Goal: Task Accomplishment & Management: Complete application form

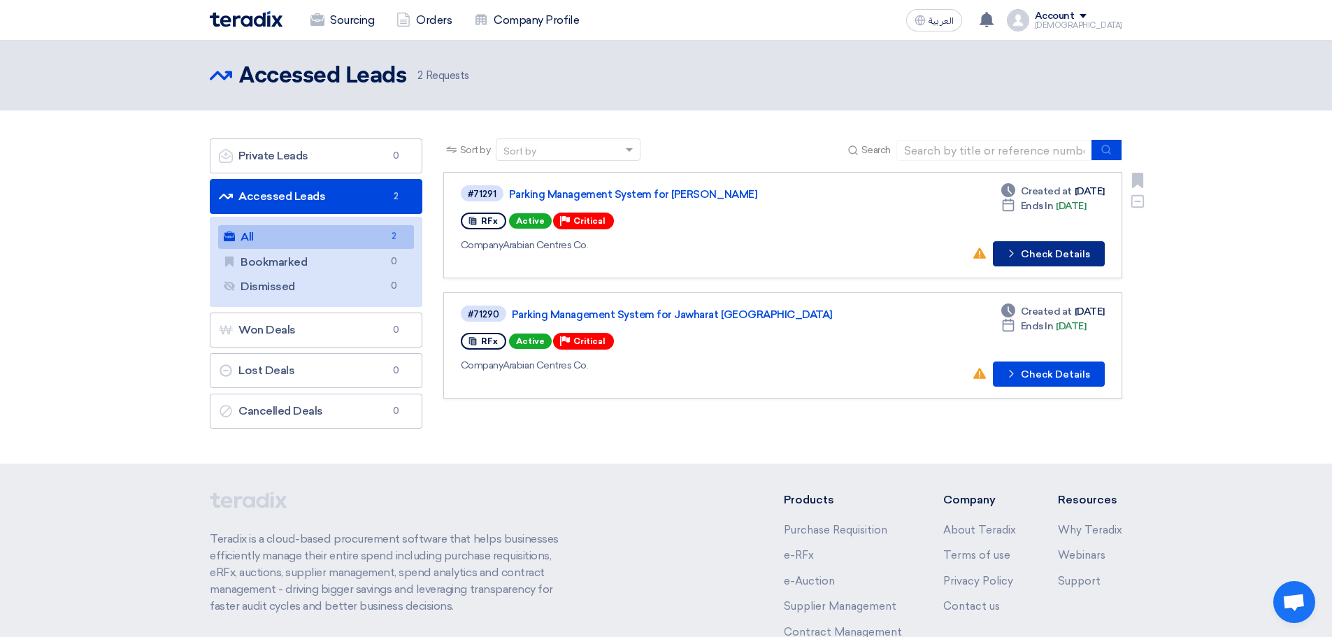
drag, startPoint x: 0, startPoint y: 0, endPoint x: 1037, endPoint y: 260, distance: 1069.3
click at [1037, 260] on button "Check details Check Details" at bounding box center [1049, 253] width 112 height 25
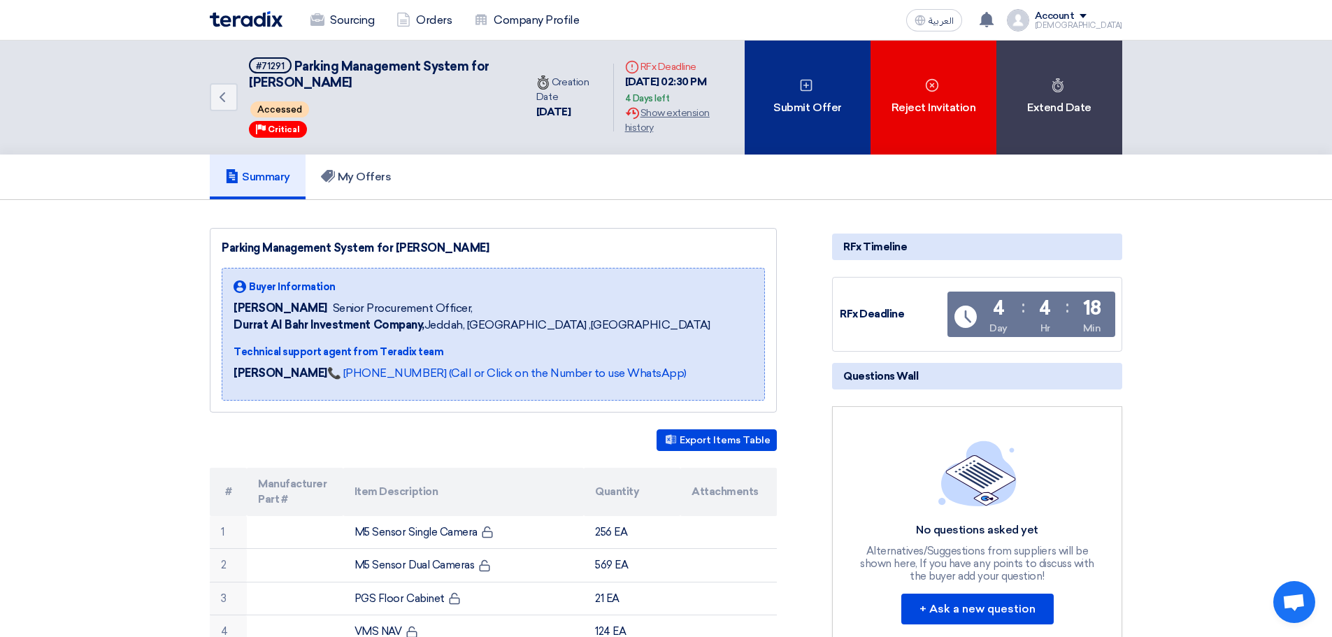
click at [819, 103] on div "Submit Offer" at bounding box center [808, 98] width 126 height 114
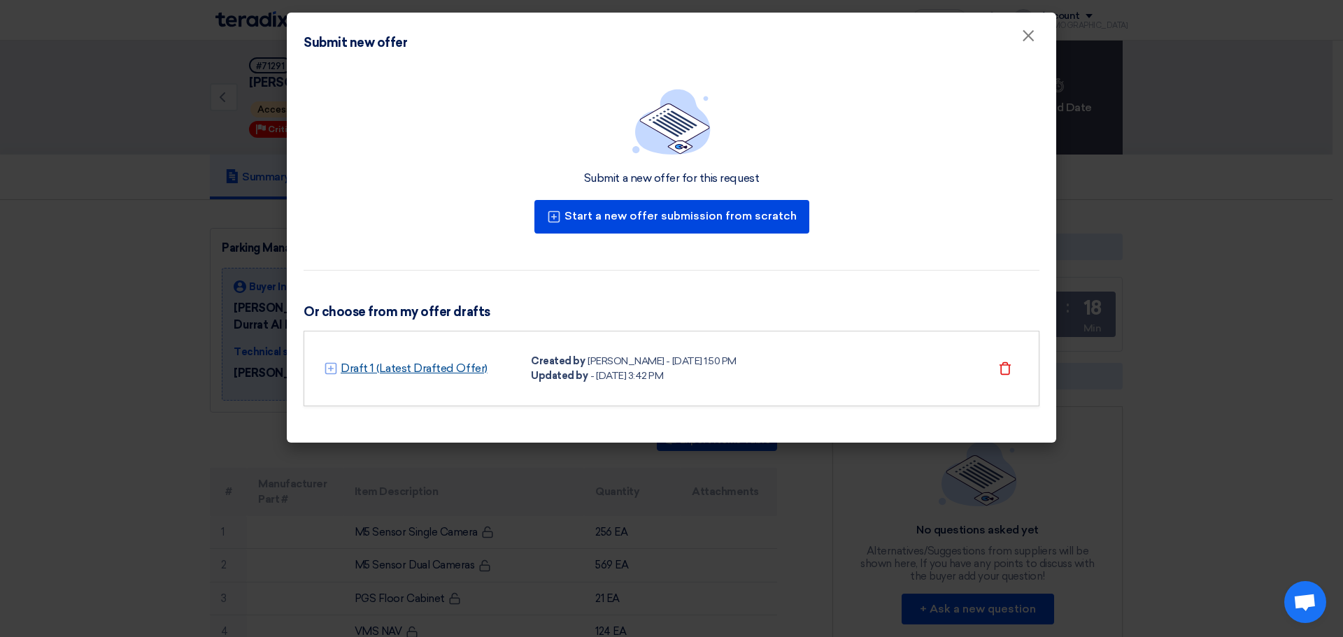
click at [462, 369] on link "Draft 1 (Latest Drafted Offer)" at bounding box center [414, 368] width 147 height 17
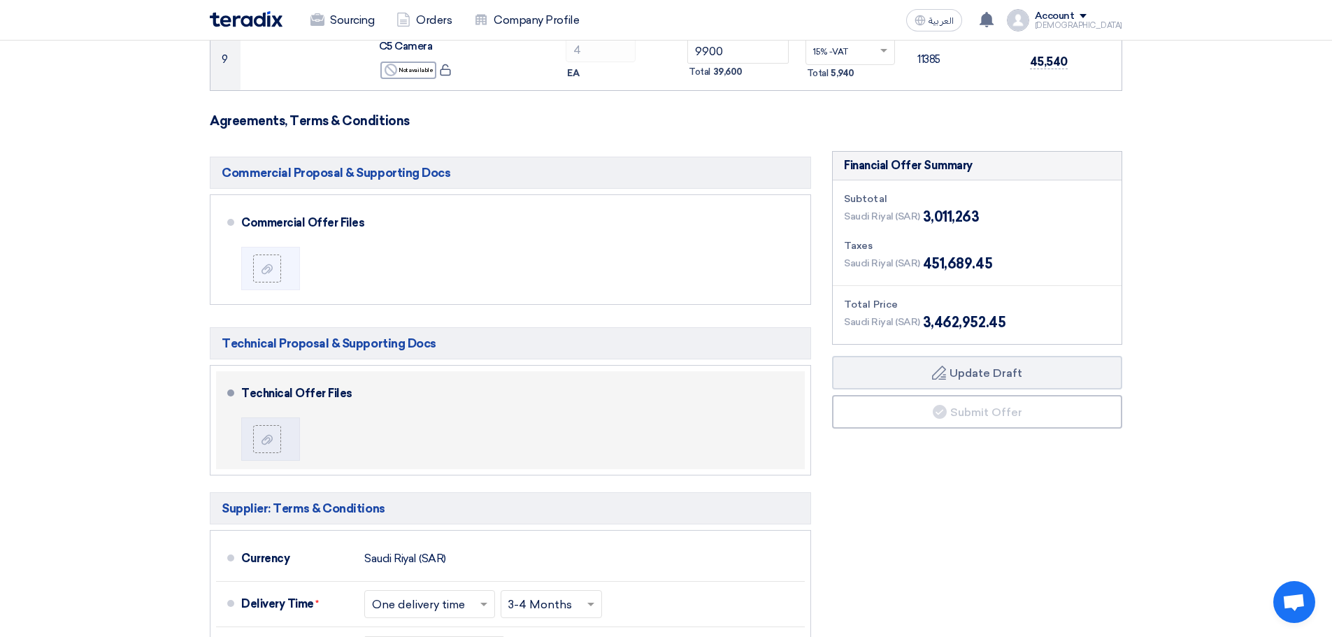
scroll to position [629, 0]
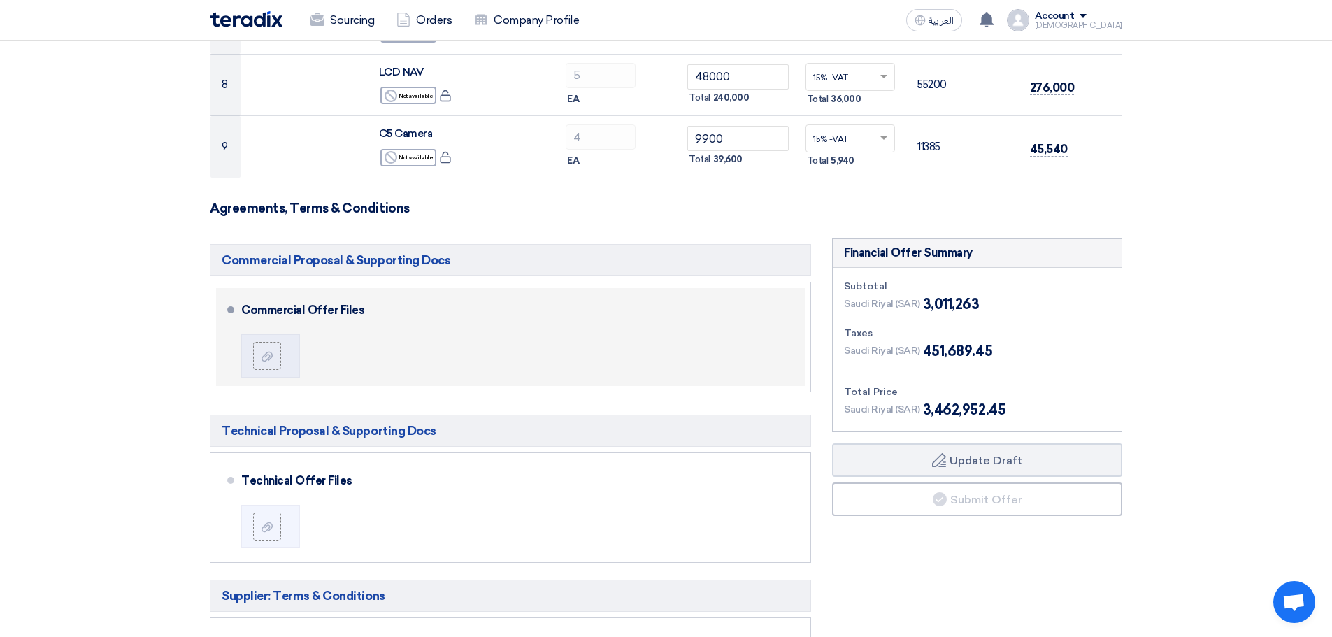
click at [404, 343] on div "Commercial Offer Files" at bounding box center [520, 337] width 558 height 87
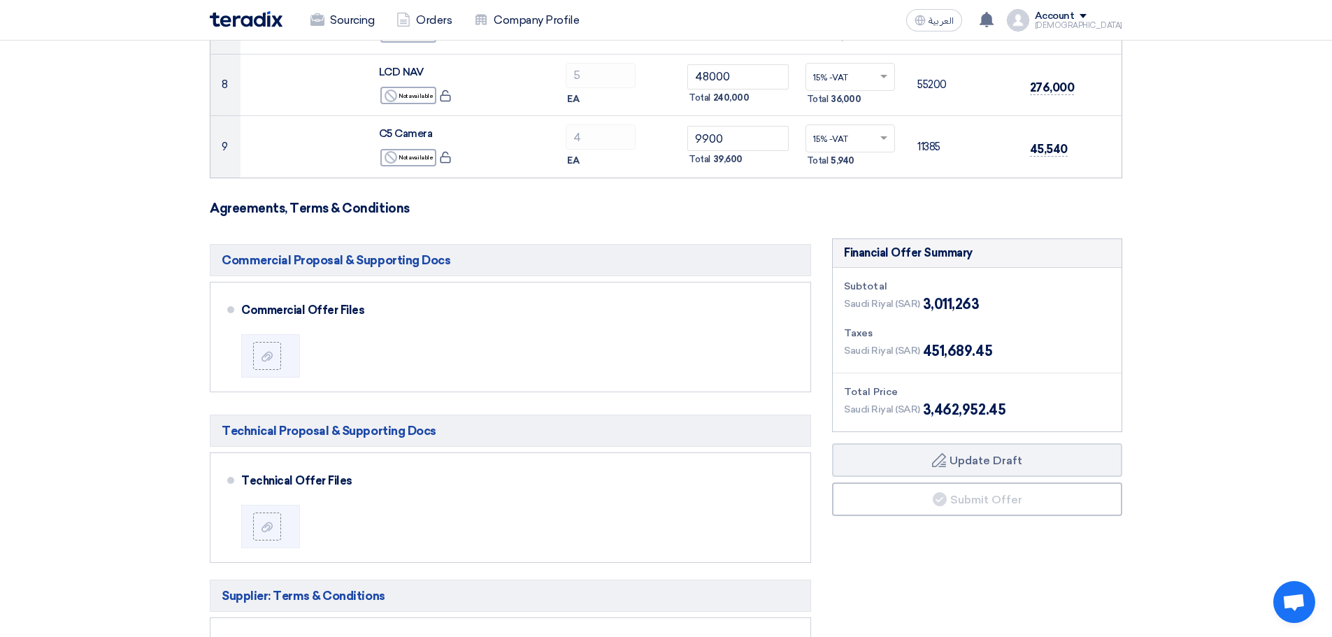
click at [423, 264] on h5 "Commercial Proposal & Supporting Docs" at bounding box center [510, 260] width 601 height 32
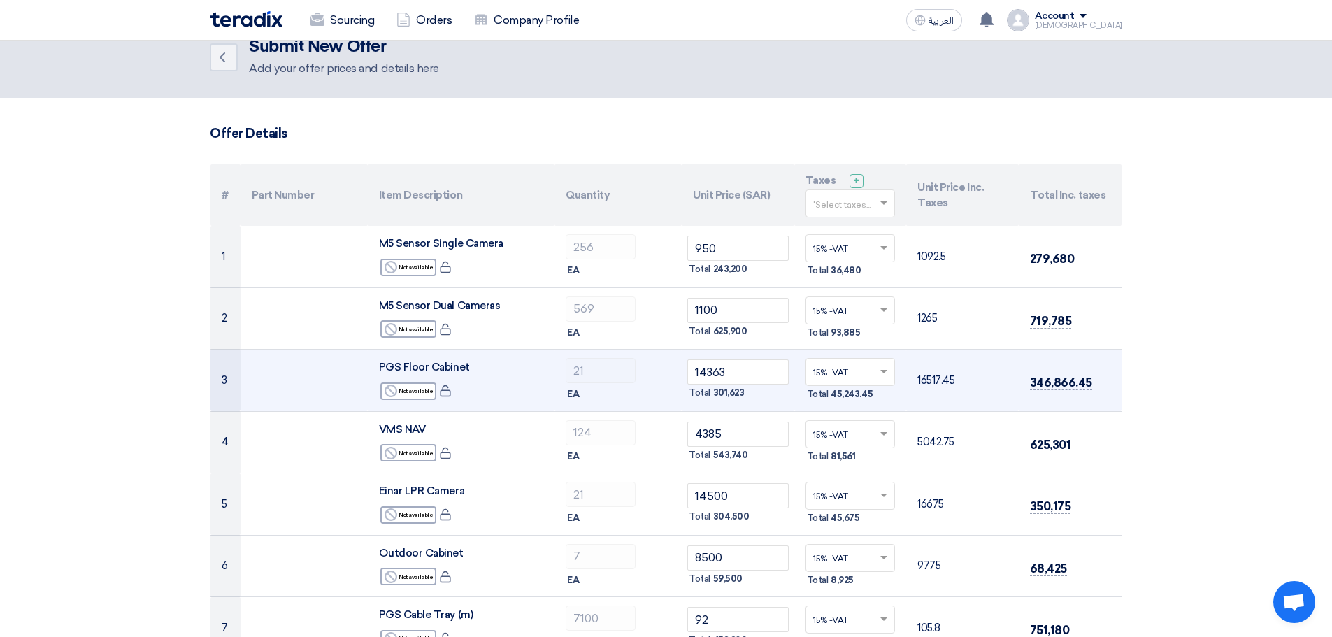
scroll to position [0, 0]
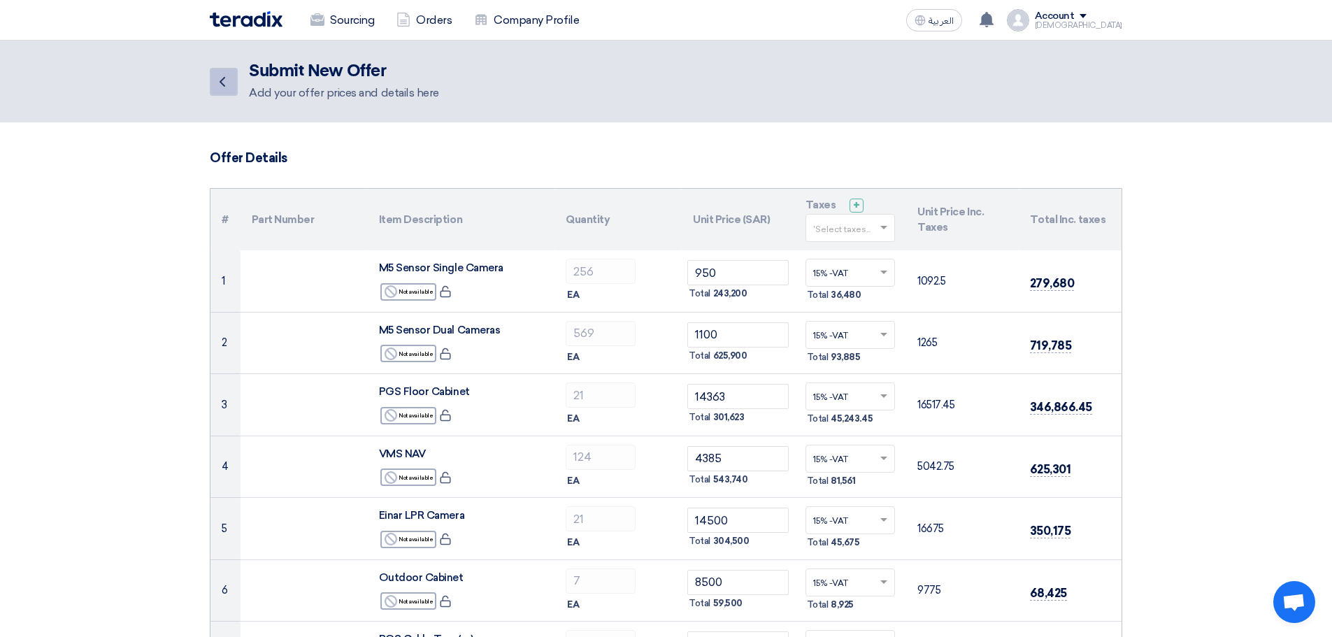
click at [220, 83] on icon "Back" at bounding box center [222, 81] width 17 height 17
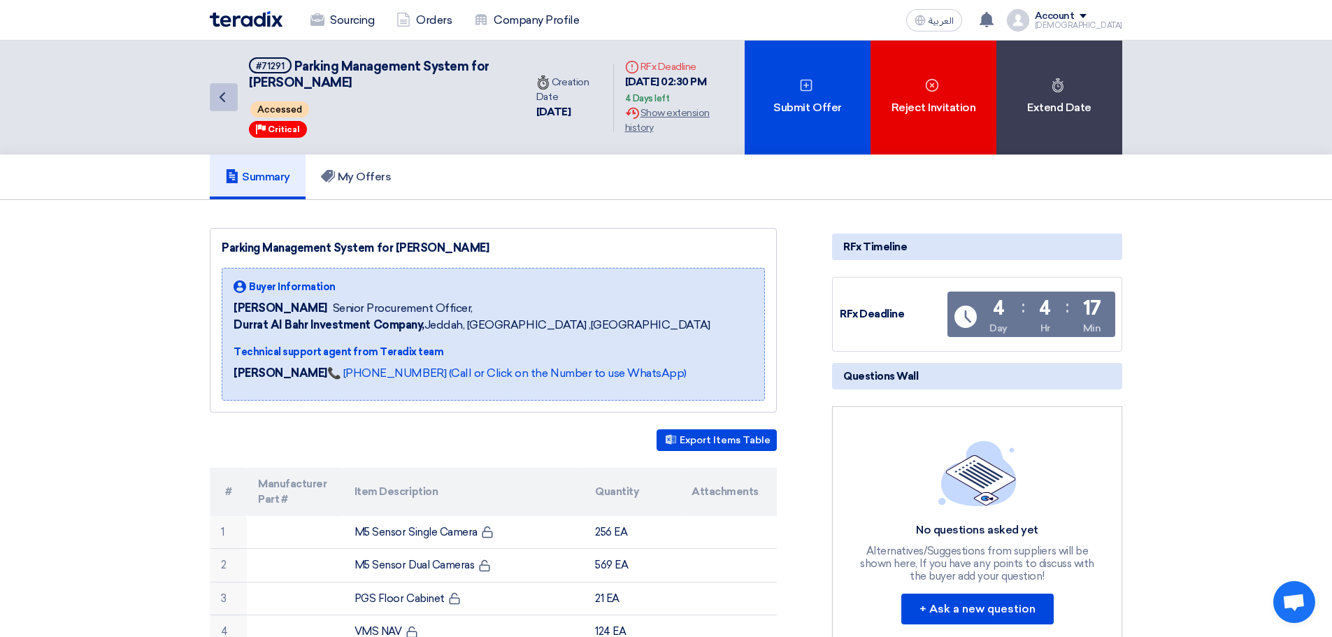
click at [216, 94] on icon "Back" at bounding box center [222, 97] width 17 height 17
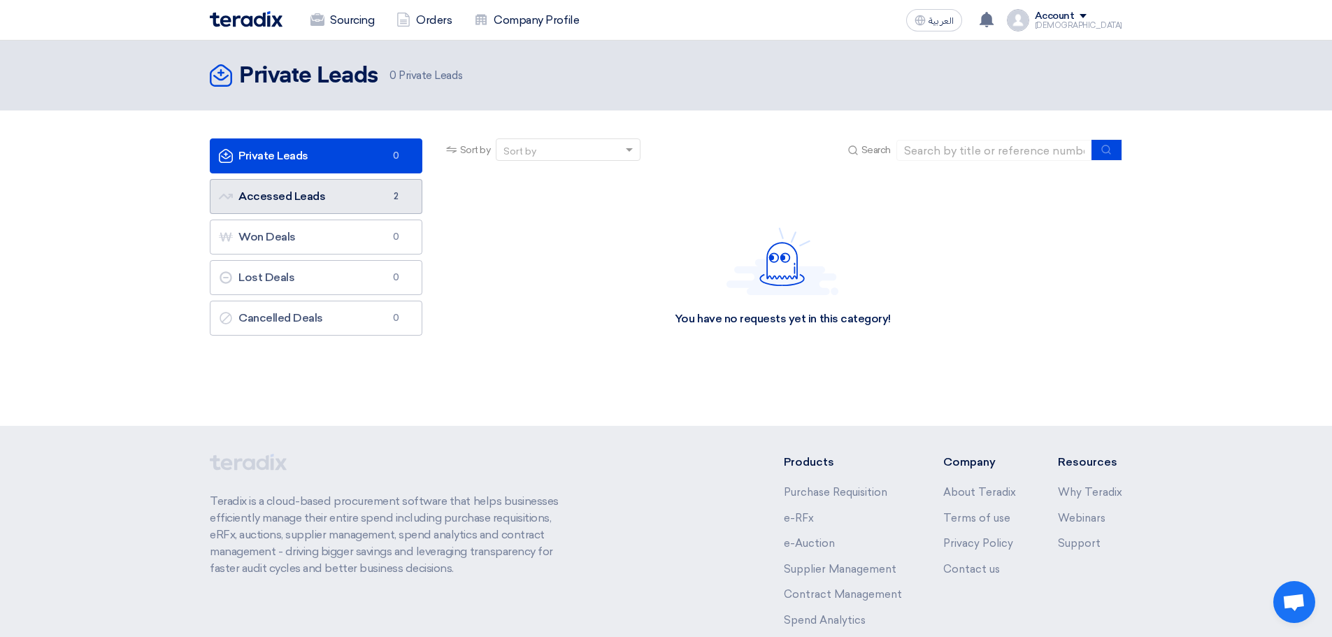
click at [285, 209] on link "Accessed Leads Accessed Leads 2" at bounding box center [316, 196] width 213 height 35
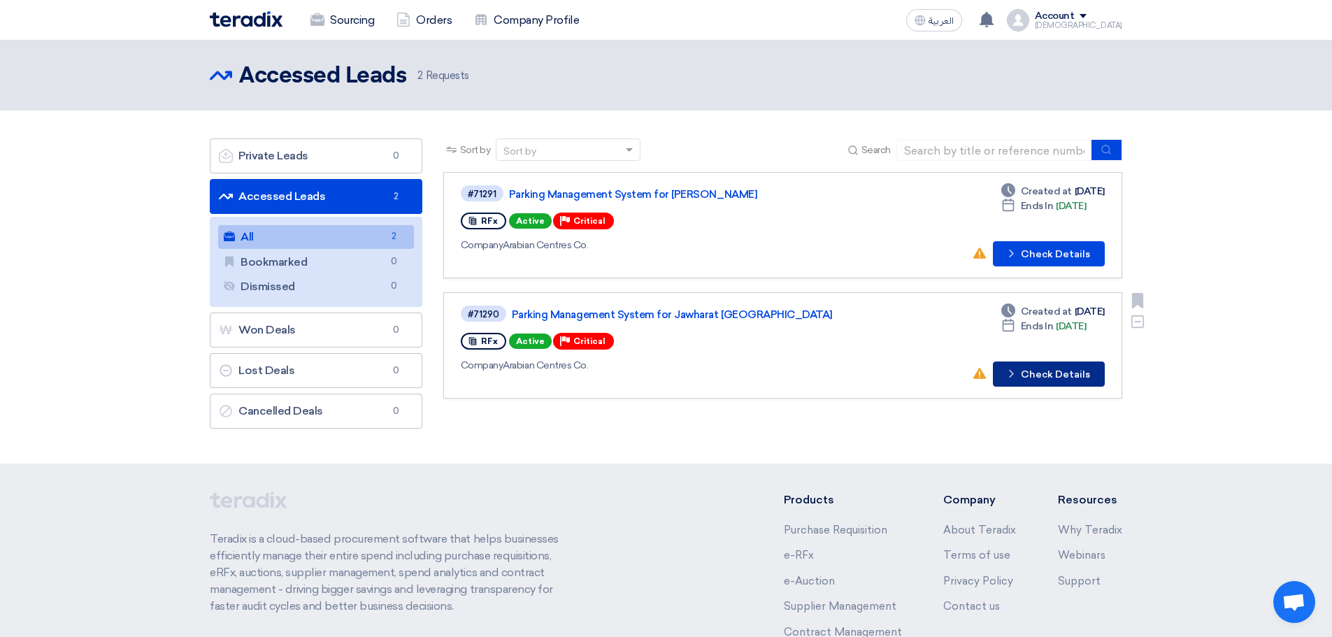
click at [1074, 373] on button "Check details Check Details" at bounding box center [1049, 374] width 112 height 25
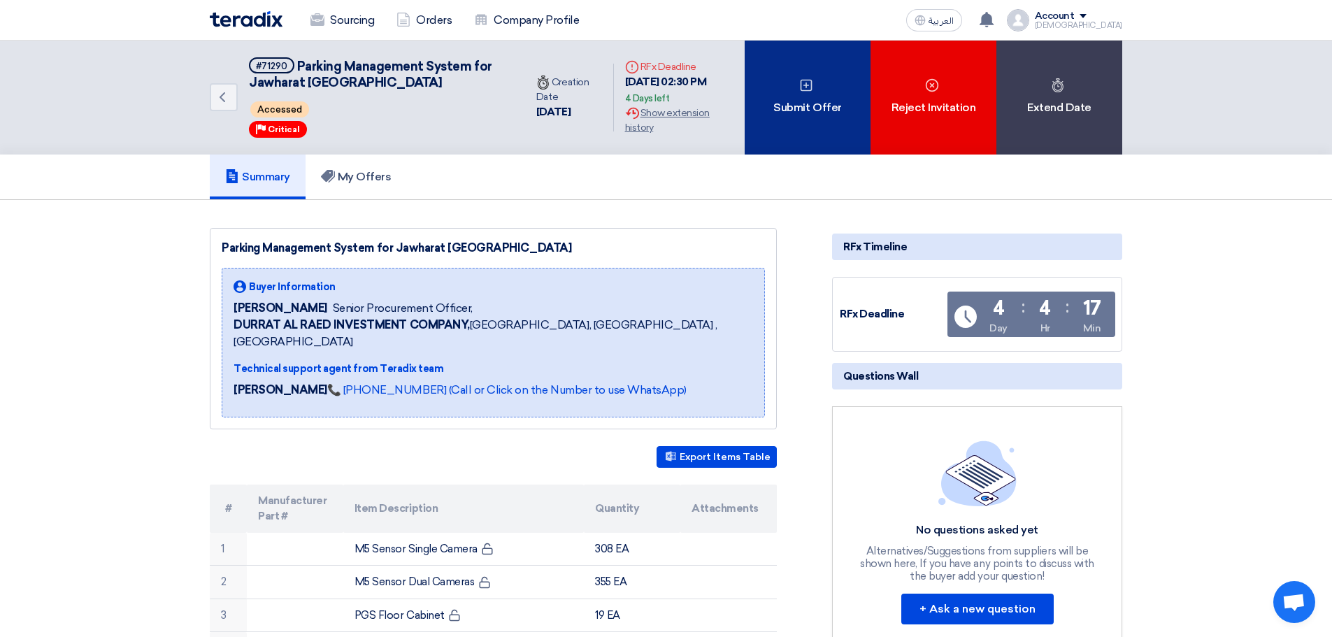
click at [815, 117] on div "Submit Offer" at bounding box center [808, 98] width 126 height 114
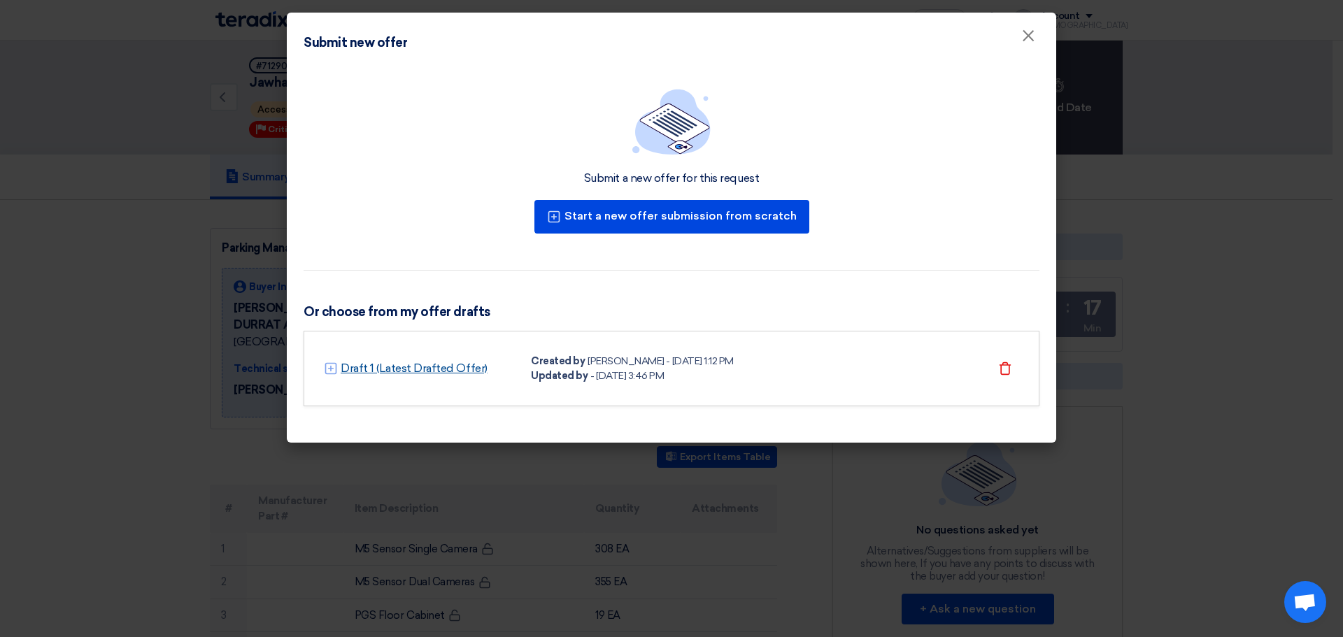
click at [457, 371] on link "Draft 1 (Latest Drafted Offer)" at bounding box center [414, 368] width 147 height 17
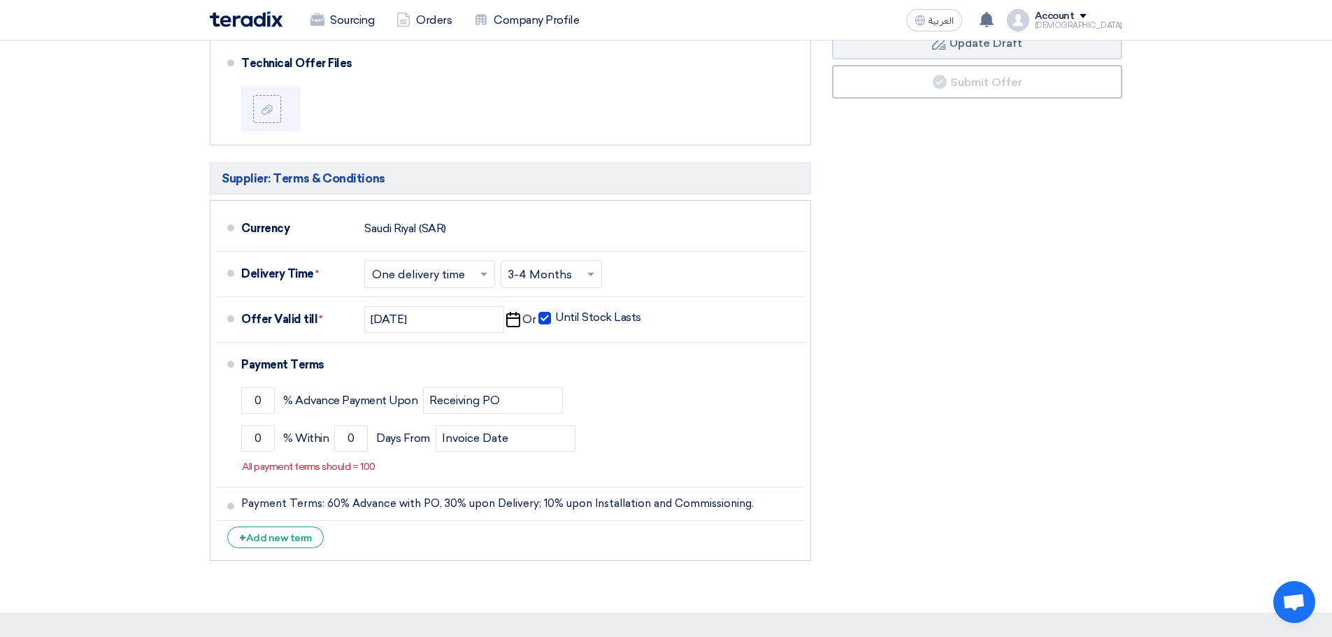
scroll to position [1049, 0]
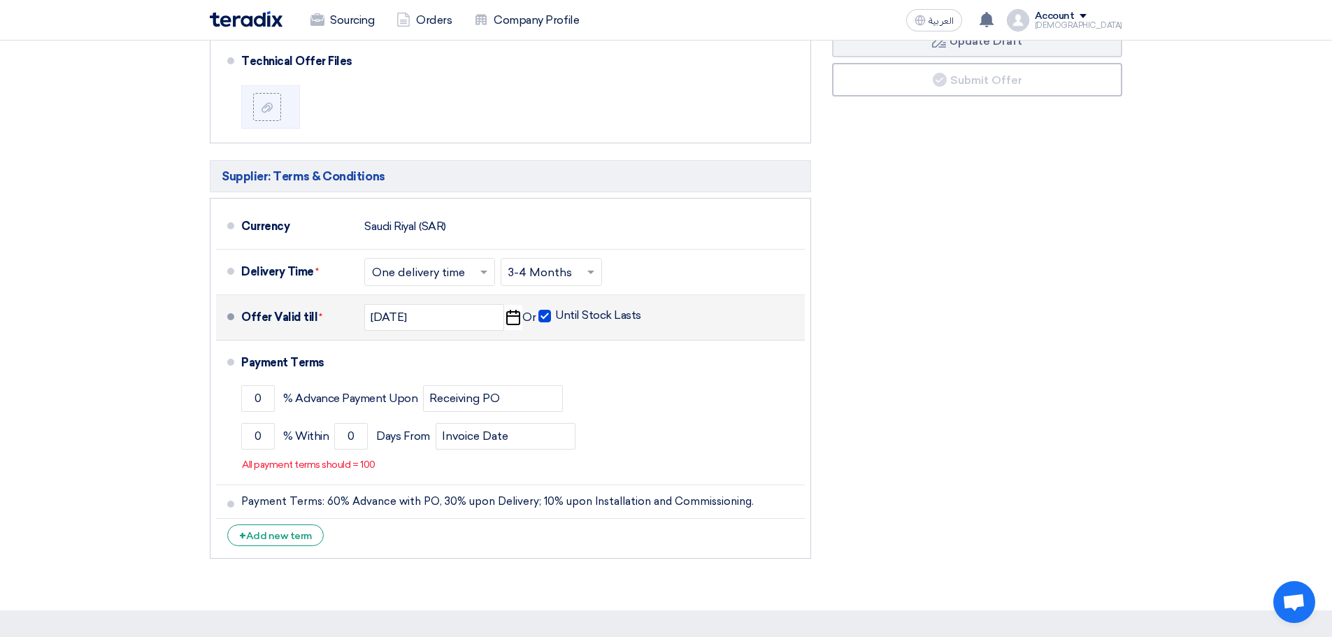
click at [543, 315] on span at bounding box center [545, 316] width 13 height 13
click at [555, 315] on input "Until Stock Lasts" at bounding box center [599, 321] width 89 height 27
checkbox input "false"
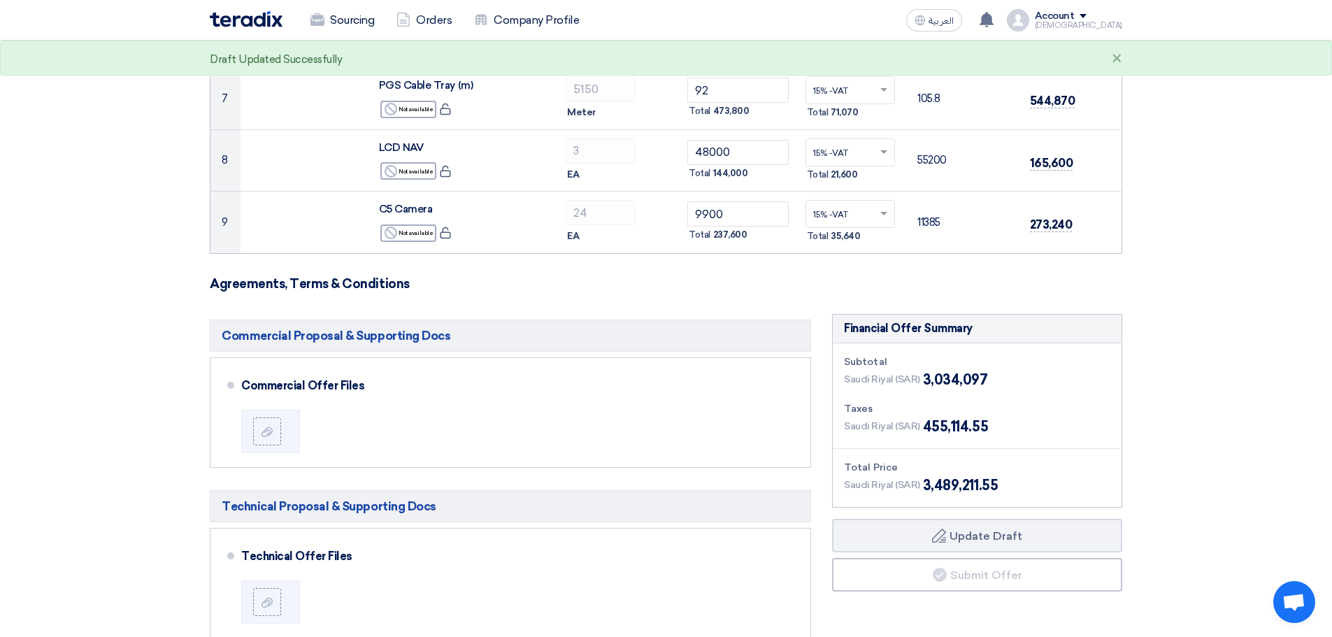
scroll to position [629, 0]
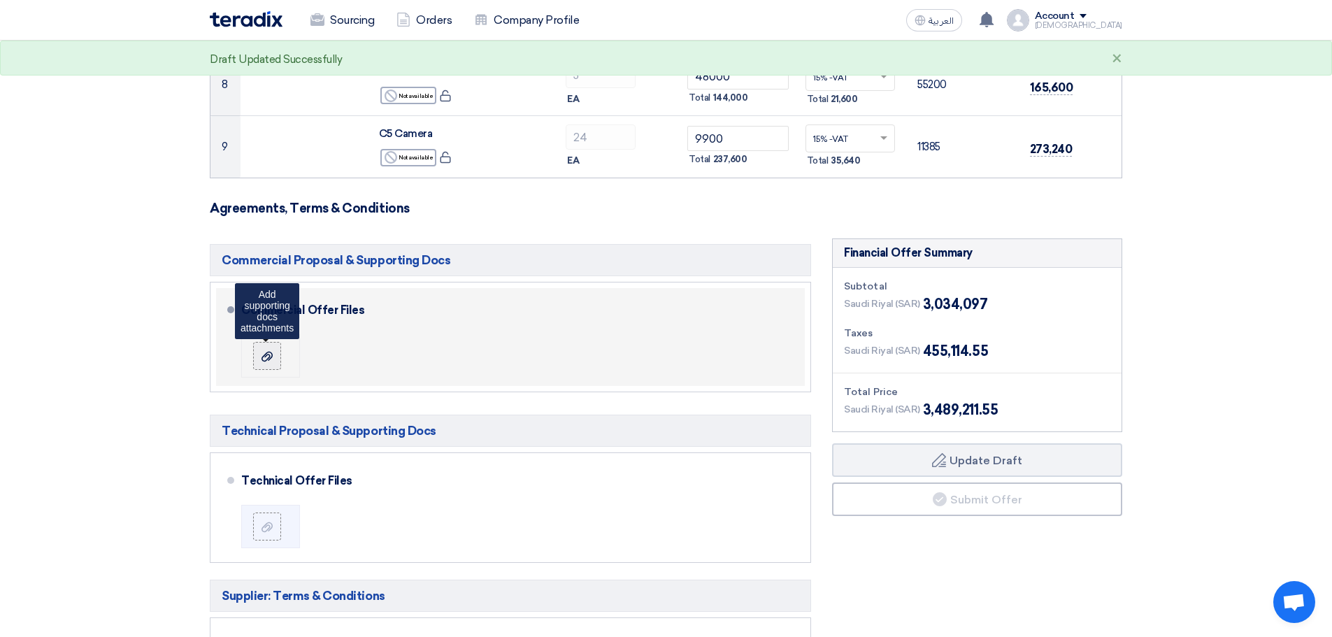
click at [276, 364] on label at bounding box center [267, 356] width 28 height 28
click at [0, 0] on input "file" at bounding box center [0, 0] width 0 height 0
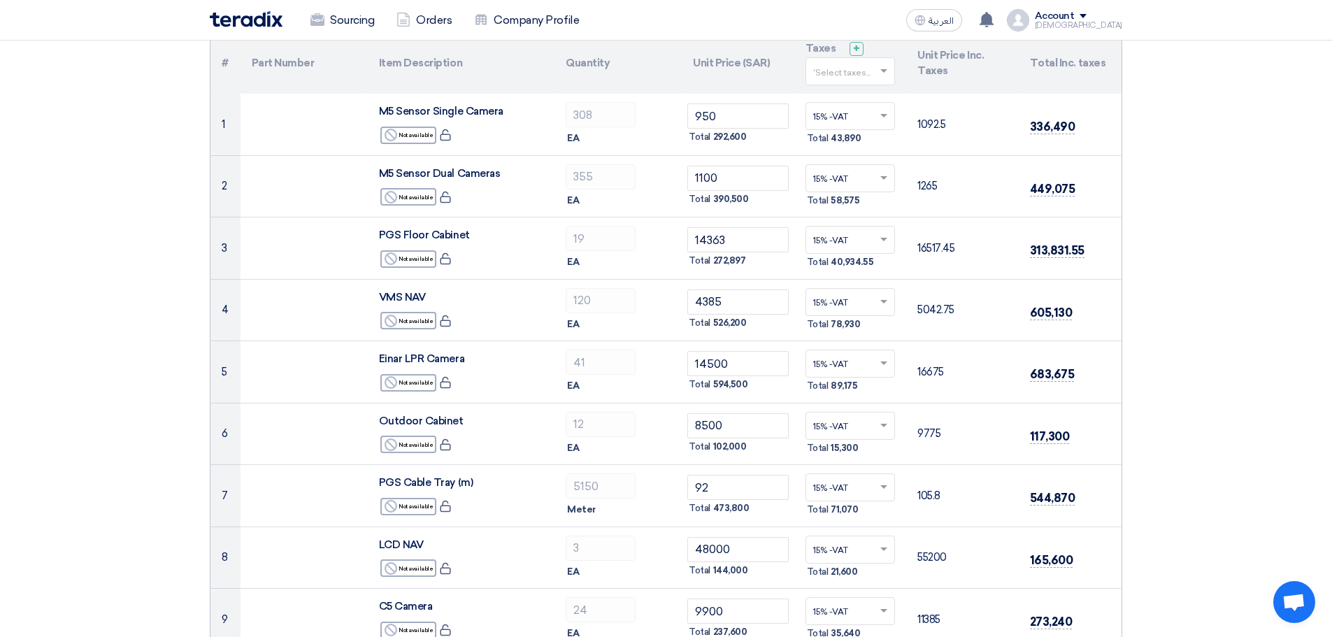
scroll to position [0, 0]
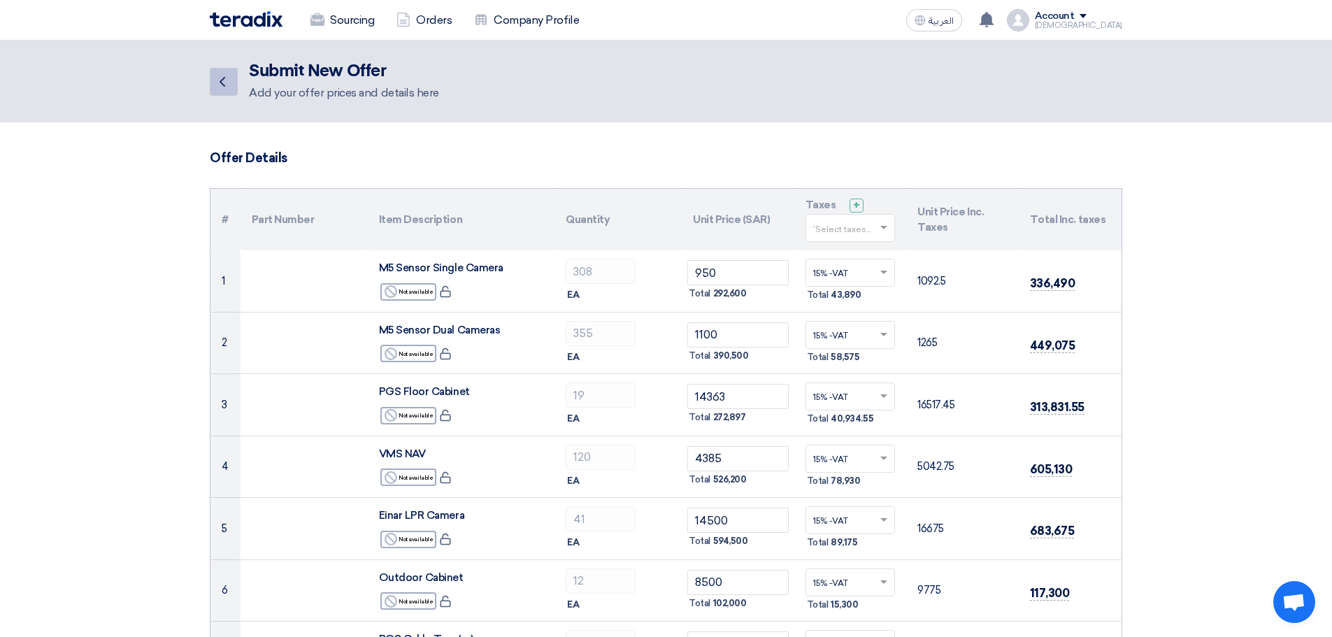
click at [231, 86] on link "Back" at bounding box center [224, 82] width 28 height 28
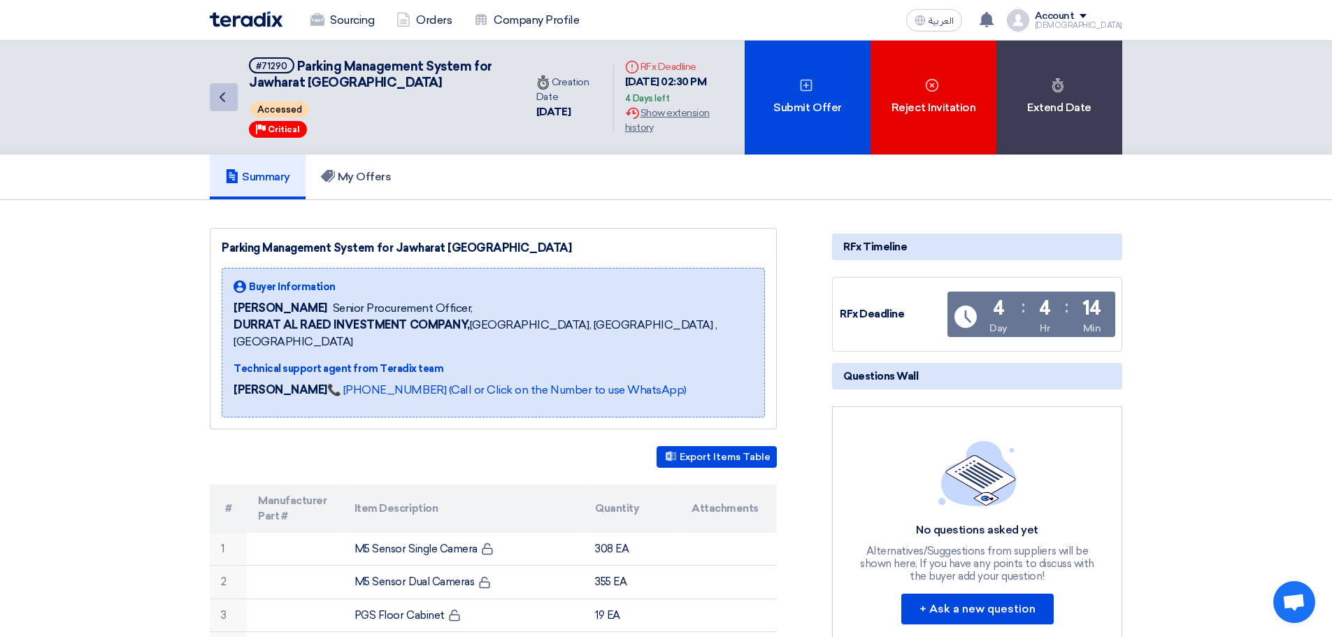
click at [231, 100] on link "Back" at bounding box center [224, 97] width 28 height 28
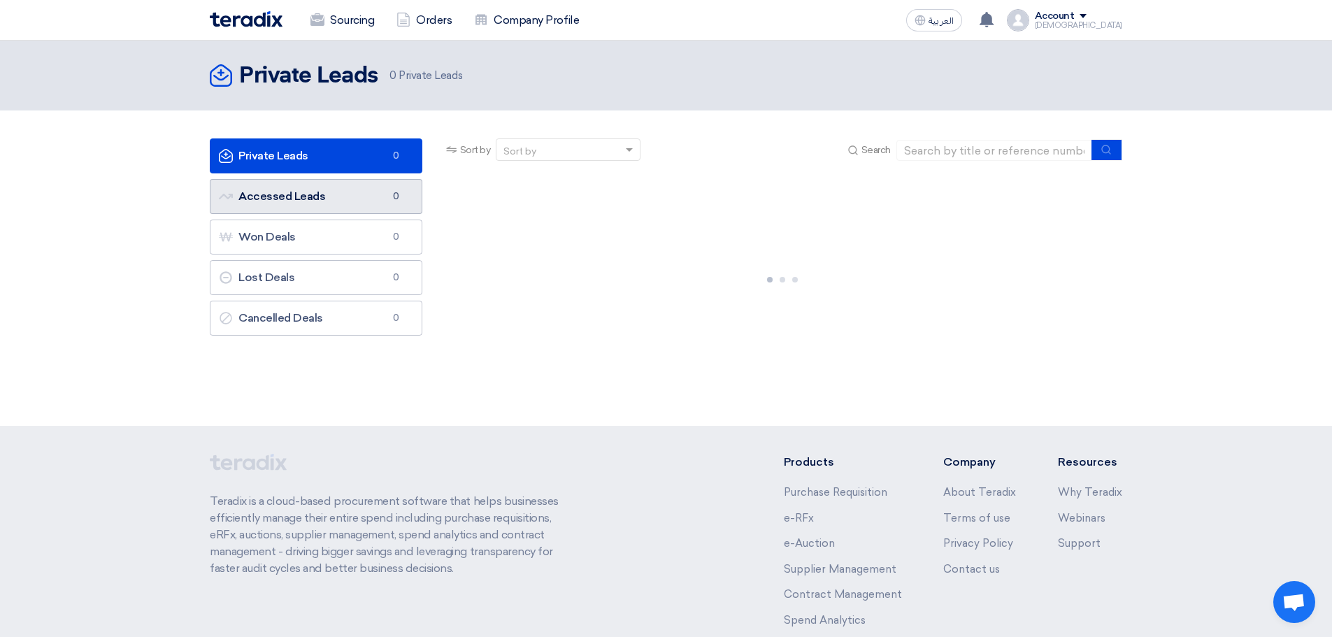
click at [318, 204] on link "Accessed Leads Accessed Leads 0" at bounding box center [316, 196] width 213 height 35
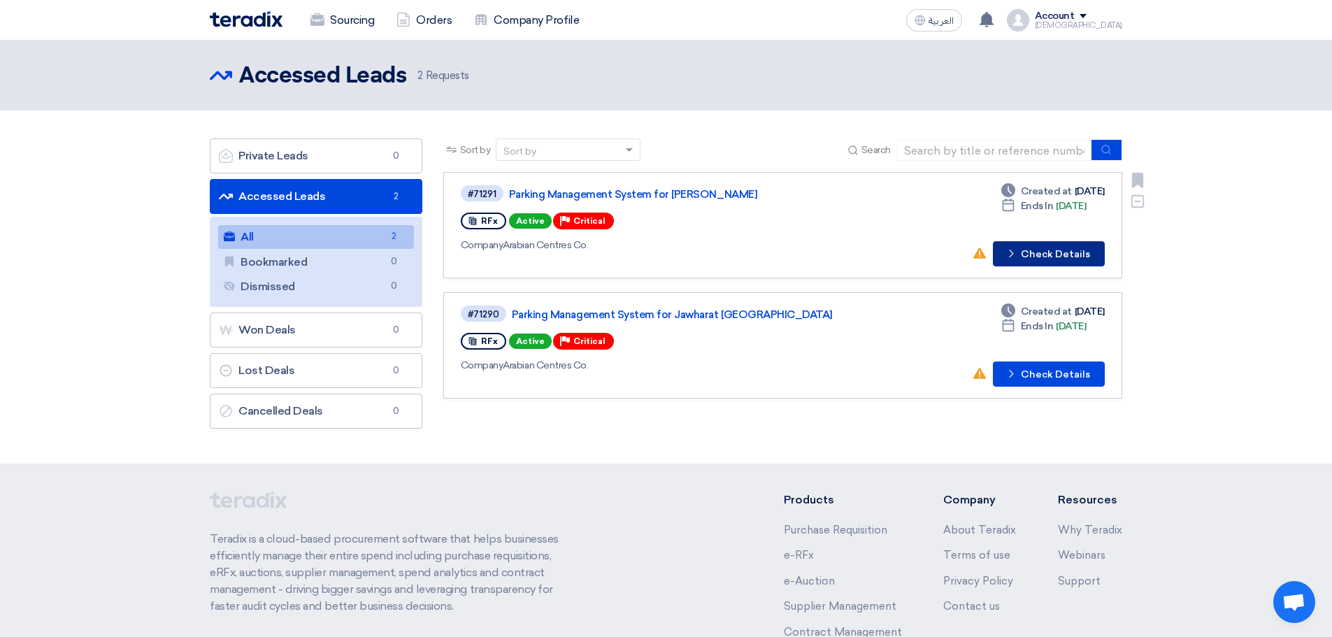
click at [1048, 258] on button "Check details Check Details" at bounding box center [1049, 253] width 112 height 25
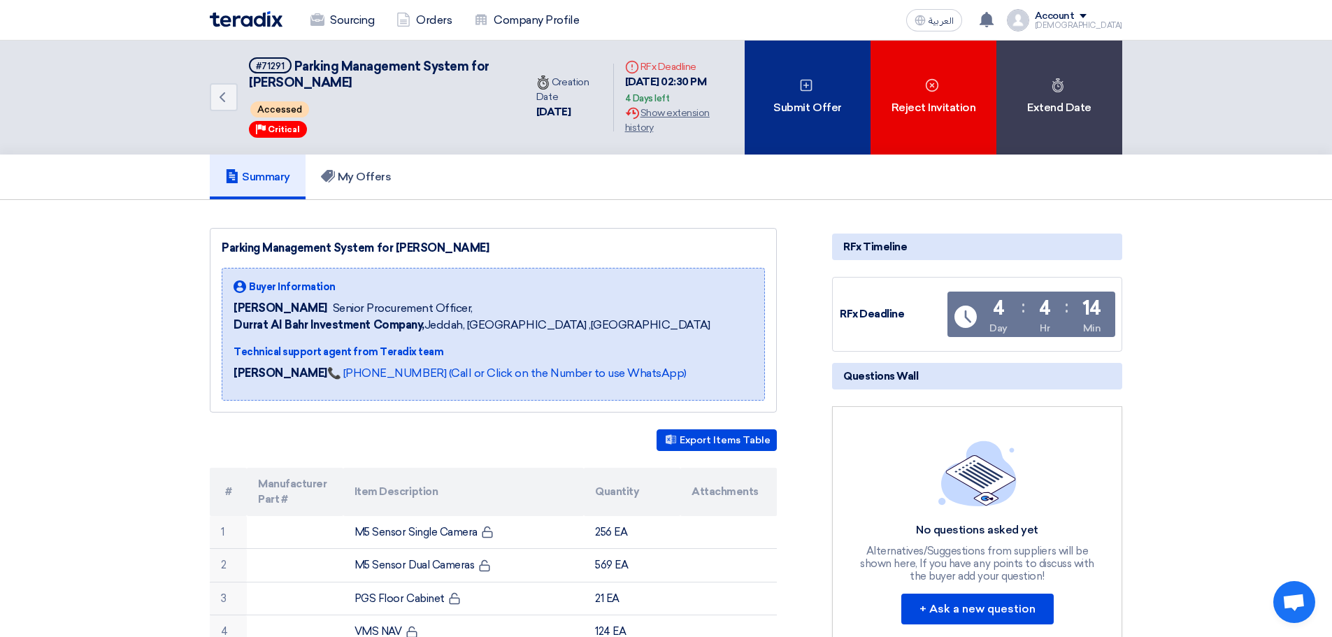
click at [807, 106] on div "Submit Offer" at bounding box center [808, 98] width 126 height 114
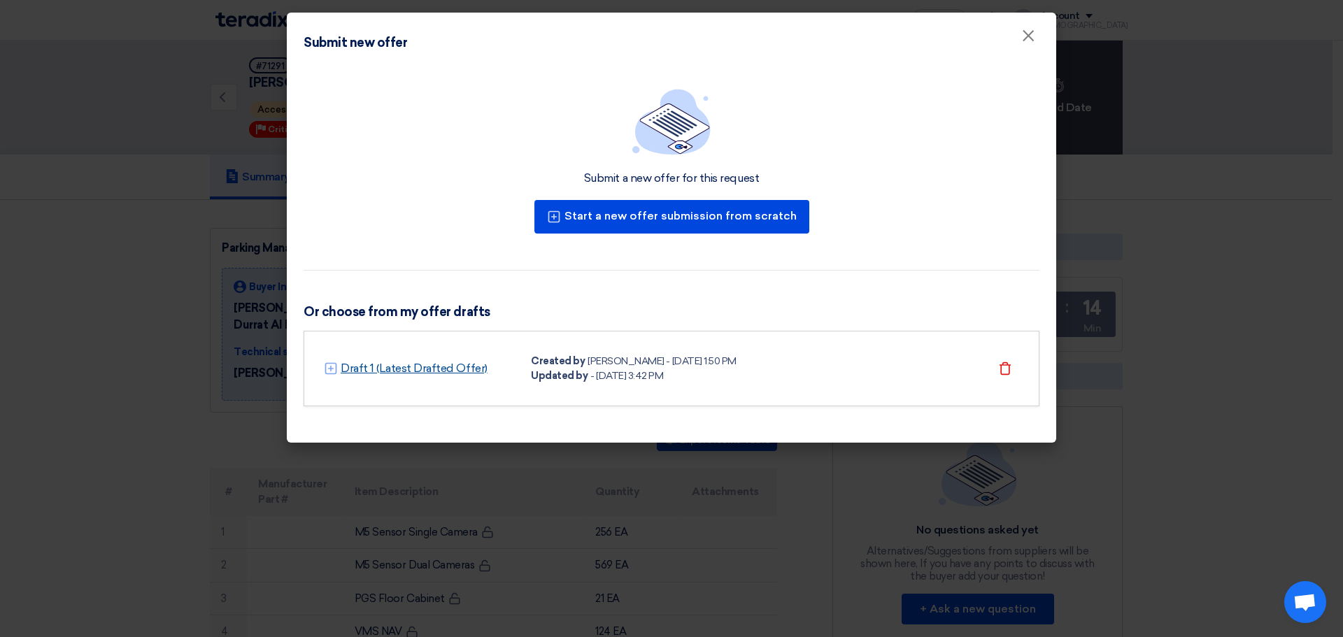
click at [468, 372] on link "Draft 1 (Latest Drafted Offer)" at bounding box center [414, 368] width 147 height 17
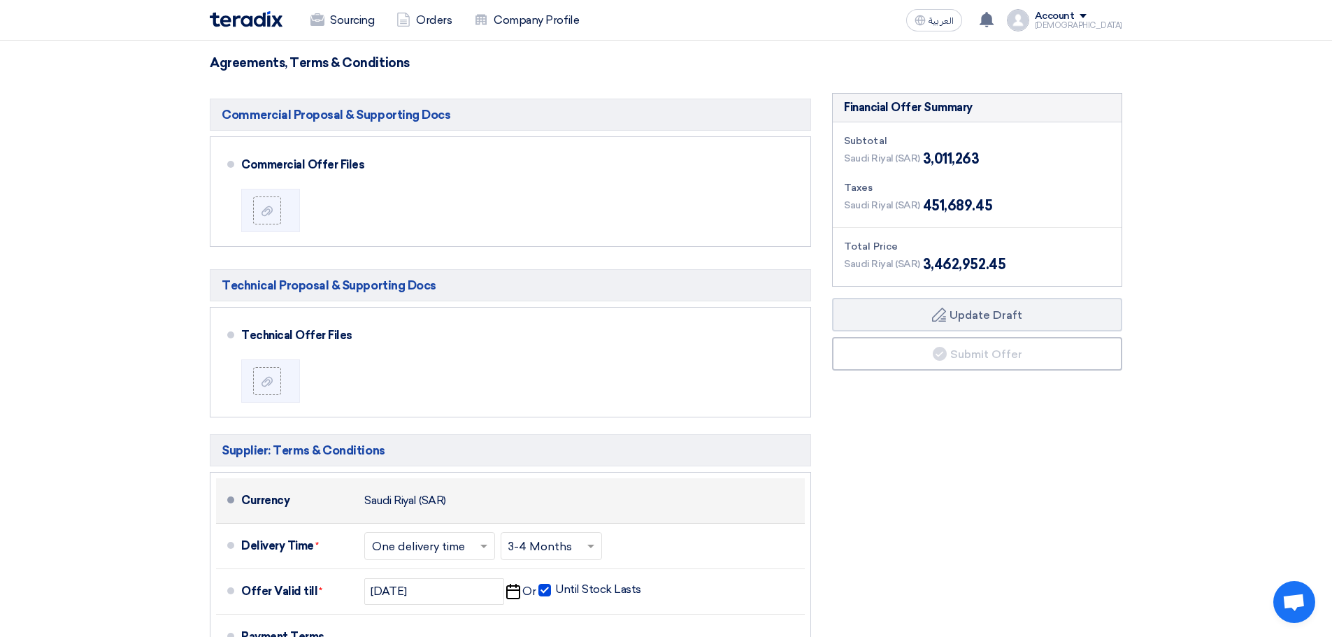
scroll to position [769, 0]
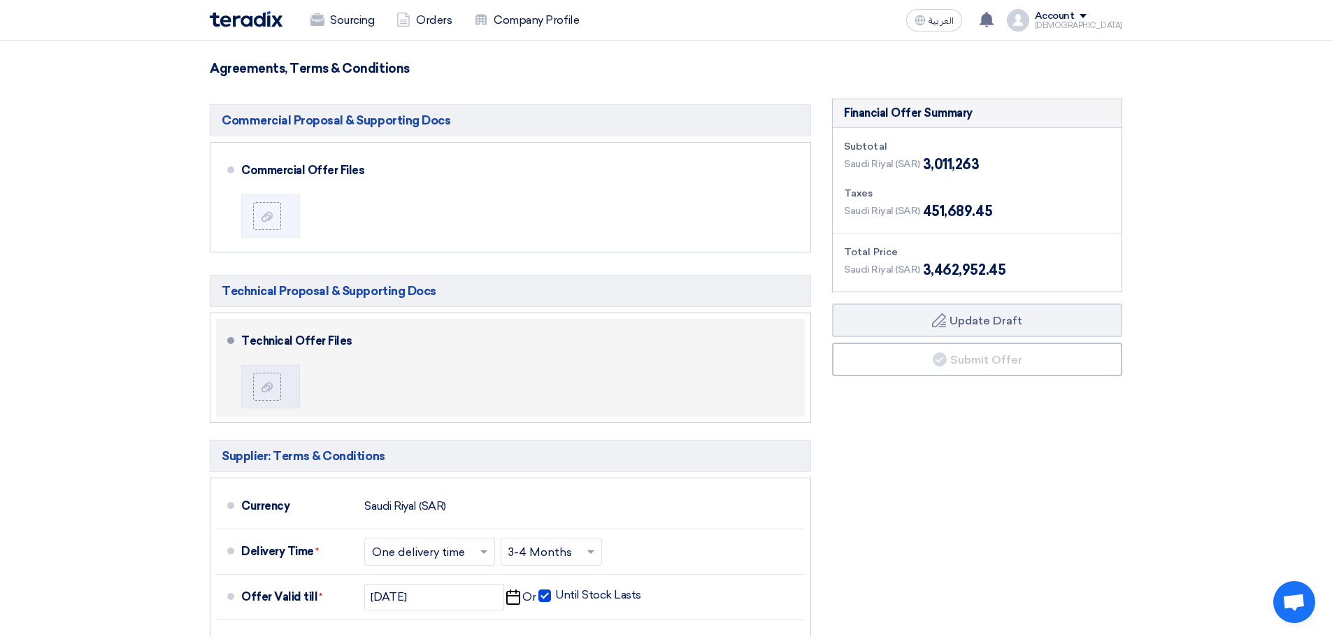
click at [567, 394] on div "Technical Offer Files" at bounding box center [520, 368] width 558 height 87
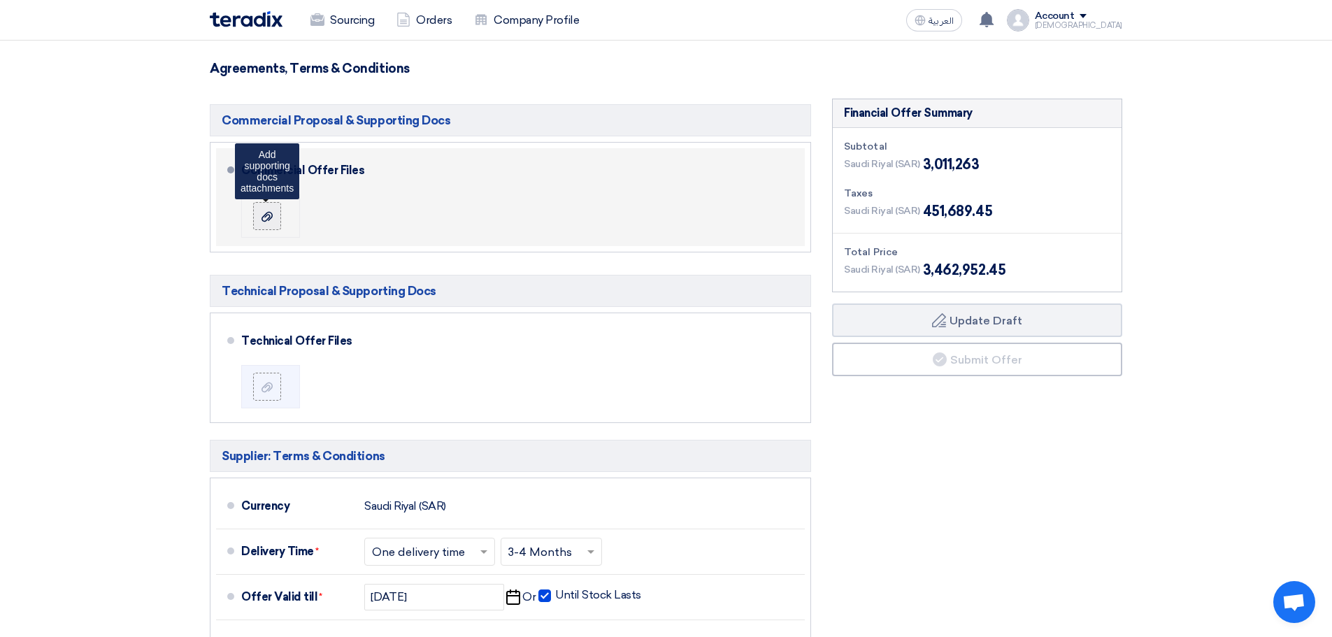
click at [263, 218] on use at bounding box center [267, 216] width 11 height 10
click at [0, 0] on input "file" at bounding box center [0, 0] width 0 height 0
click at [263, 216] on use at bounding box center [267, 216] width 11 height 10
click at [0, 0] on input "file" at bounding box center [0, 0] width 0 height 0
click at [276, 220] on label at bounding box center [267, 216] width 28 height 28
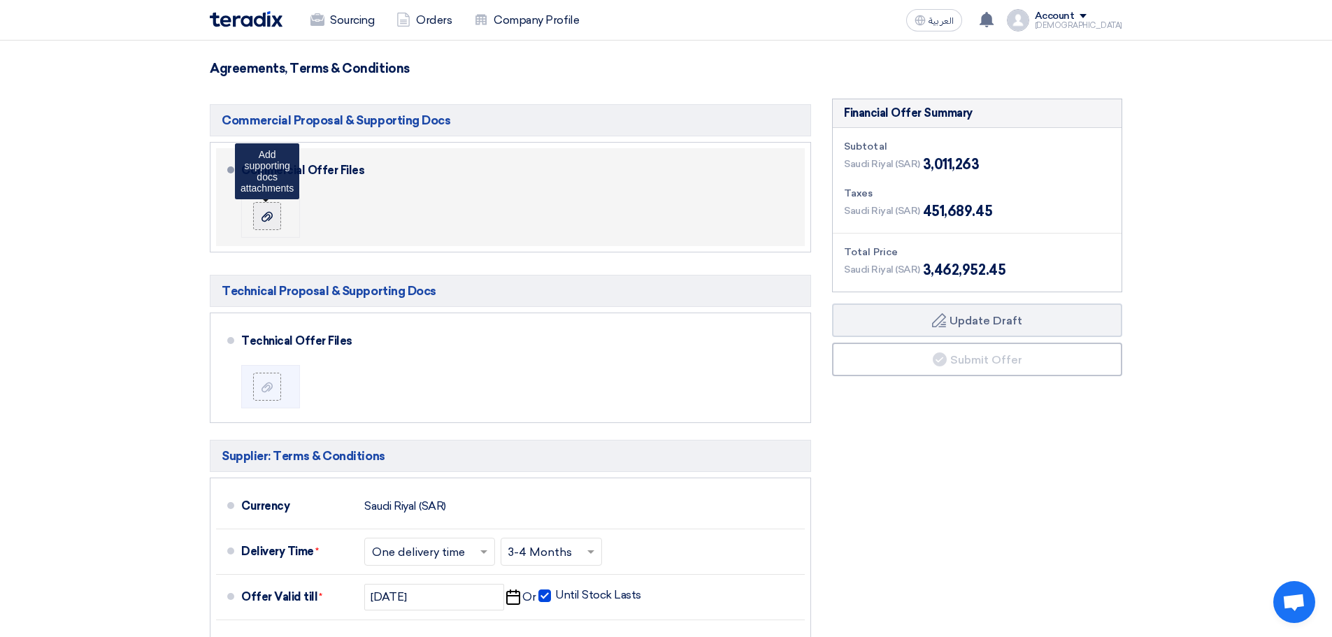
click at [0, 0] on input "file" at bounding box center [0, 0] width 0 height 0
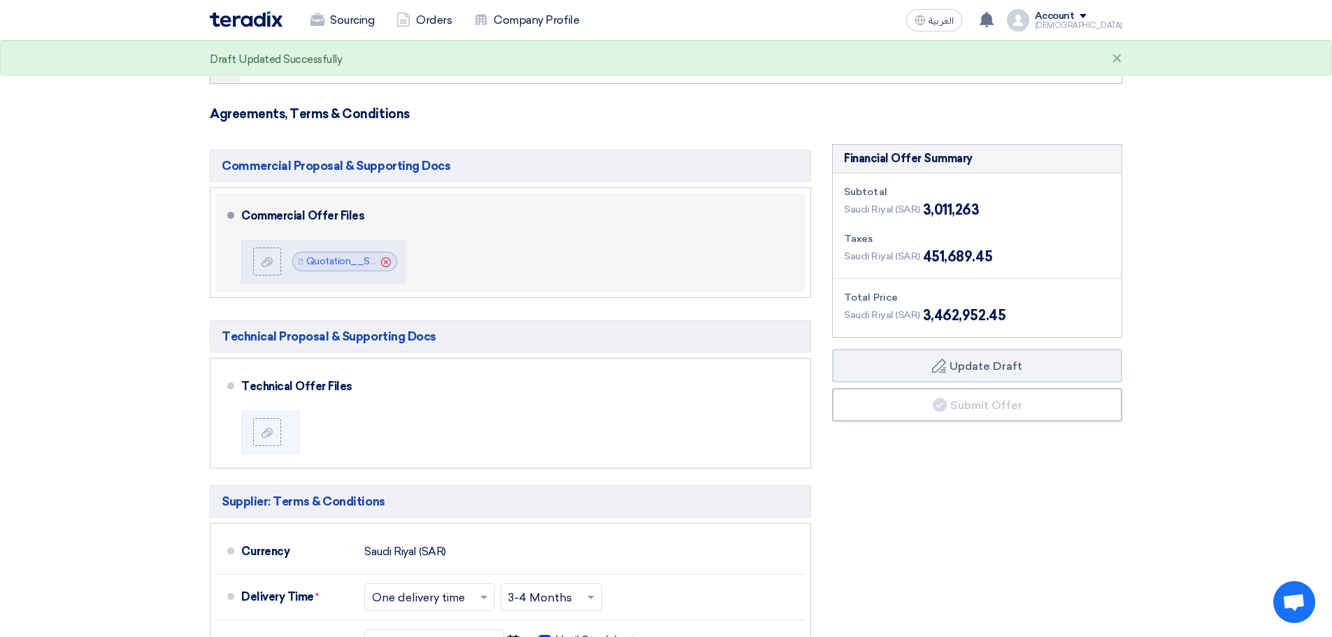
scroll to position [699, 0]
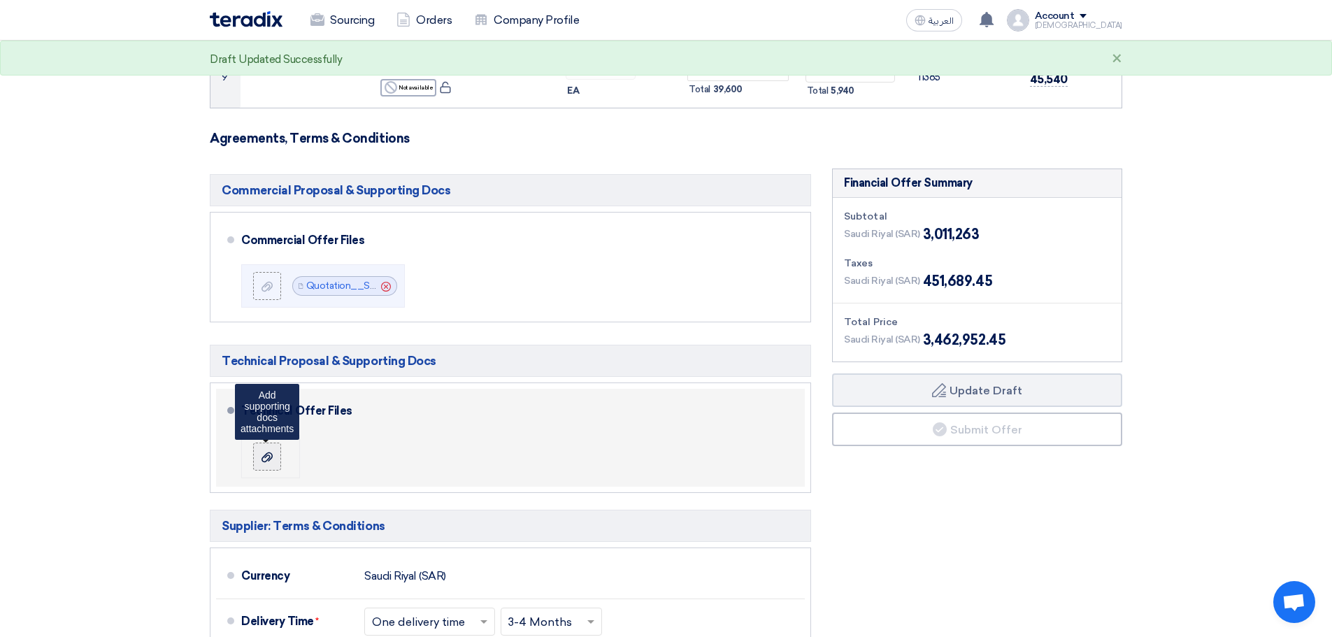
click at [267, 455] on icon at bounding box center [267, 457] width 11 height 11
click at [0, 0] on input "file" at bounding box center [0, 0] width 0 height 0
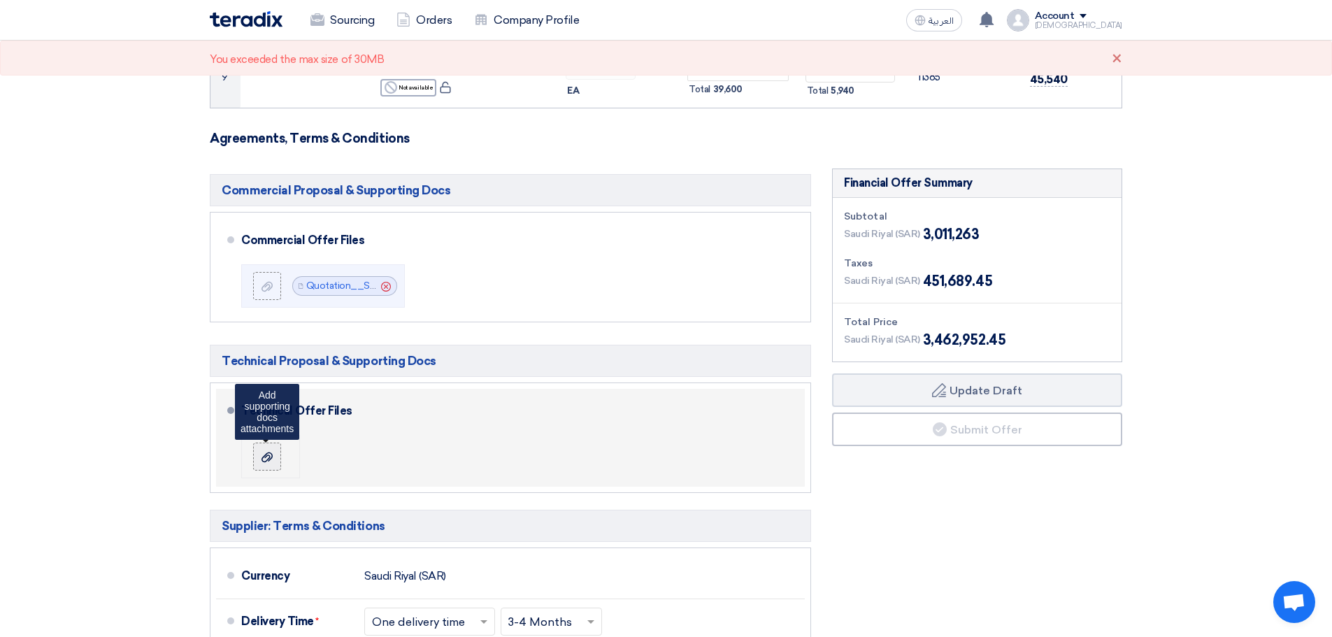
click at [264, 465] on label at bounding box center [267, 457] width 28 height 28
click at [0, 0] on input "file" at bounding box center [0, 0] width 0 height 0
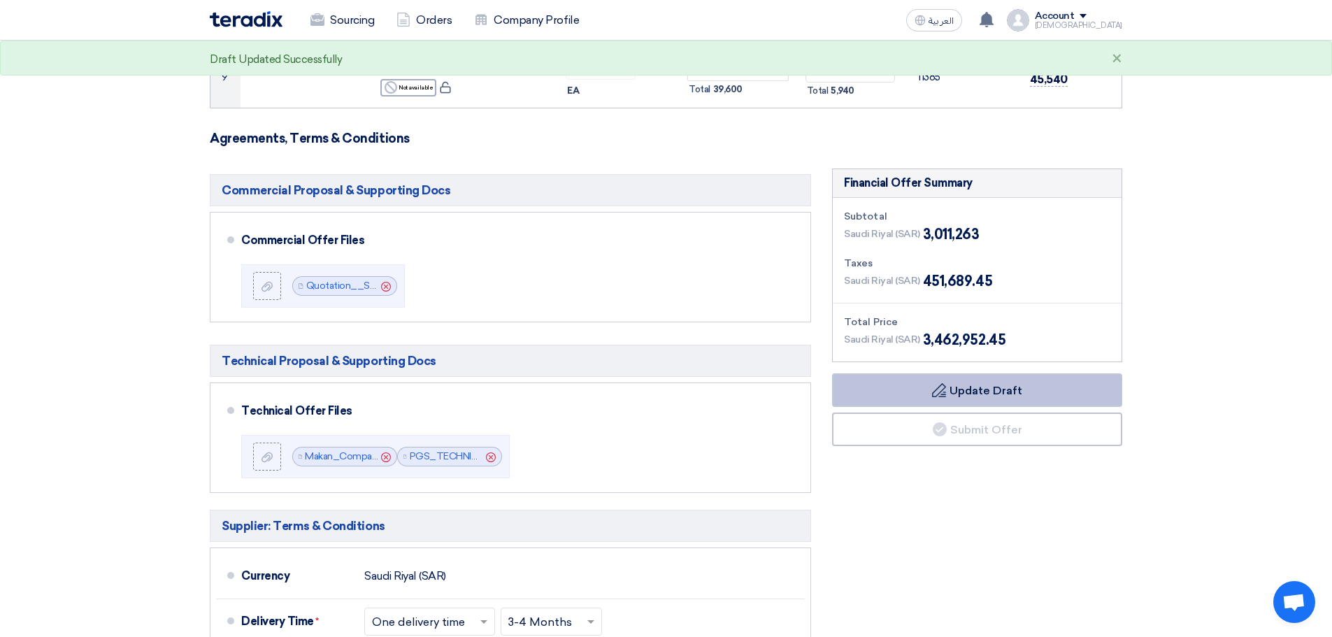
click at [958, 385] on button "Draft Update Draft" at bounding box center [977, 390] width 290 height 34
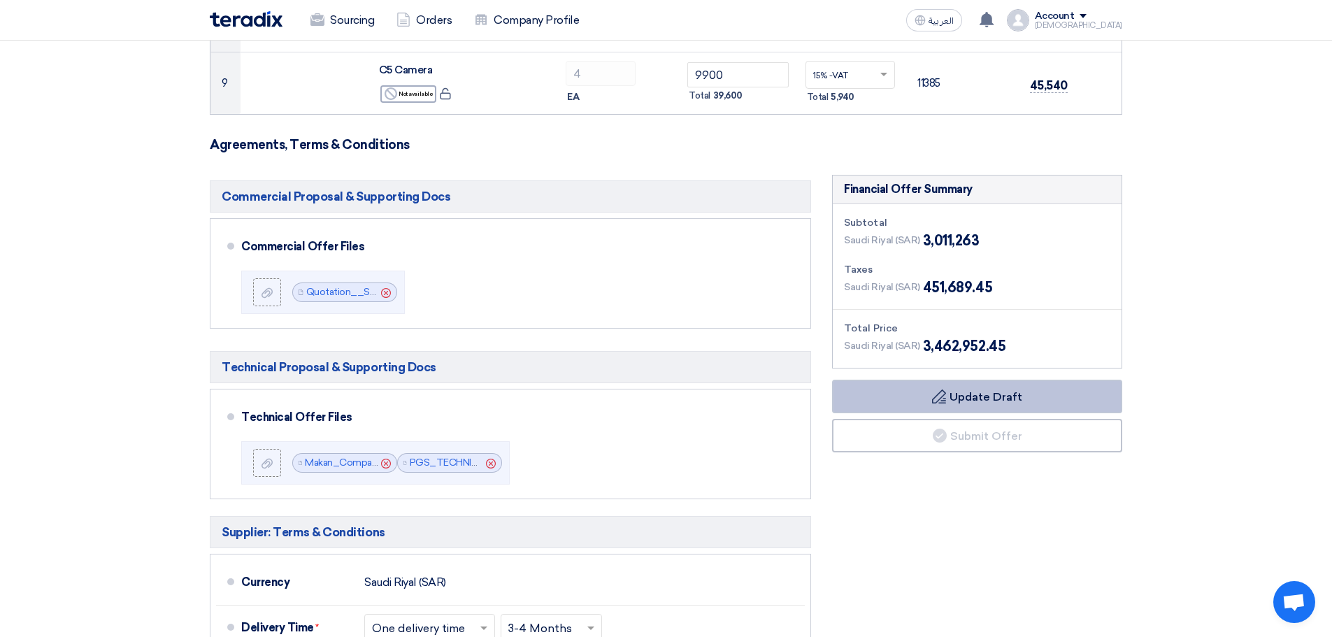
scroll to position [1049, 0]
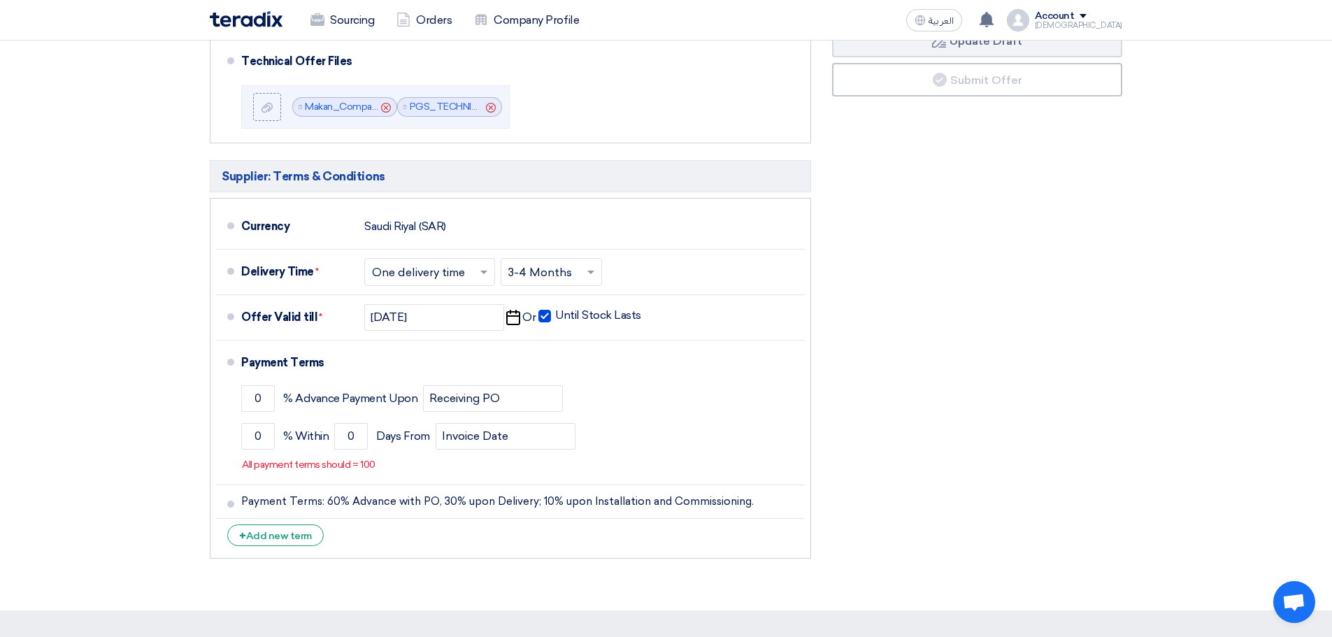
click at [936, 499] on div "Financial Offer Summary Subtotal Saudi Riyal (SAR) 3,011,263 Taxes Draft" at bounding box center [977, 192] width 311 height 747
click at [934, 490] on div "Financial Offer Summary Subtotal Saudi Riyal (SAR) 3,011,263 Taxes Draft" at bounding box center [977, 192] width 311 height 747
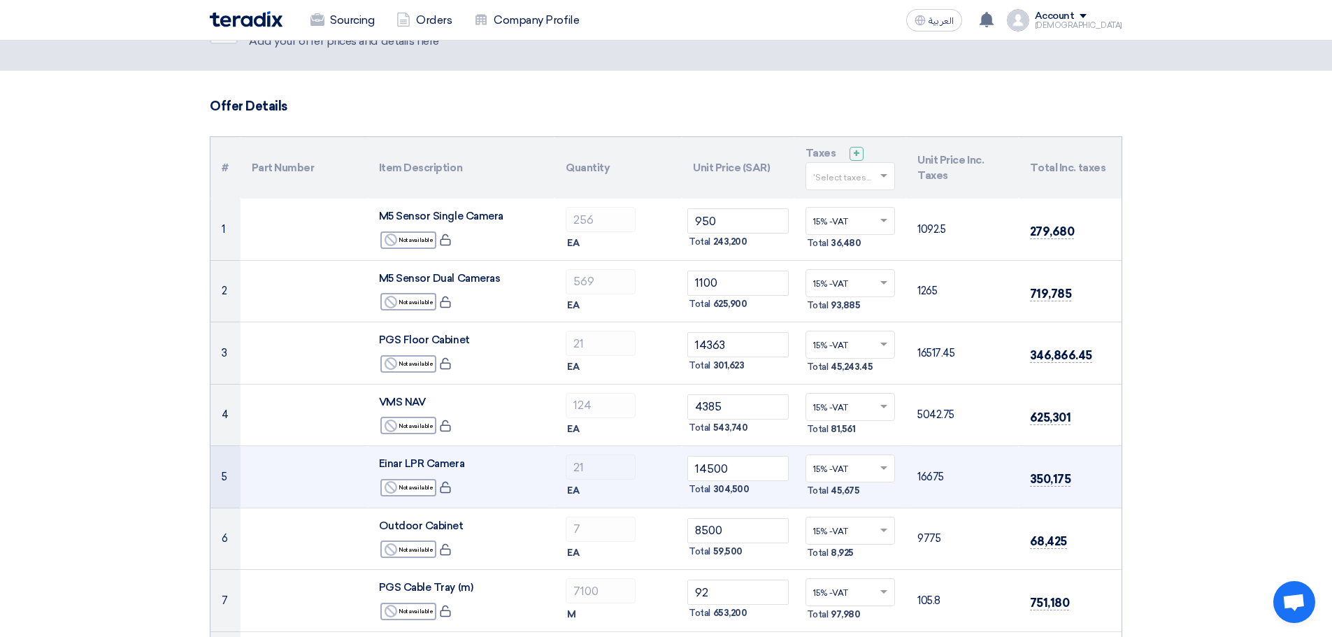
scroll to position [0, 0]
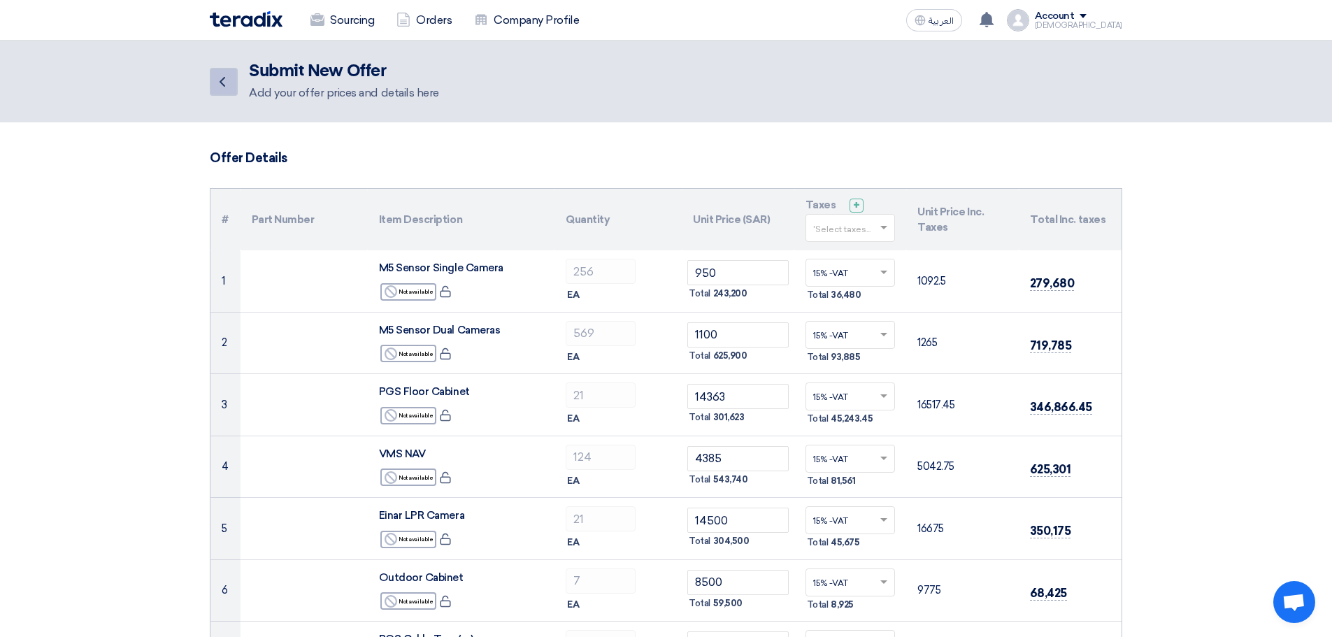
click at [228, 90] on link "Back" at bounding box center [224, 82] width 28 height 28
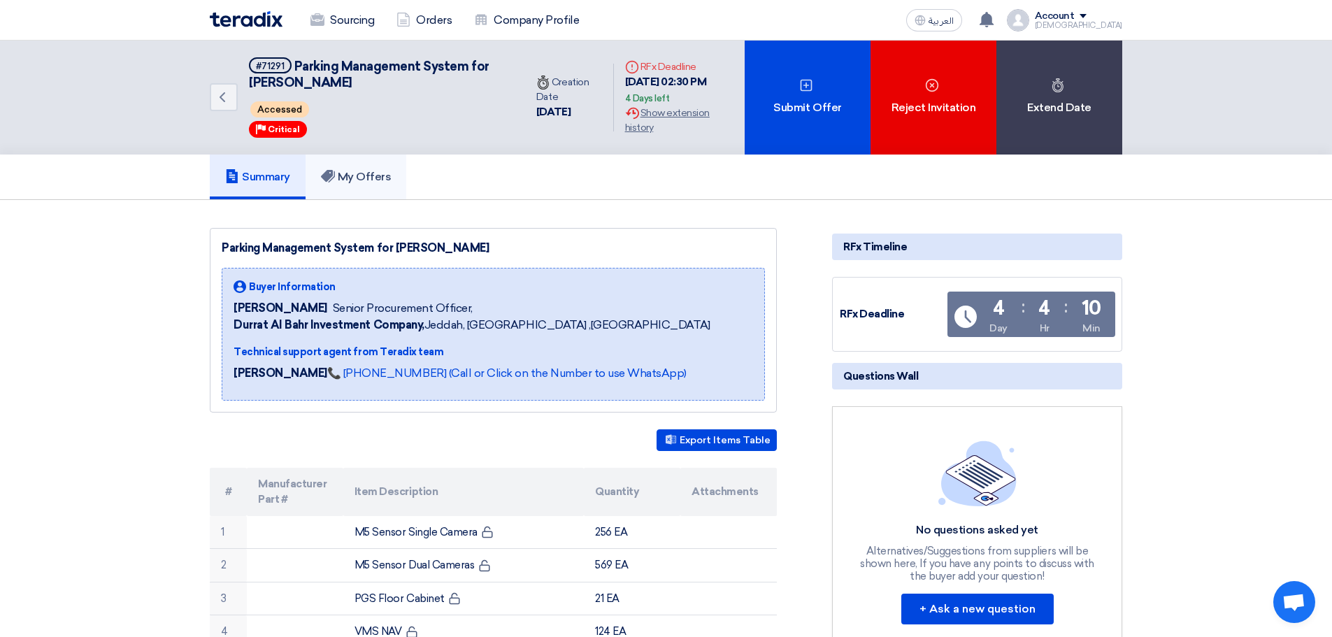
click at [362, 184] on link "My Offers" at bounding box center [356, 177] width 101 height 45
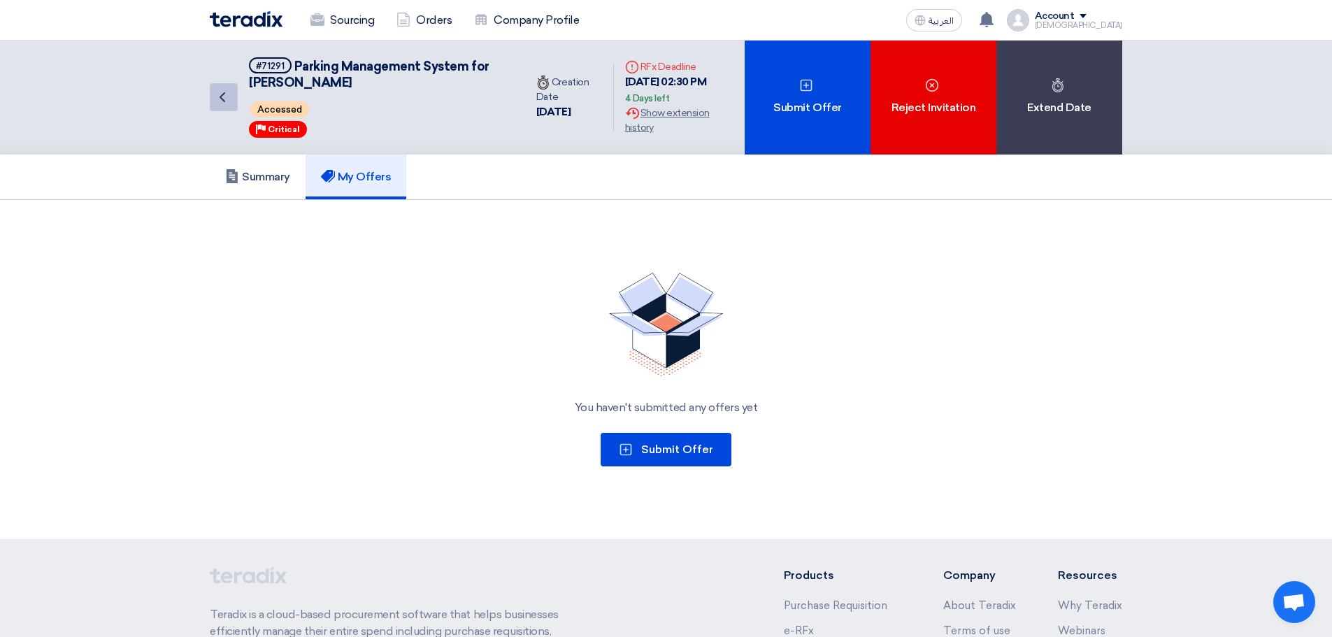
click at [223, 97] on icon "Back" at bounding box center [222, 97] width 17 height 17
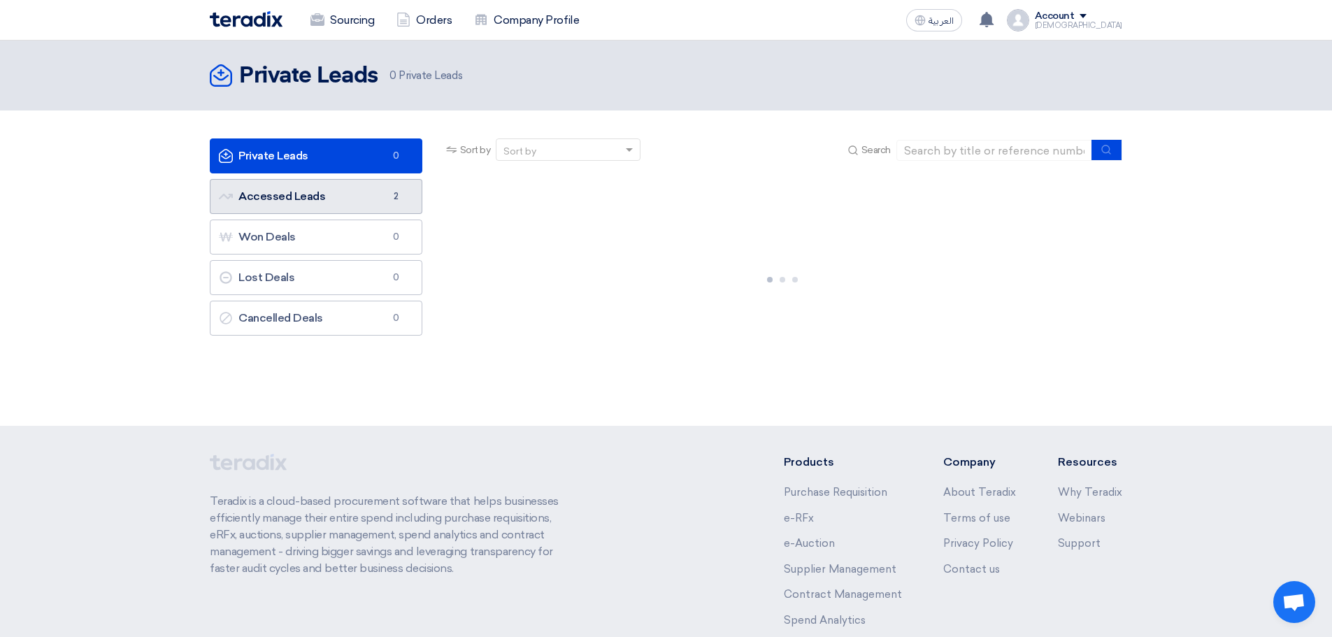
click at [343, 204] on link "Accessed Leads Accessed Leads 2" at bounding box center [316, 196] width 213 height 35
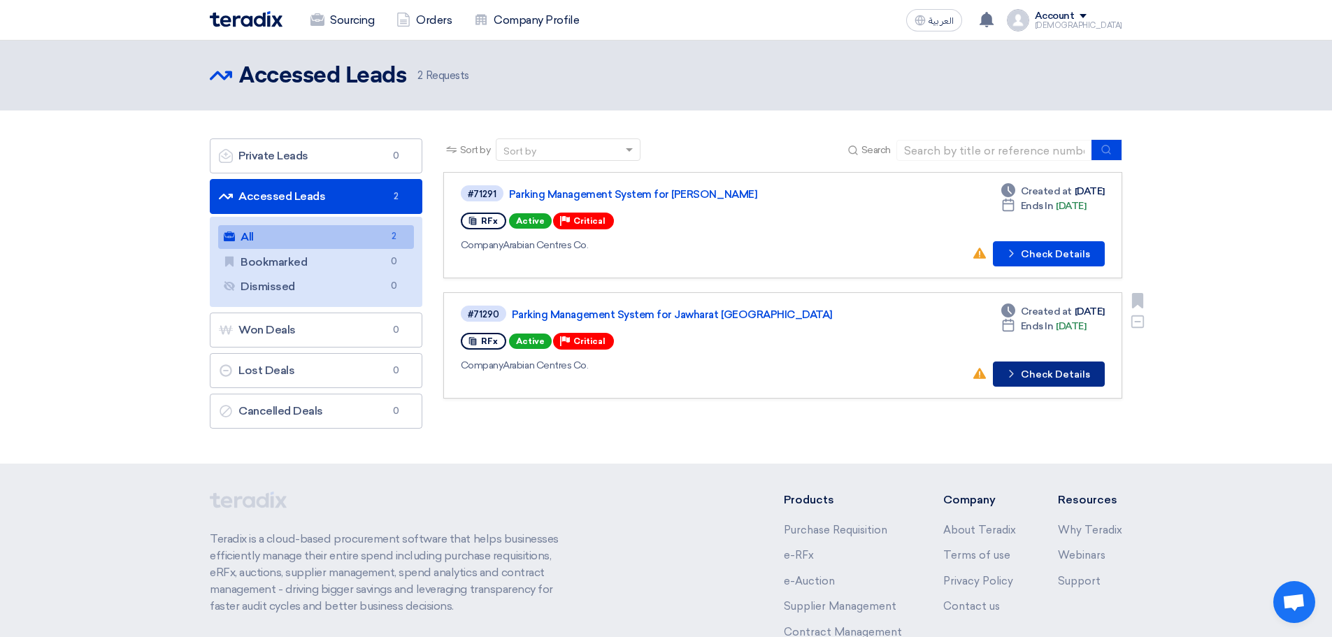
click at [1039, 372] on button "Check details Check Details" at bounding box center [1049, 374] width 112 height 25
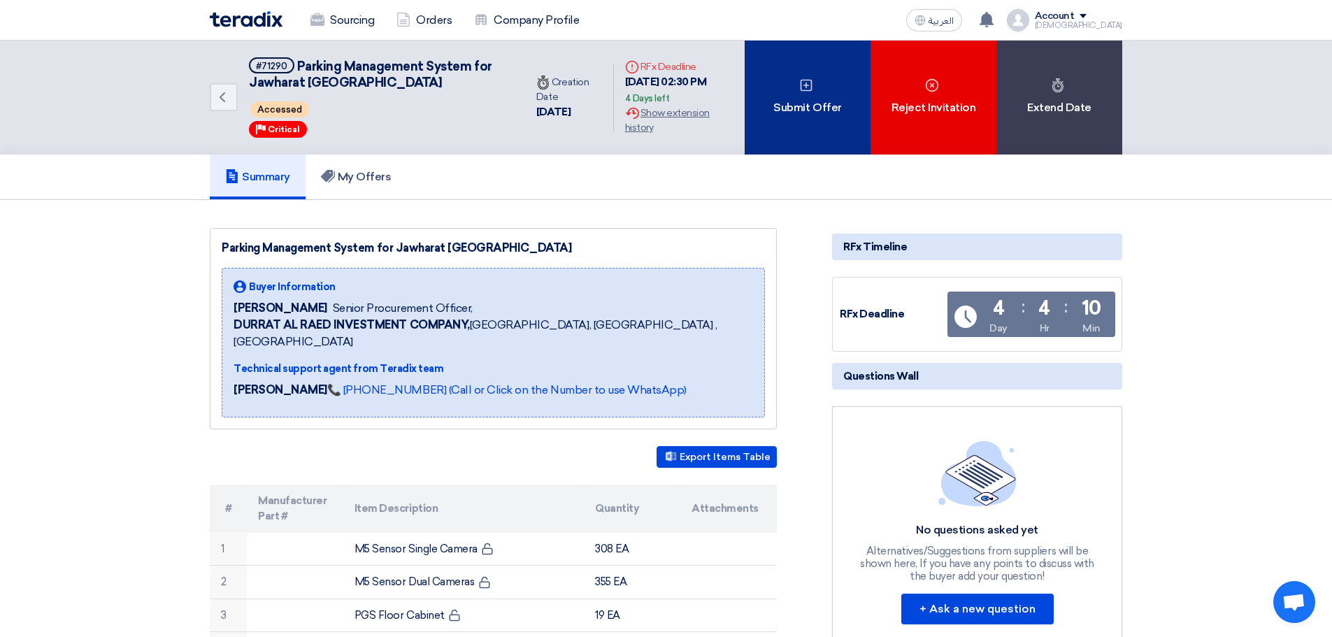
click at [784, 98] on div "Submit Offer" at bounding box center [808, 98] width 126 height 114
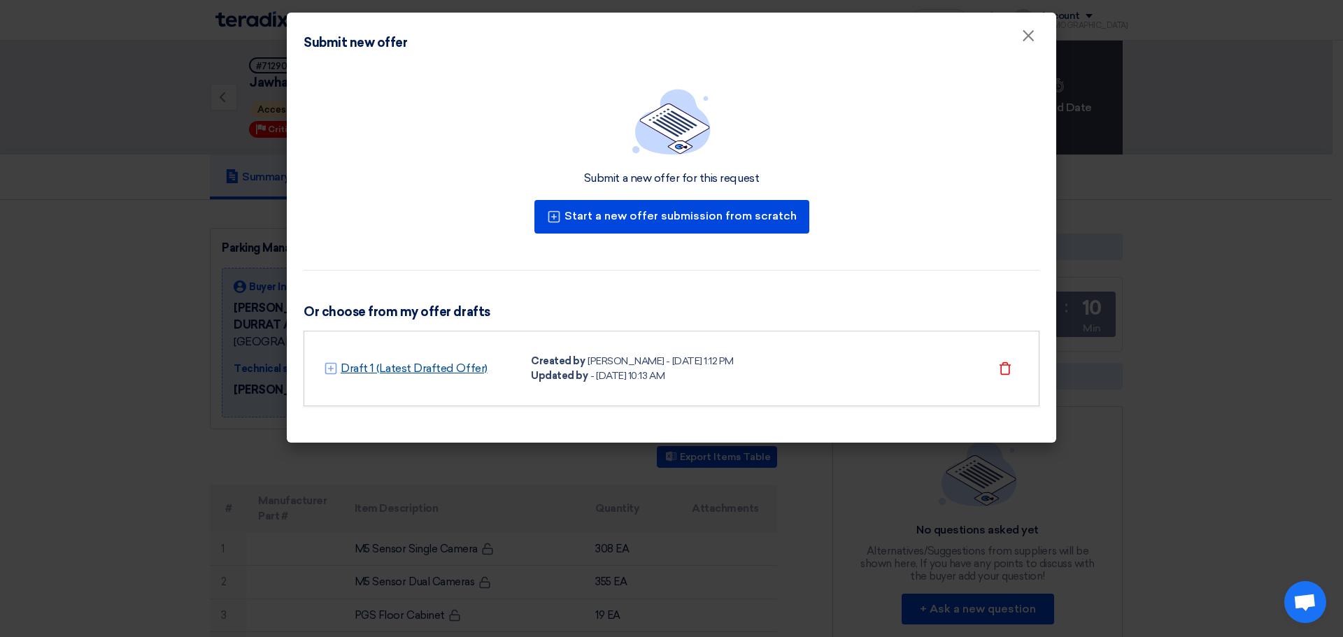
click at [466, 373] on link "Draft 1 (Latest Drafted Offer)" at bounding box center [414, 368] width 147 height 17
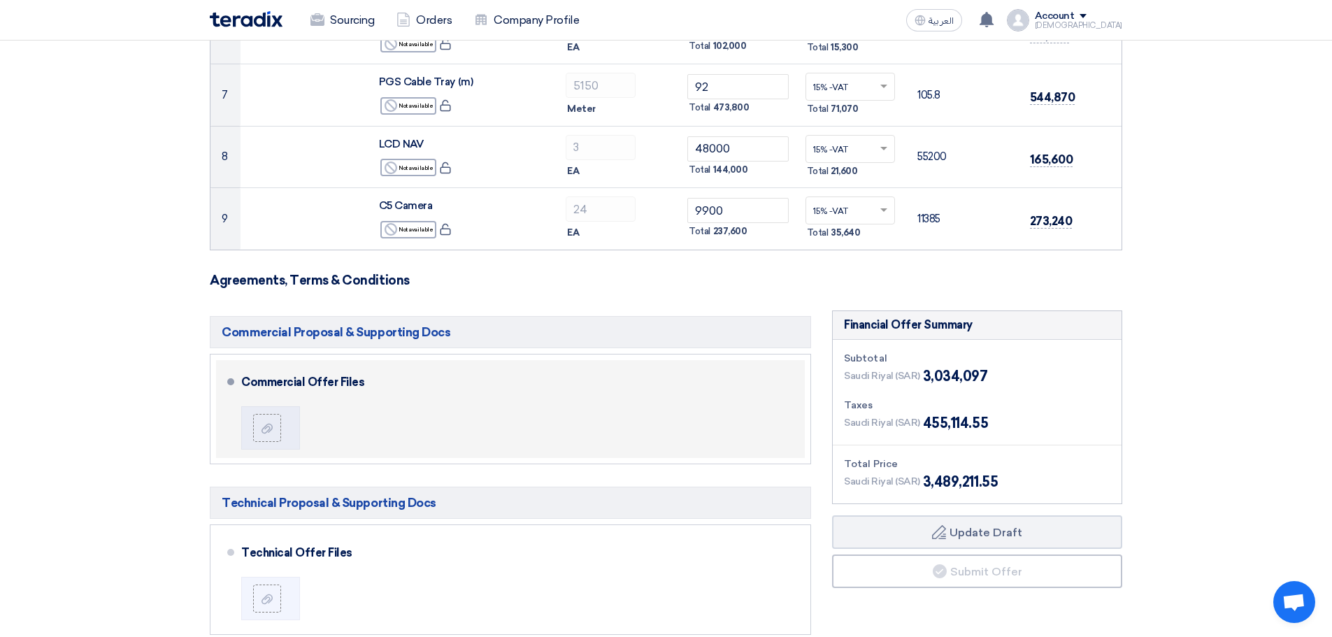
scroll to position [769, 0]
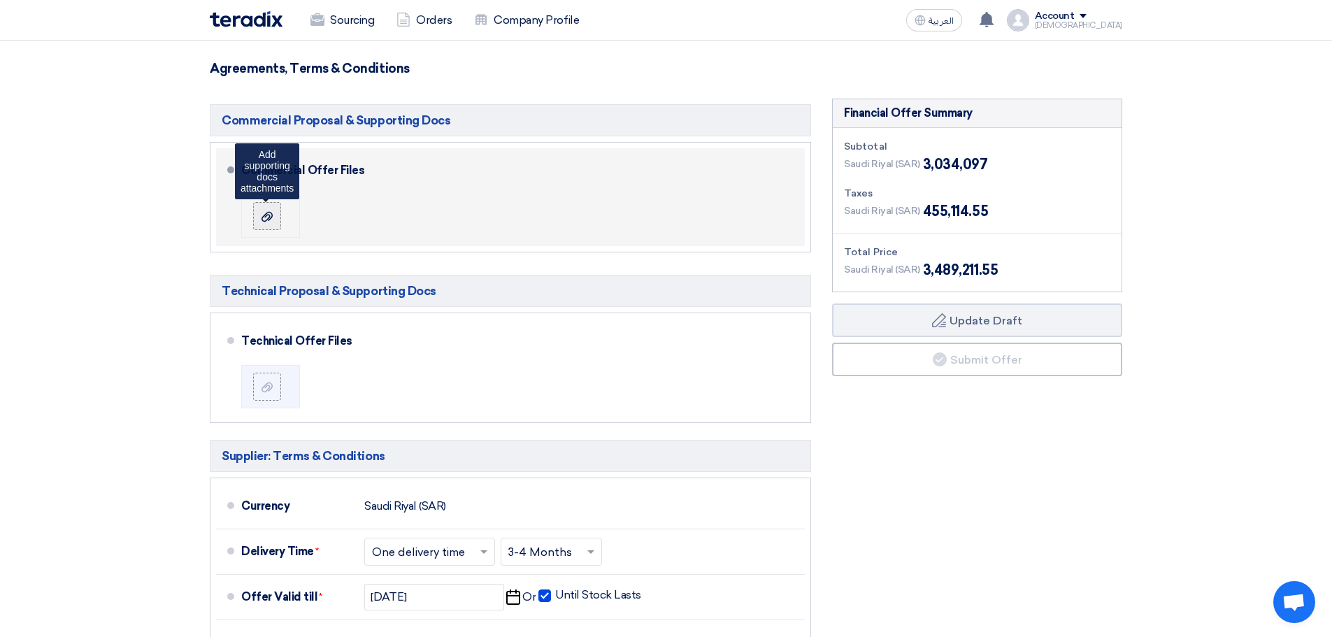
click at [265, 219] on icon at bounding box center [267, 216] width 11 height 11
click at [0, 0] on input "file" at bounding box center [0, 0] width 0 height 0
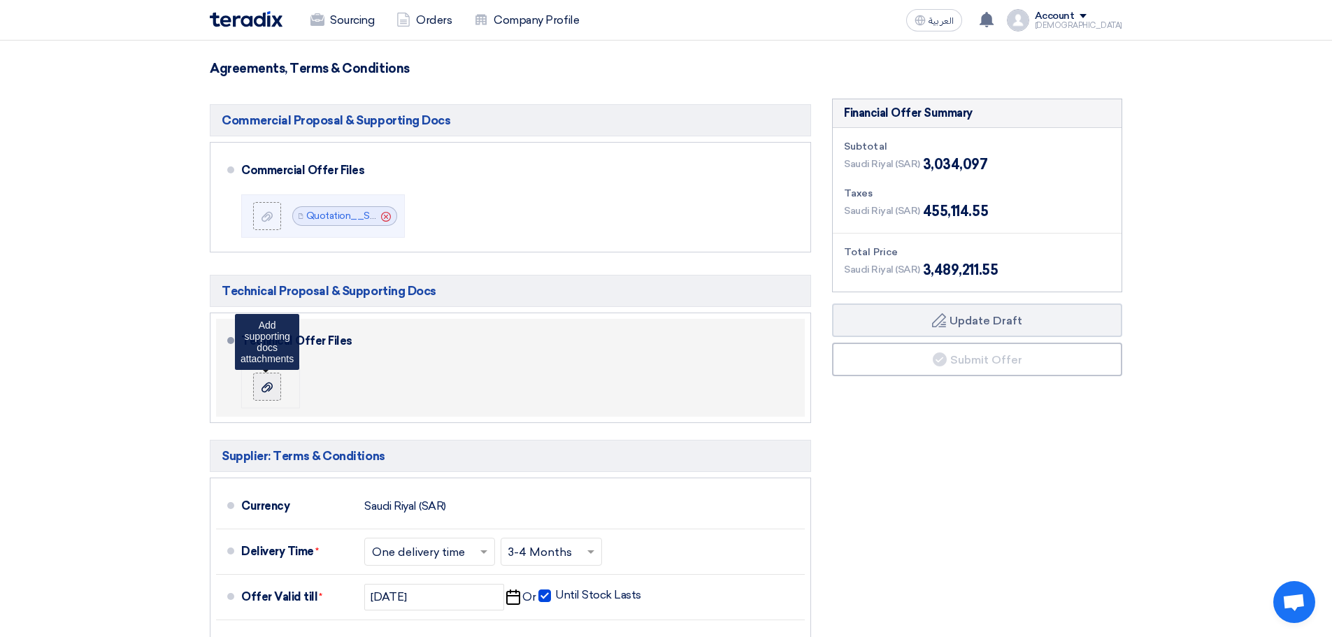
click at [276, 387] on label at bounding box center [267, 387] width 28 height 28
click at [0, 0] on input "file" at bounding box center [0, 0] width 0 height 0
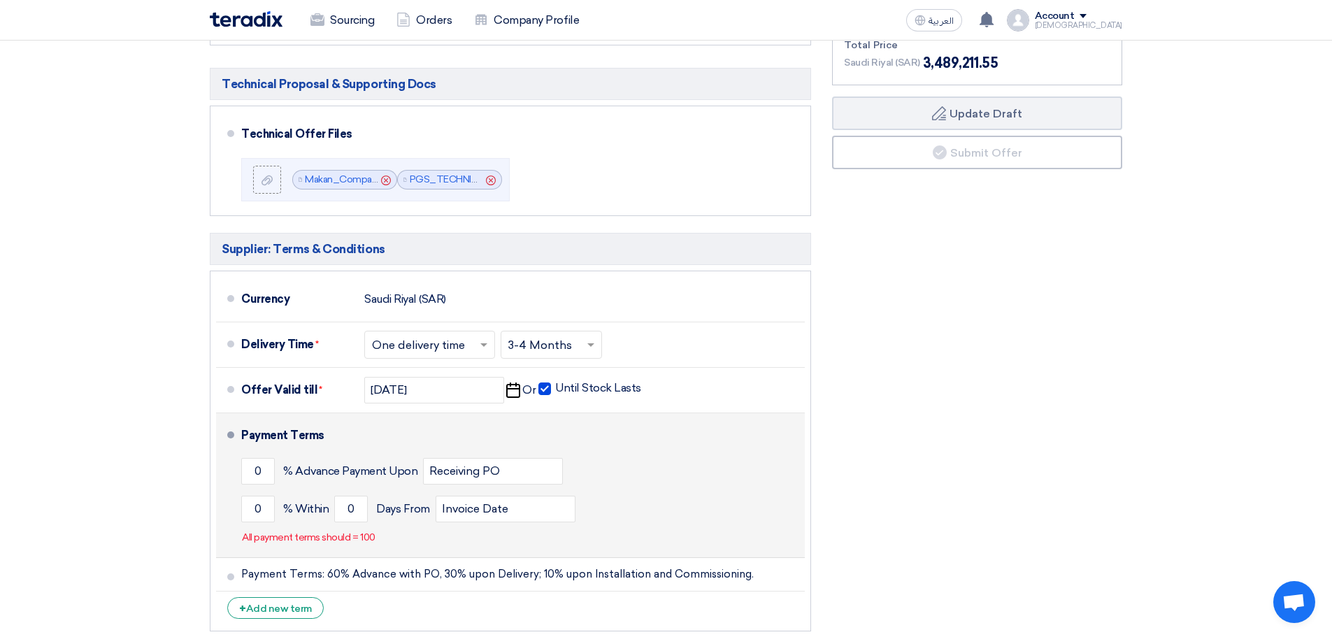
scroll to position [979, 0]
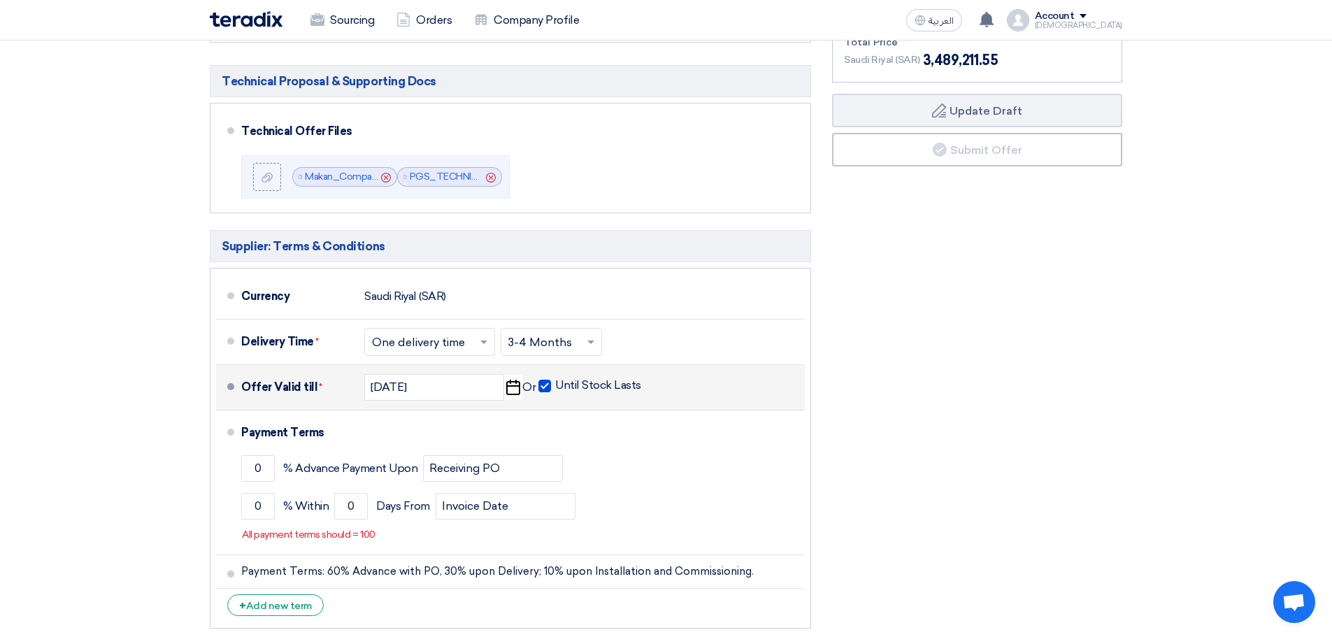
click at [543, 386] on span at bounding box center [545, 386] width 13 height 13
click at [555, 386] on input "Until Stock Lasts" at bounding box center [599, 391] width 89 height 27
checkbox input "false"
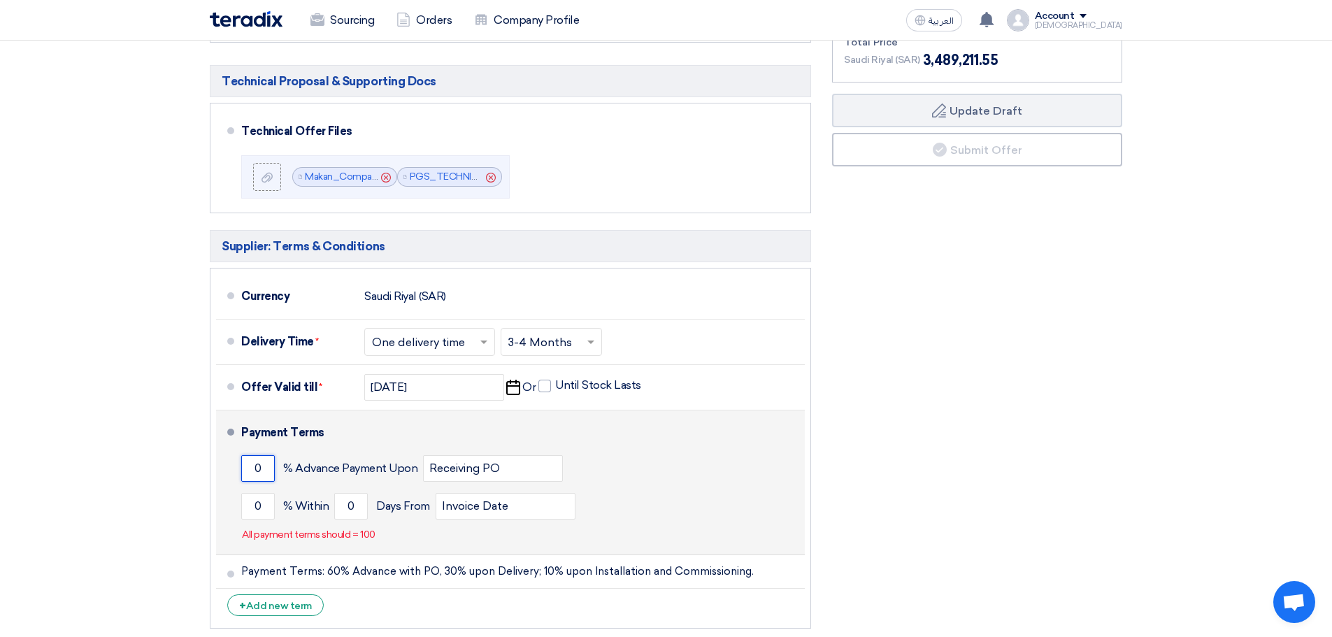
click at [264, 469] on input "0" at bounding box center [258, 468] width 34 height 27
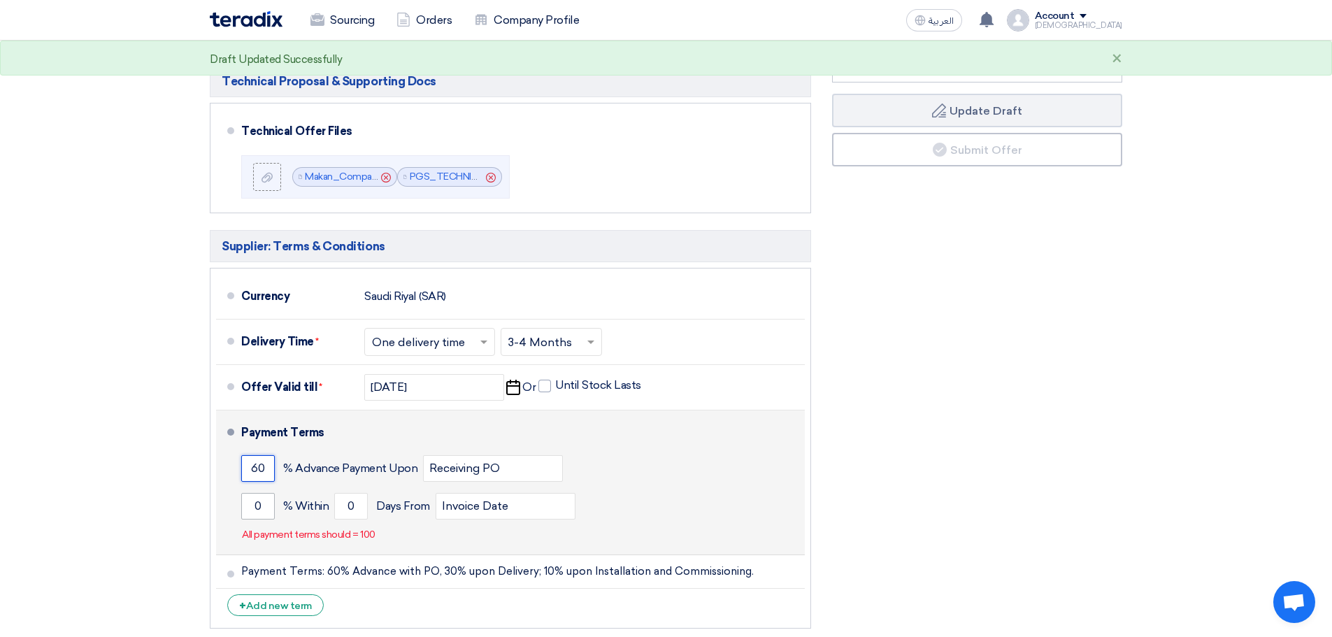
type input "60"
click at [262, 511] on input "0" at bounding box center [258, 506] width 34 height 27
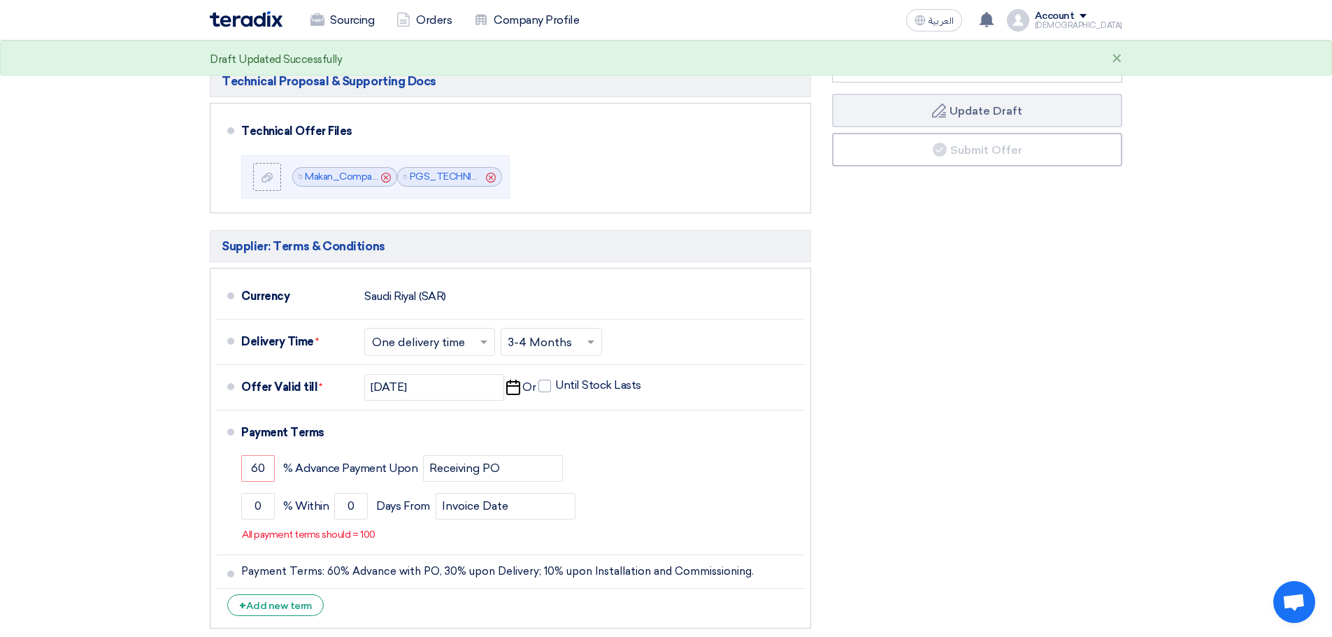
click at [1091, 465] on div "Financial Offer Summary Subtotal [GEOGRAPHIC_DATA] (SAR) 3,034,097 Taxes Draft" at bounding box center [977, 262] width 311 height 747
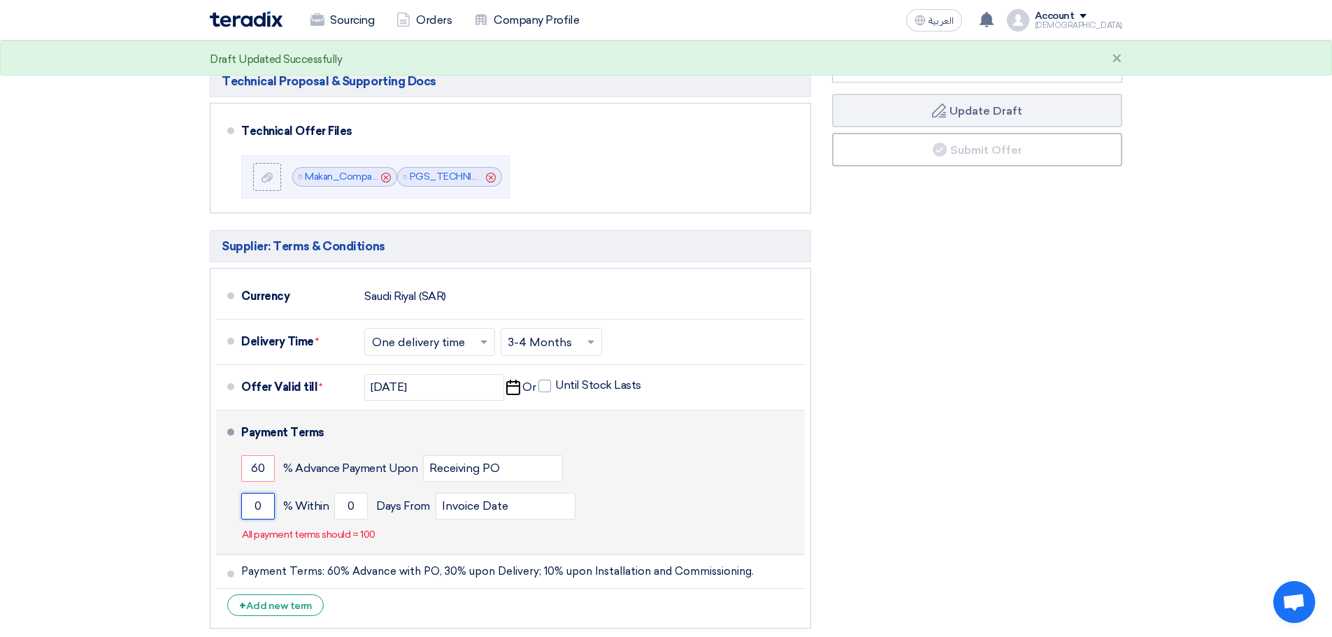
click at [262, 503] on input "0" at bounding box center [258, 506] width 34 height 27
click at [263, 503] on input "0" at bounding box center [258, 506] width 34 height 27
type input "30"
click at [358, 506] on input "0" at bounding box center [351, 506] width 34 height 27
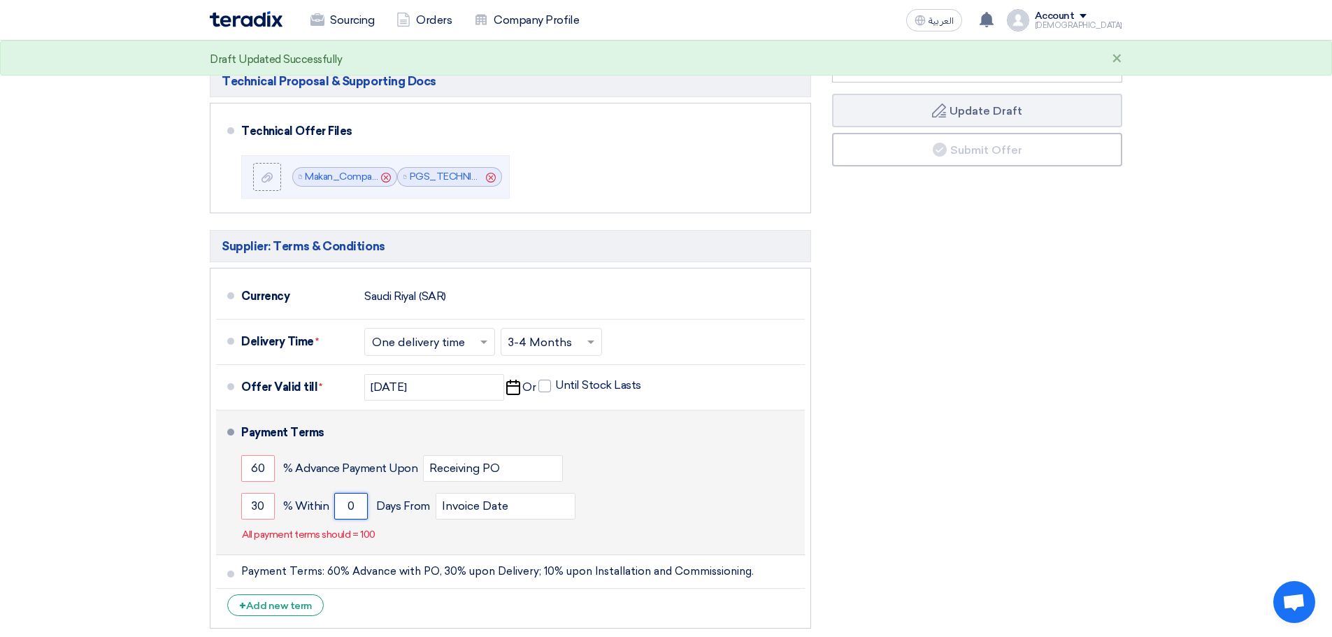
click at [358, 506] on input "0" at bounding box center [351, 506] width 34 height 27
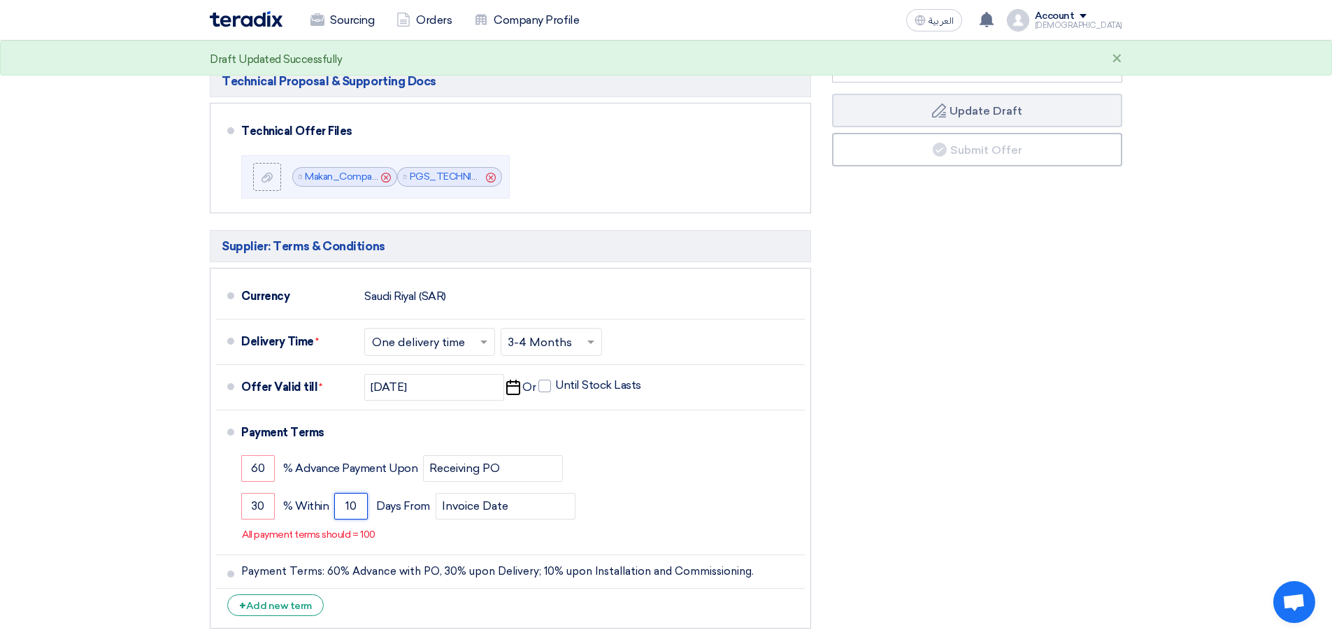
type input "10"
click at [1062, 430] on div "Financial Offer Summary Subtotal [GEOGRAPHIC_DATA] (SAR) 3,034,097 Taxes Draft" at bounding box center [977, 262] width 311 height 747
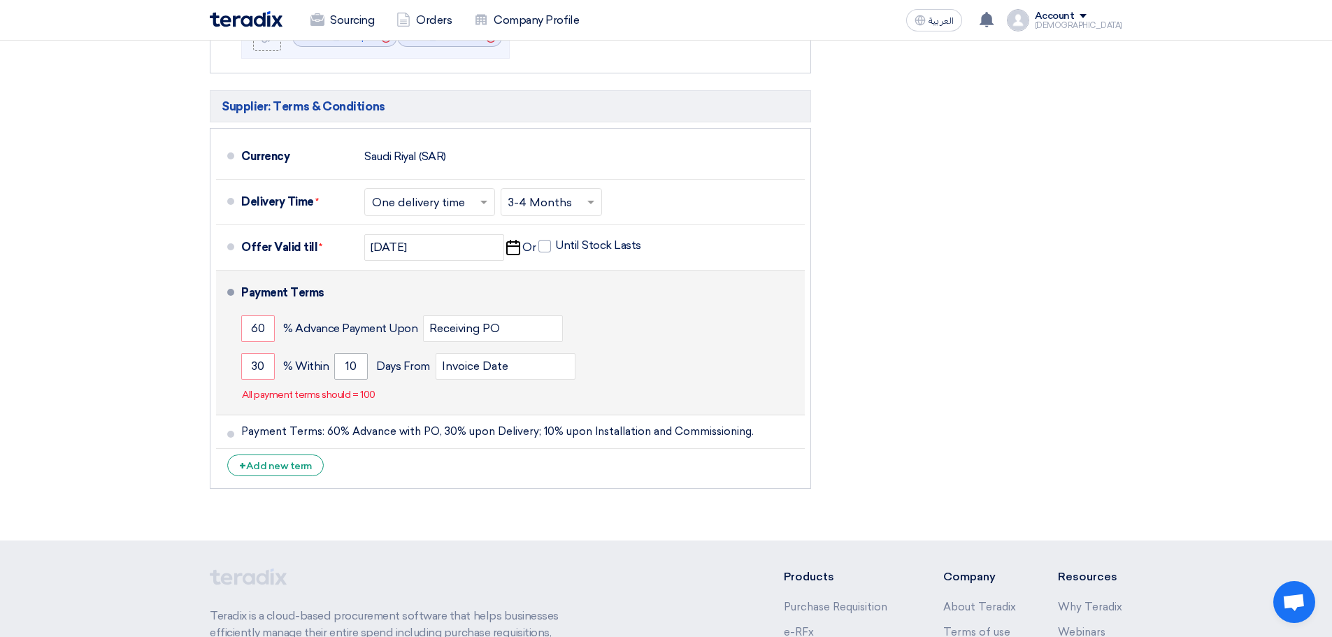
scroll to position [1049, 0]
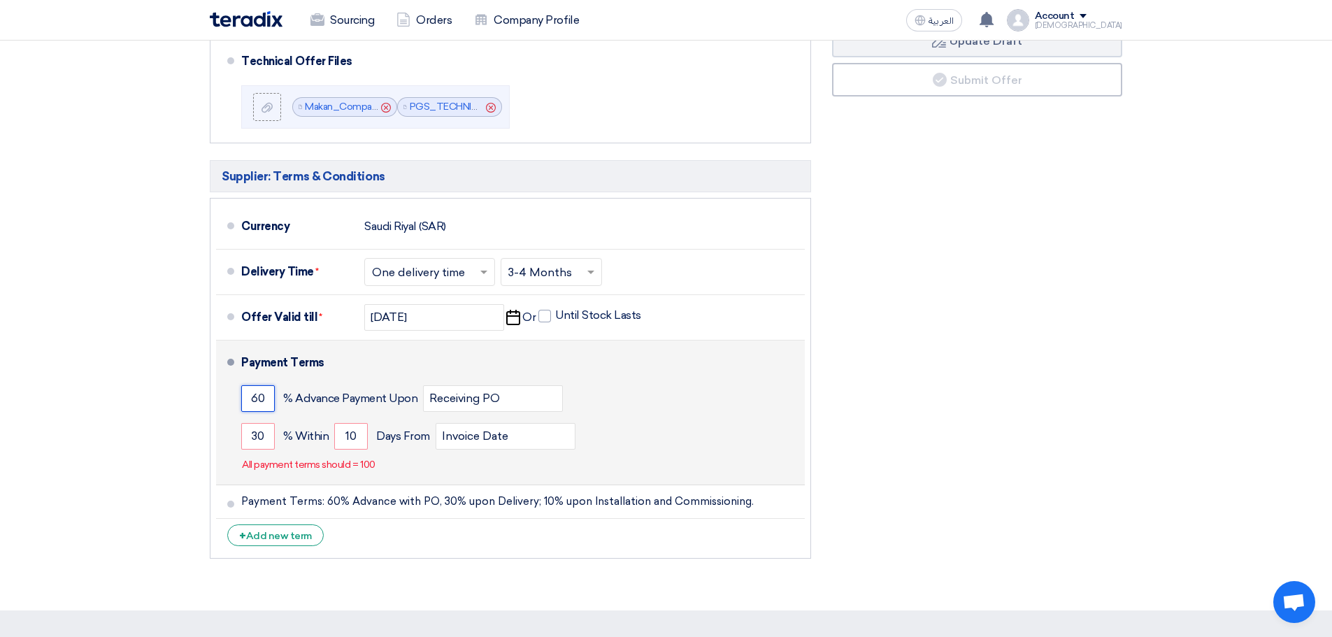
drag, startPoint x: 268, startPoint y: 399, endPoint x: 222, endPoint y: 395, distance: 45.6
click at [222, 395] on li "Payment Terms 60 % Advance Payment Upon Receiving PO 30 % Within 10" at bounding box center [510, 413] width 589 height 145
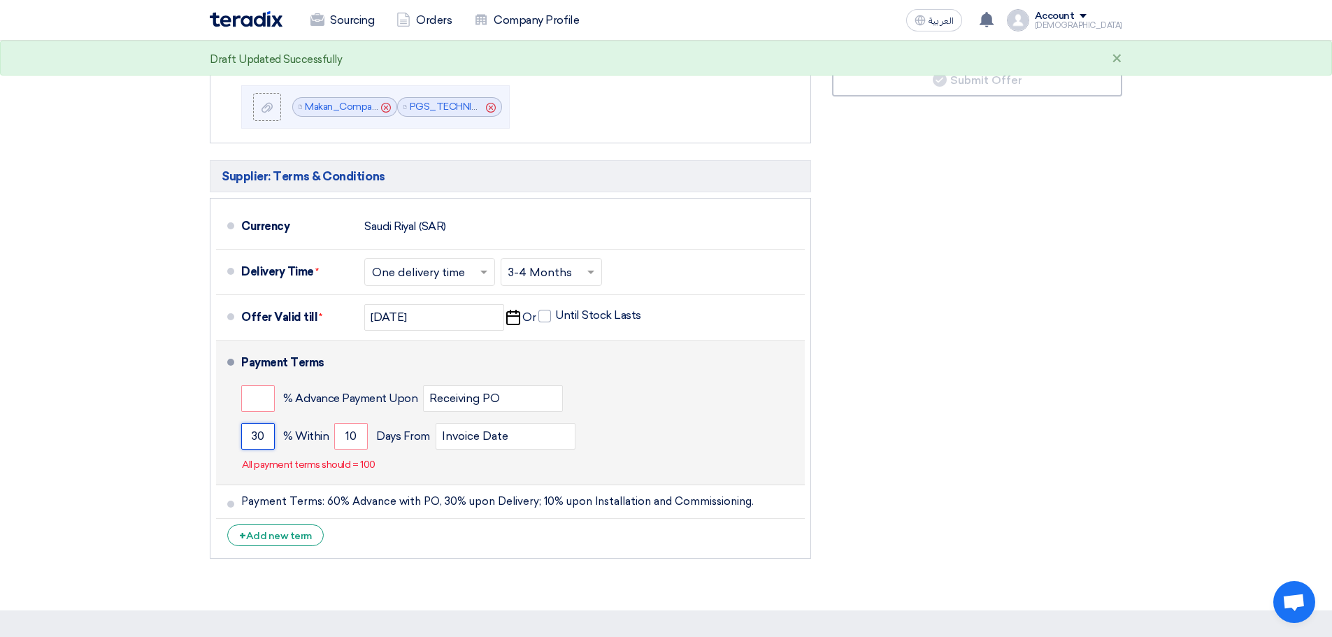
drag, startPoint x: 268, startPoint y: 436, endPoint x: 232, endPoint y: 425, distance: 37.4
click at [221, 438] on li "Payment Terms % Advance Payment Upon Receiving PO 30 % Within 10" at bounding box center [510, 413] width 589 height 145
drag, startPoint x: 361, startPoint y: 434, endPoint x: 329, endPoint y: 438, distance: 31.7
click at [329, 438] on div "% Within 10 Days From Invoice Date" at bounding box center [520, 437] width 558 height 38
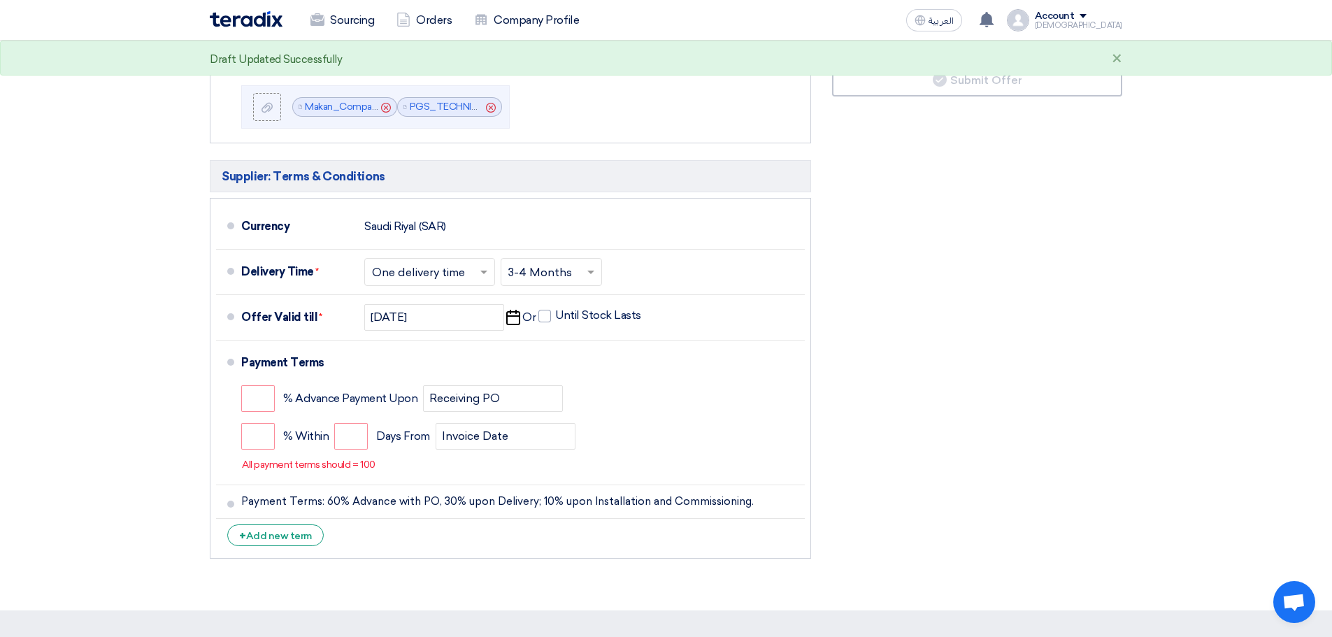
click at [999, 446] on div "Financial Offer Summary Subtotal [GEOGRAPHIC_DATA] (SAR) 3,034,097 Taxes Draft" at bounding box center [977, 192] width 311 height 747
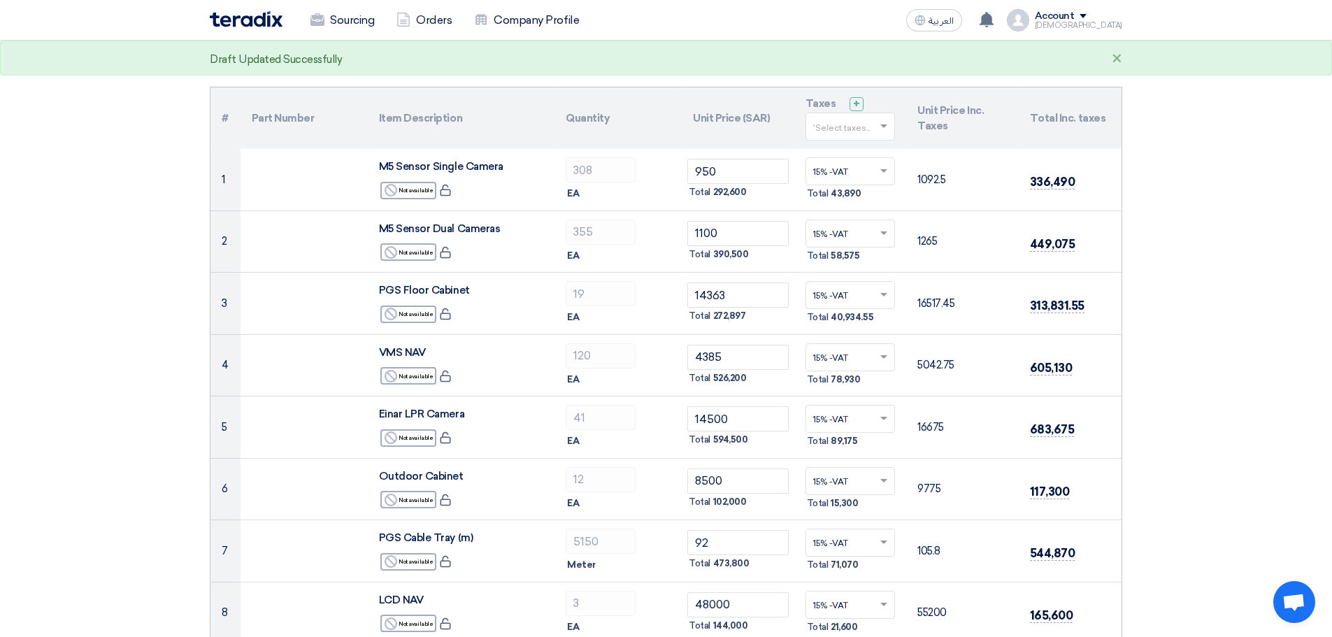
scroll to position [70, 0]
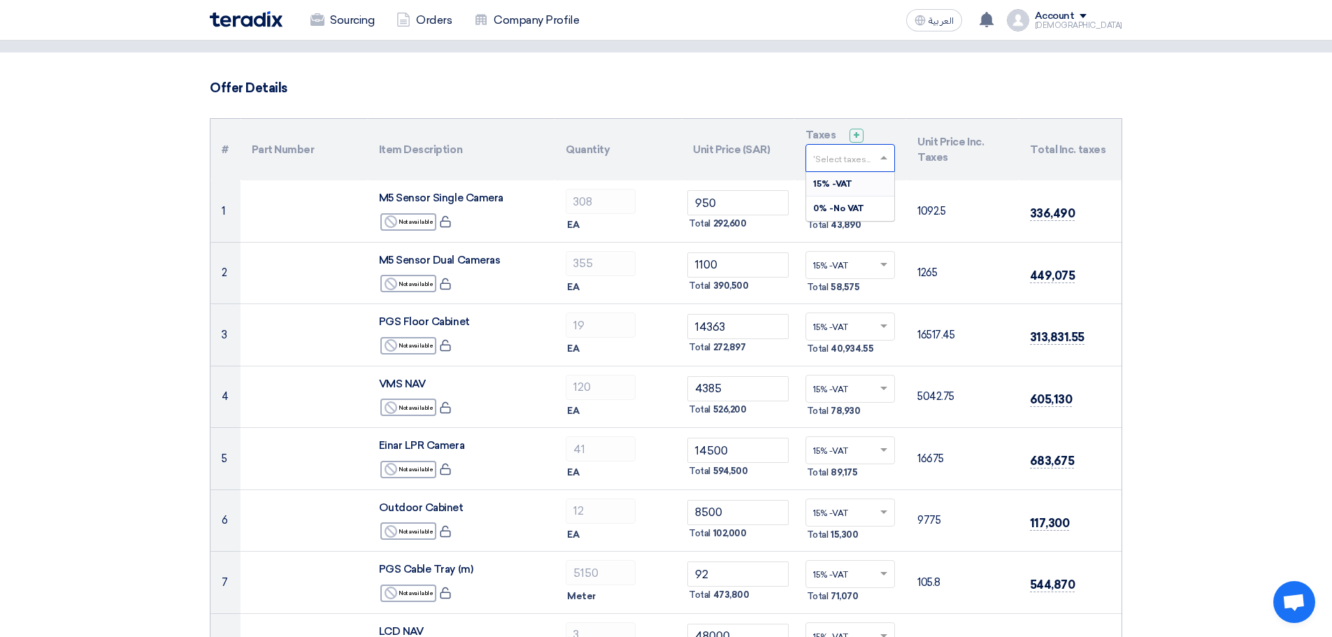
click at [847, 155] on input "text" at bounding box center [843, 159] width 61 height 23
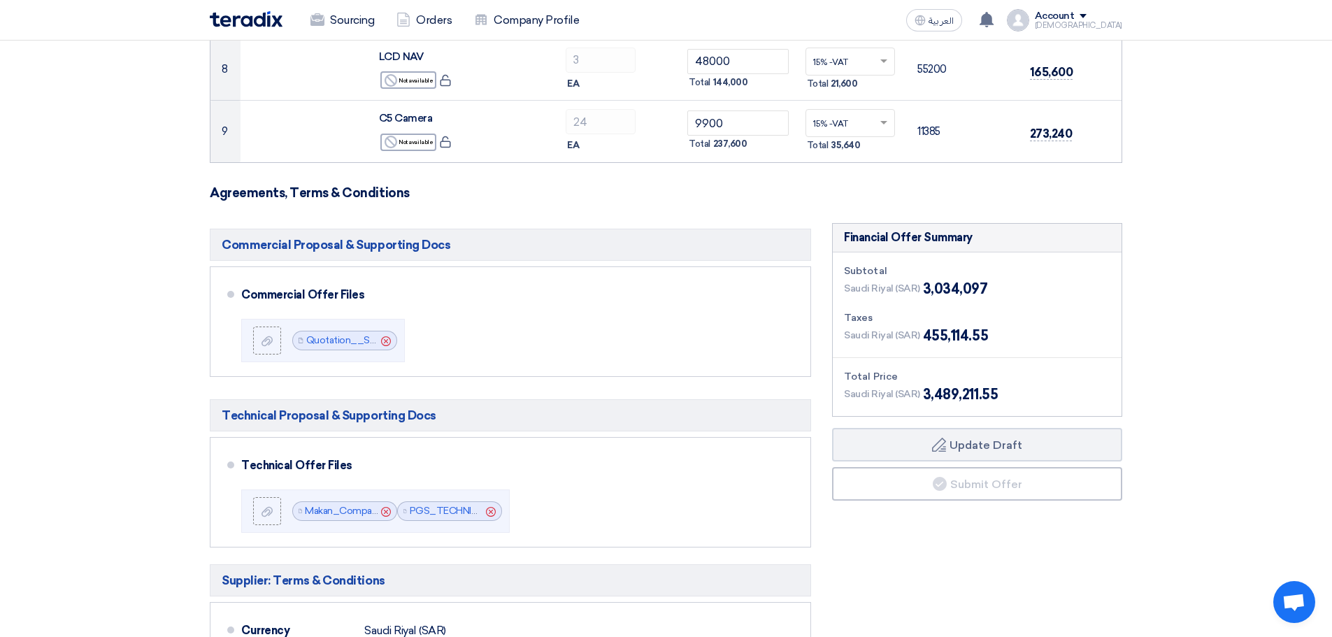
scroll to position [979, 0]
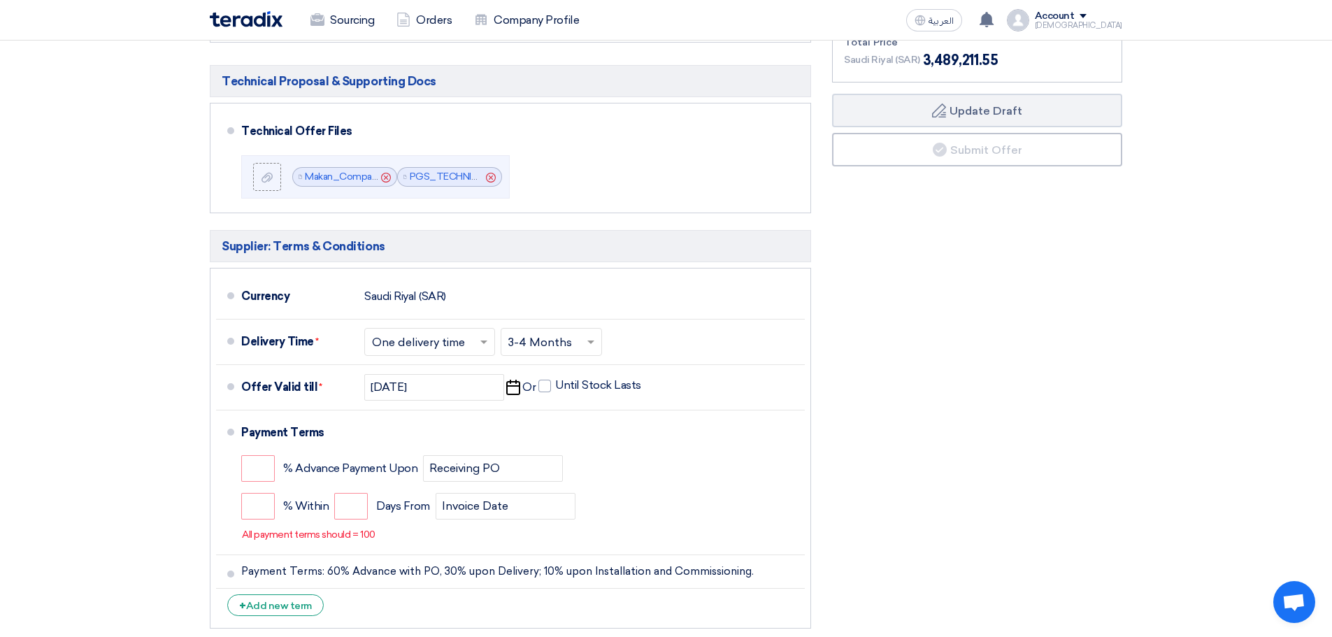
click at [992, 442] on div "Financial Offer Summary Subtotal [GEOGRAPHIC_DATA] (SAR) 3,034,097 Taxes Draft" at bounding box center [977, 262] width 311 height 747
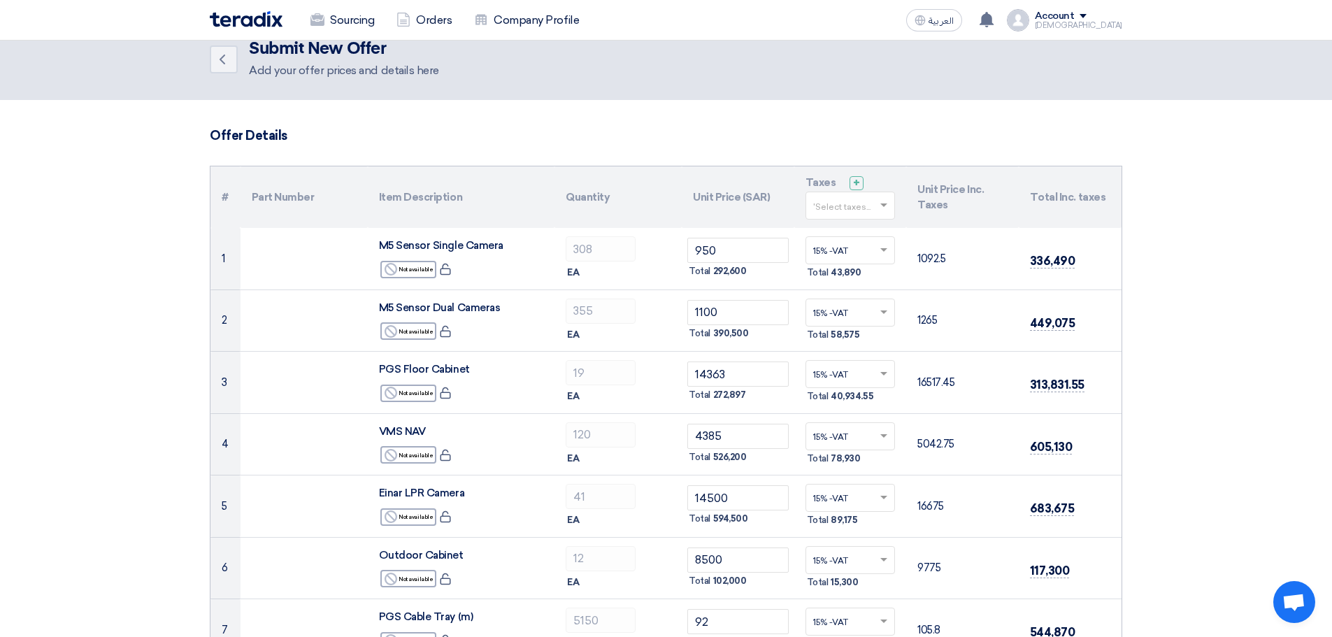
scroll to position [0, 0]
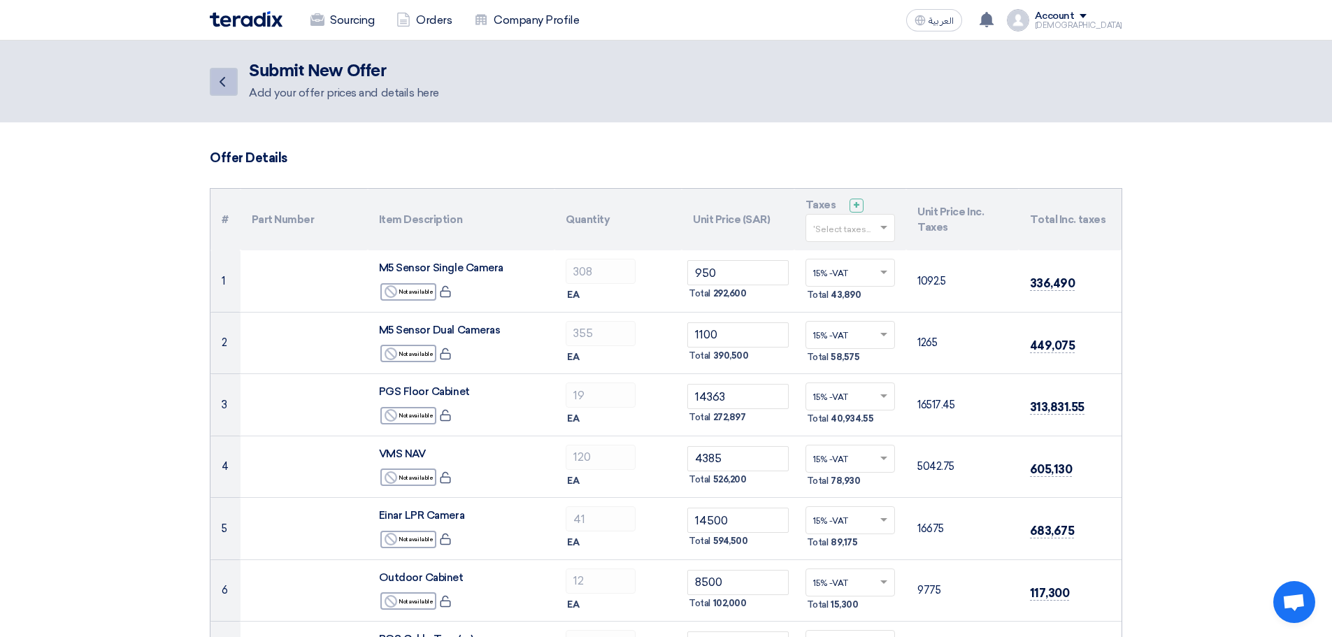
click at [217, 82] on icon "Back" at bounding box center [222, 81] width 17 height 17
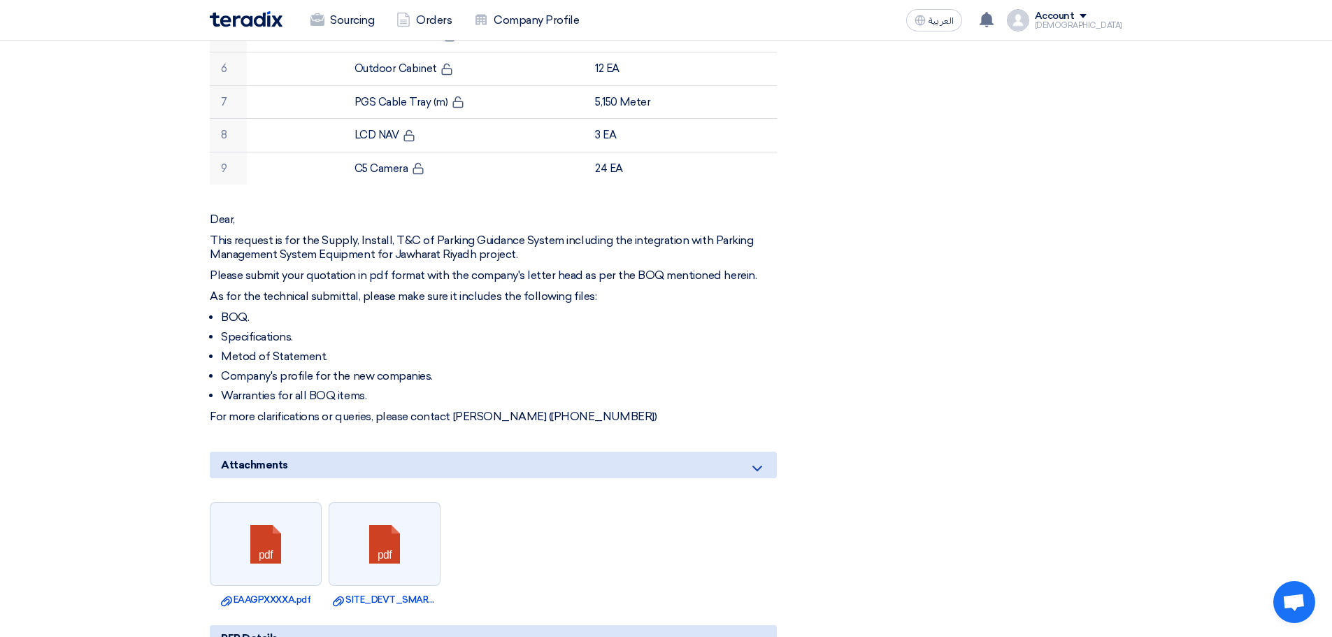
scroll to position [979, 0]
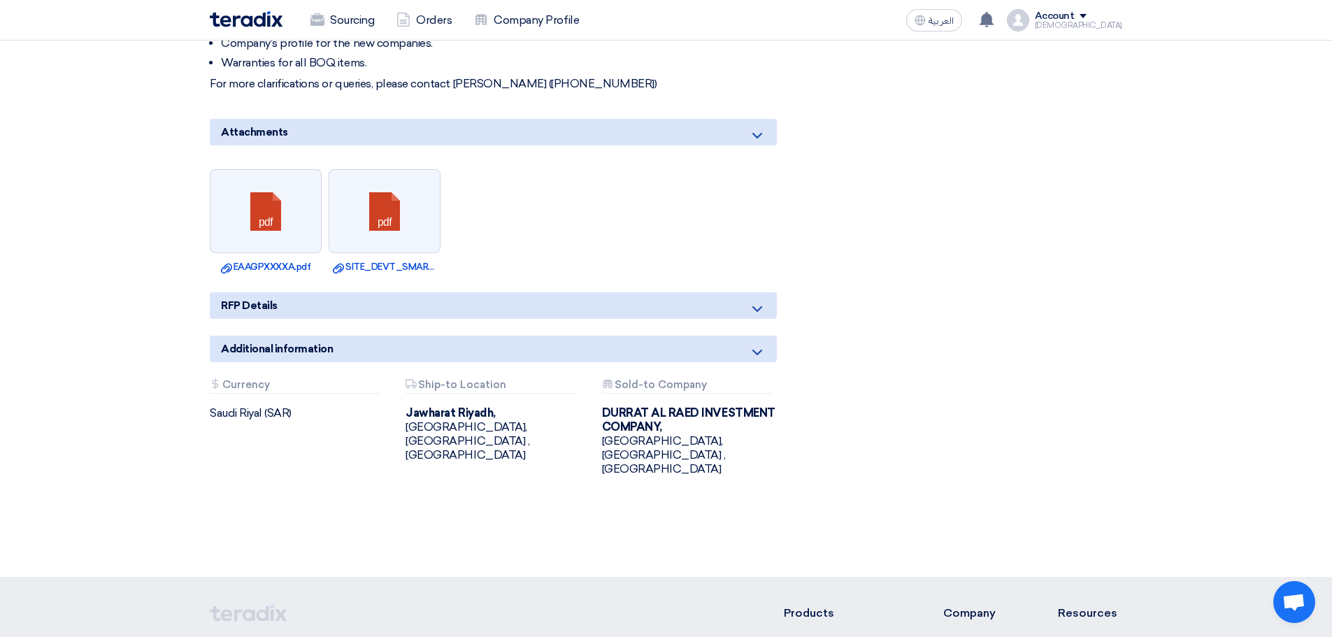
click at [755, 306] on use at bounding box center [758, 309] width 10 height 6
click at [762, 301] on icon at bounding box center [757, 309] width 17 height 17
click at [764, 344] on icon at bounding box center [757, 352] width 17 height 17
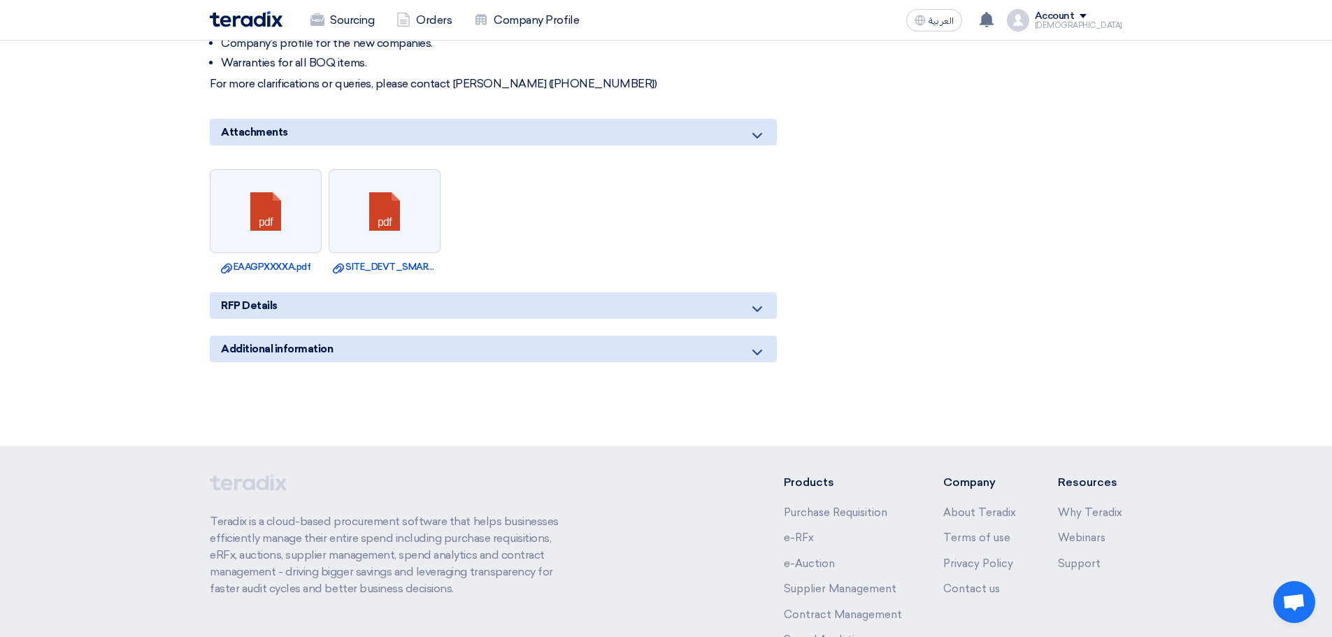
click at [759, 350] on use at bounding box center [758, 353] width 10 height 6
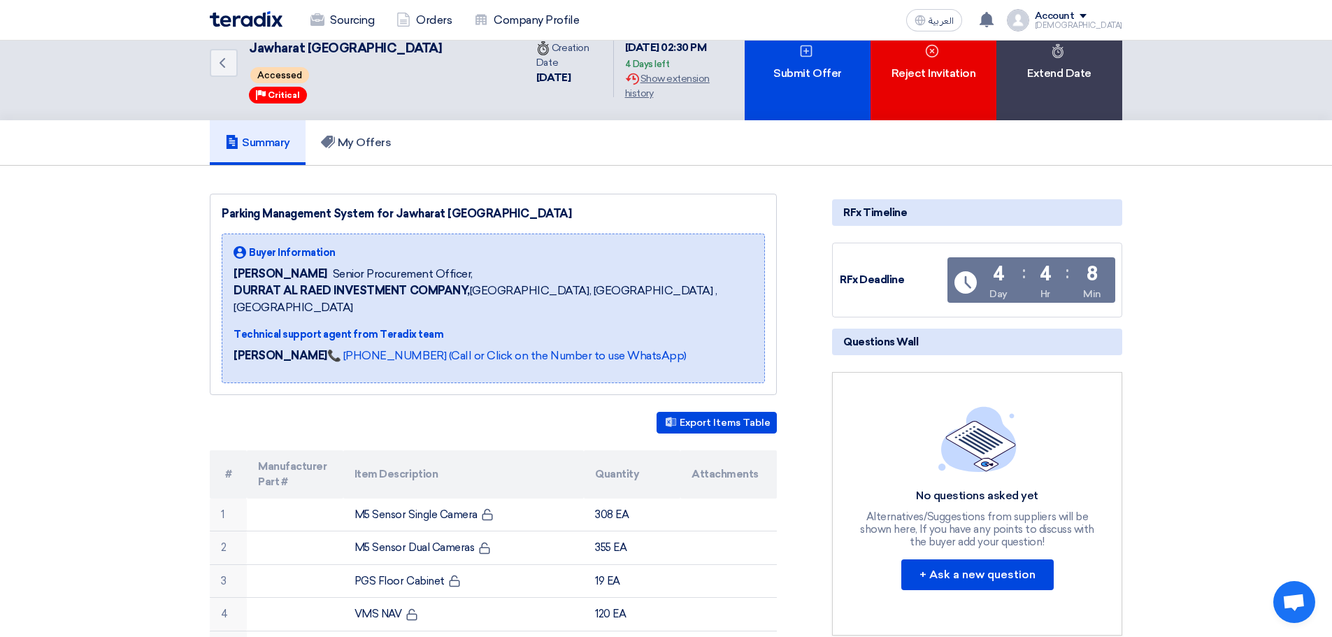
scroll to position [0, 0]
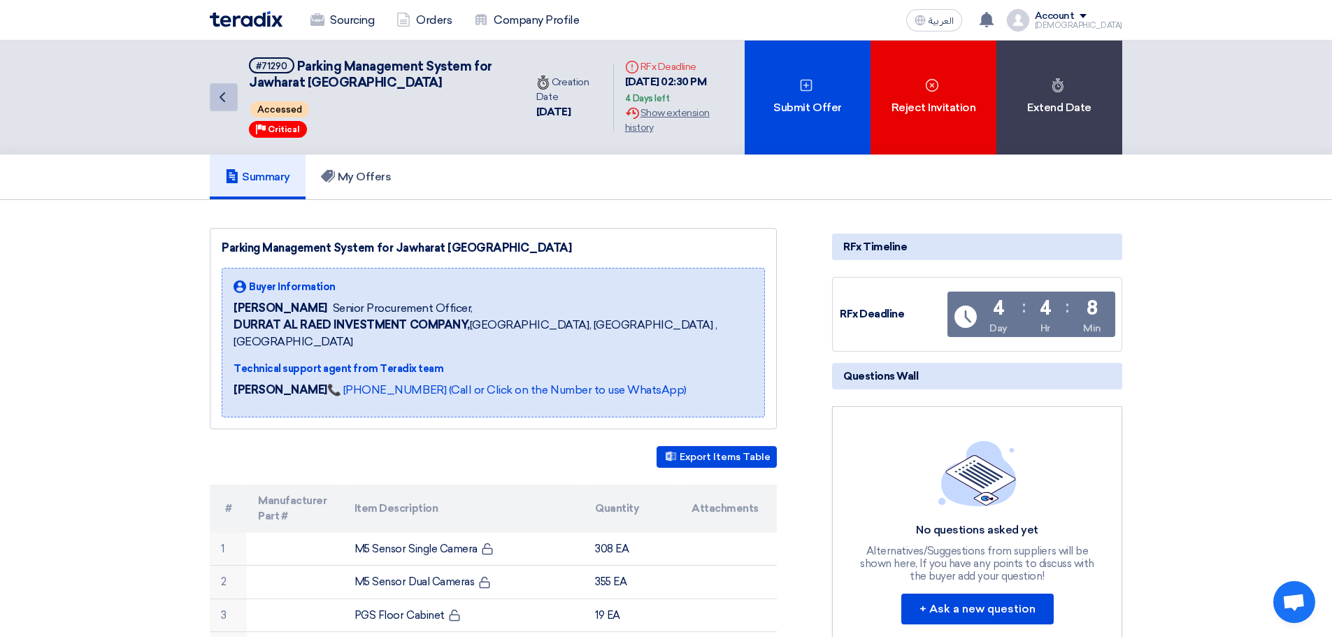
click at [222, 106] on icon "Back" at bounding box center [222, 97] width 17 height 17
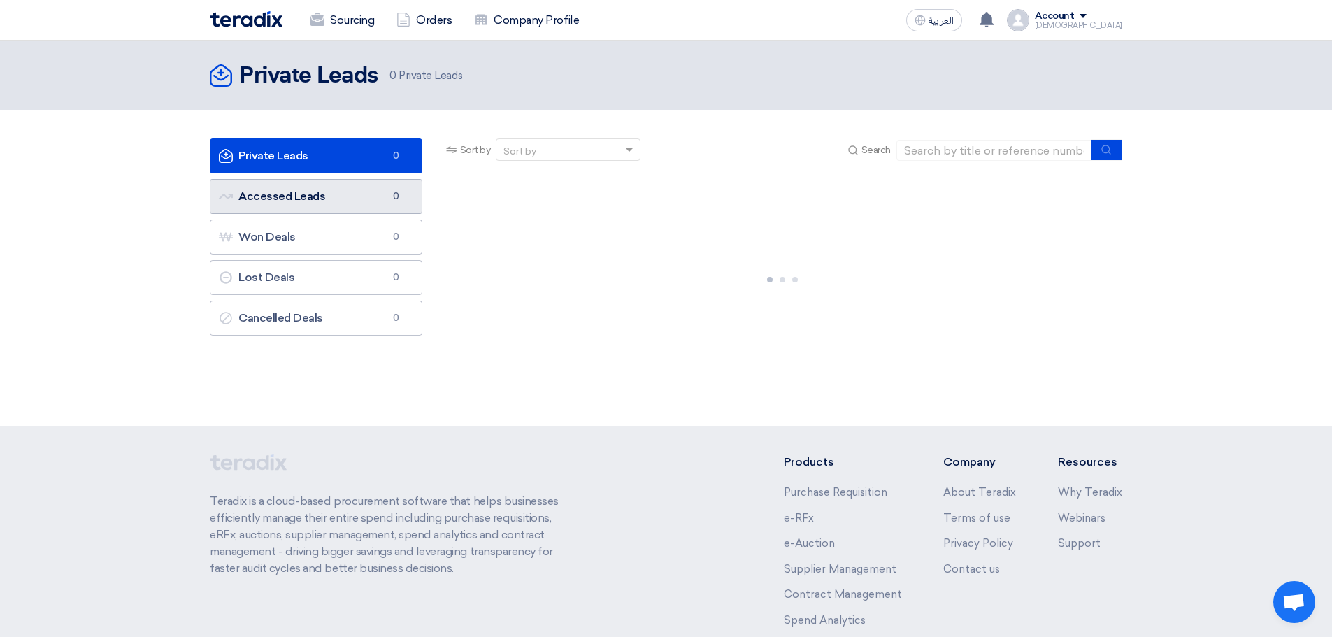
click at [340, 201] on link "Accessed Leads Accessed Leads 0" at bounding box center [316, 196] width 213 height 35
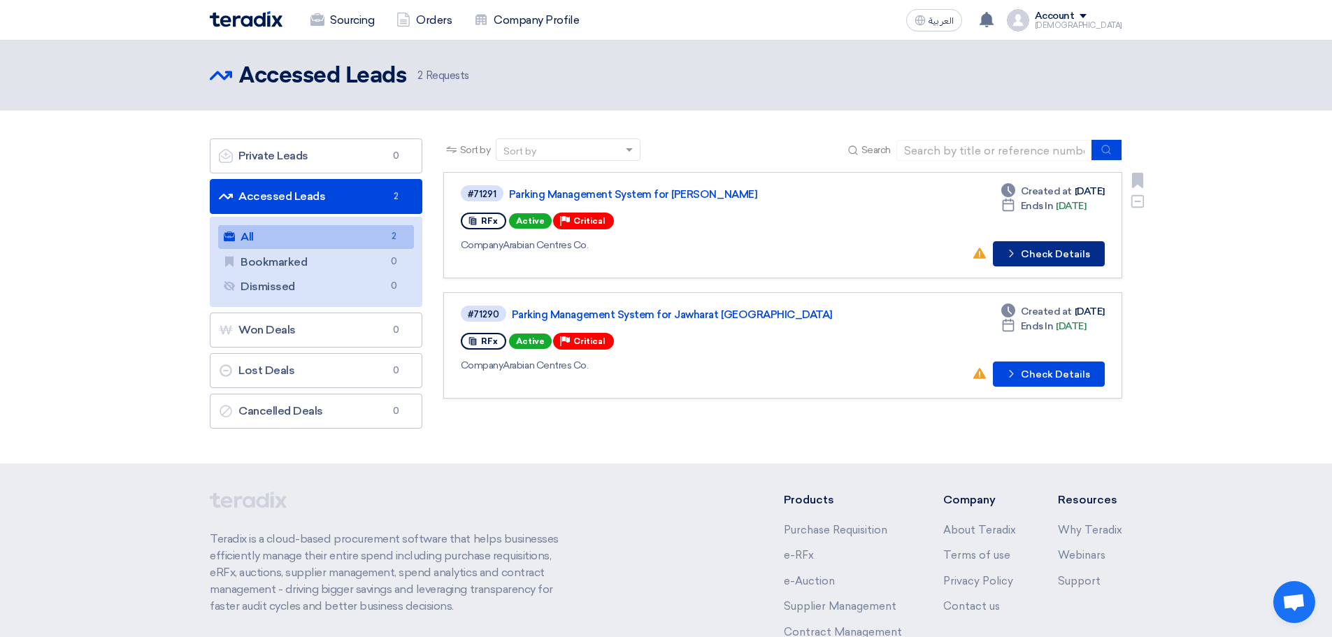
click at [1042, 253] on button "Check details Check Details" at bounding box center [1049, 253] width 112 height 25
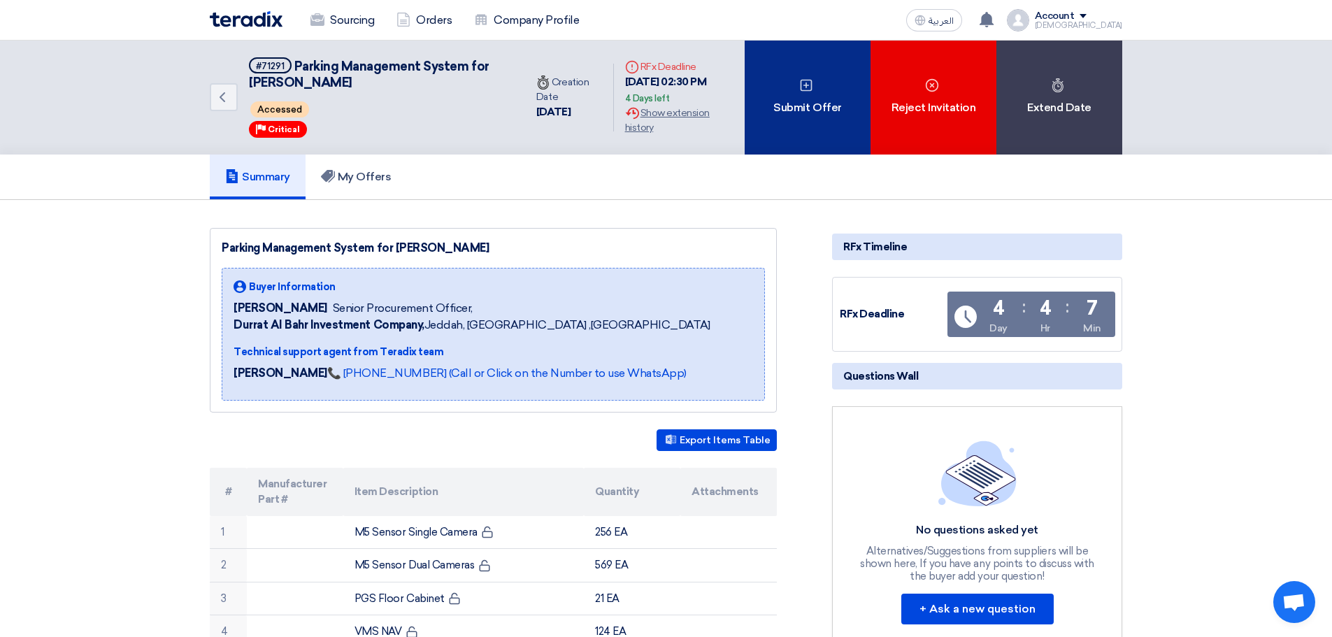
click at [818, 95] on div "Submit Offer" at bounding box center [808, 98] width 126 height 114
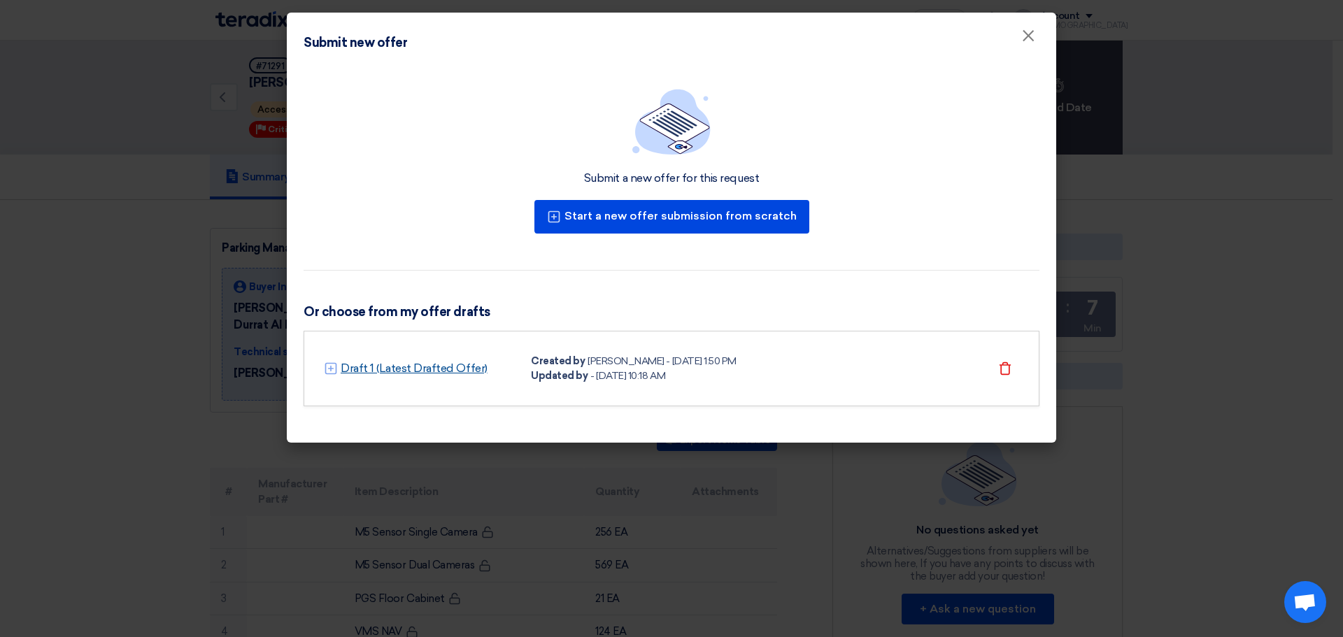
click at [452, 371] on link "Draft 1 (Latest Drafted Offer)" at bounding box center [414, 368] width 147 height 17
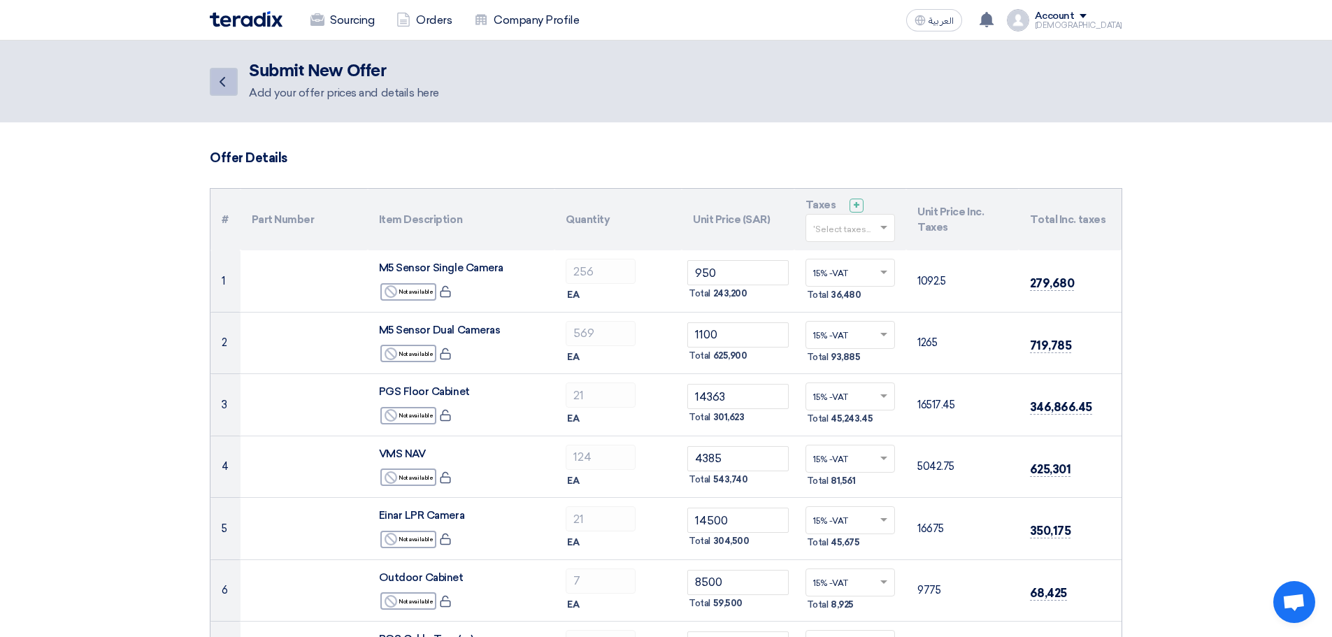
click at [215, 88] on icon "Back" at bounding box center [222, 81] width 17 height 17
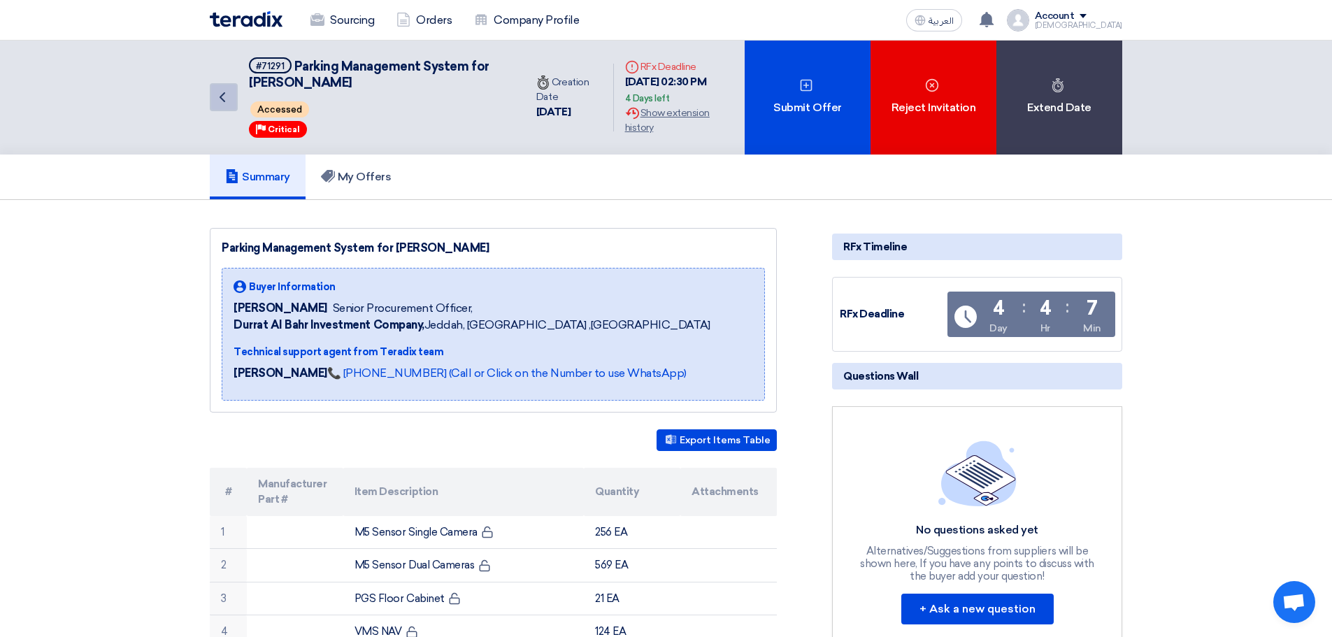
click at [215, 99] on icon "Back" at bounding box center [222, 97] width 17 height 17
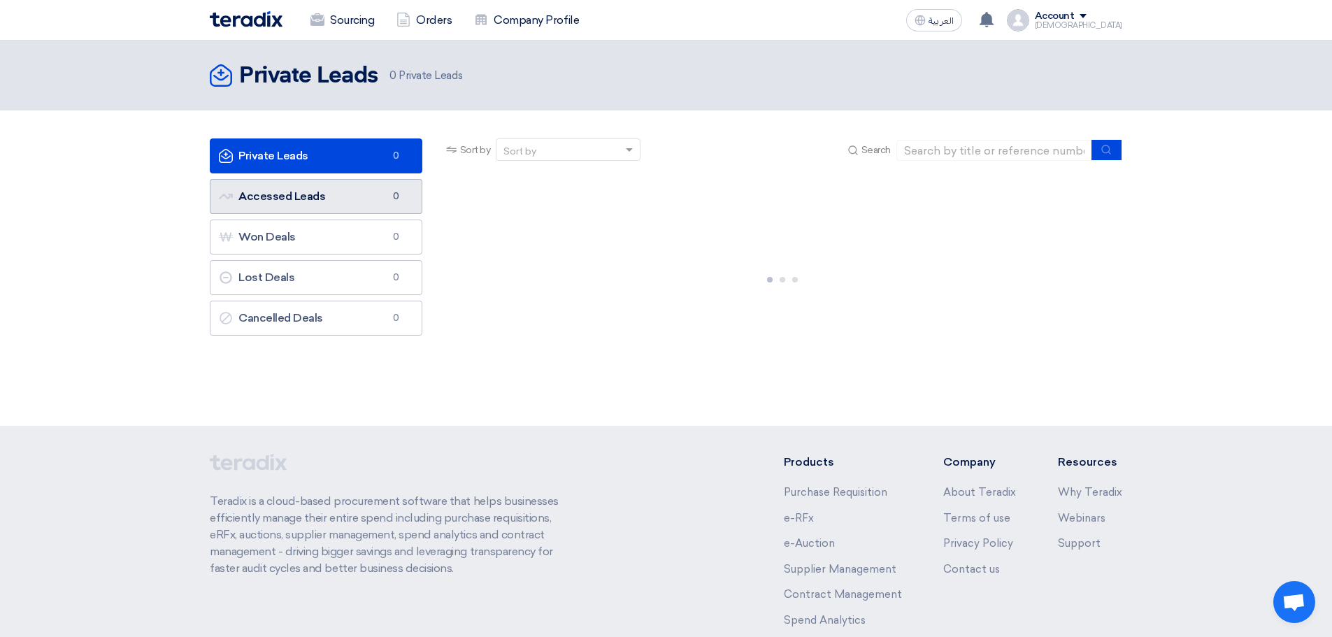
click at [296, 193] on link "Accessed Leads Accessed Leads 0" at bounding box center [316, 196] width 213 height 35
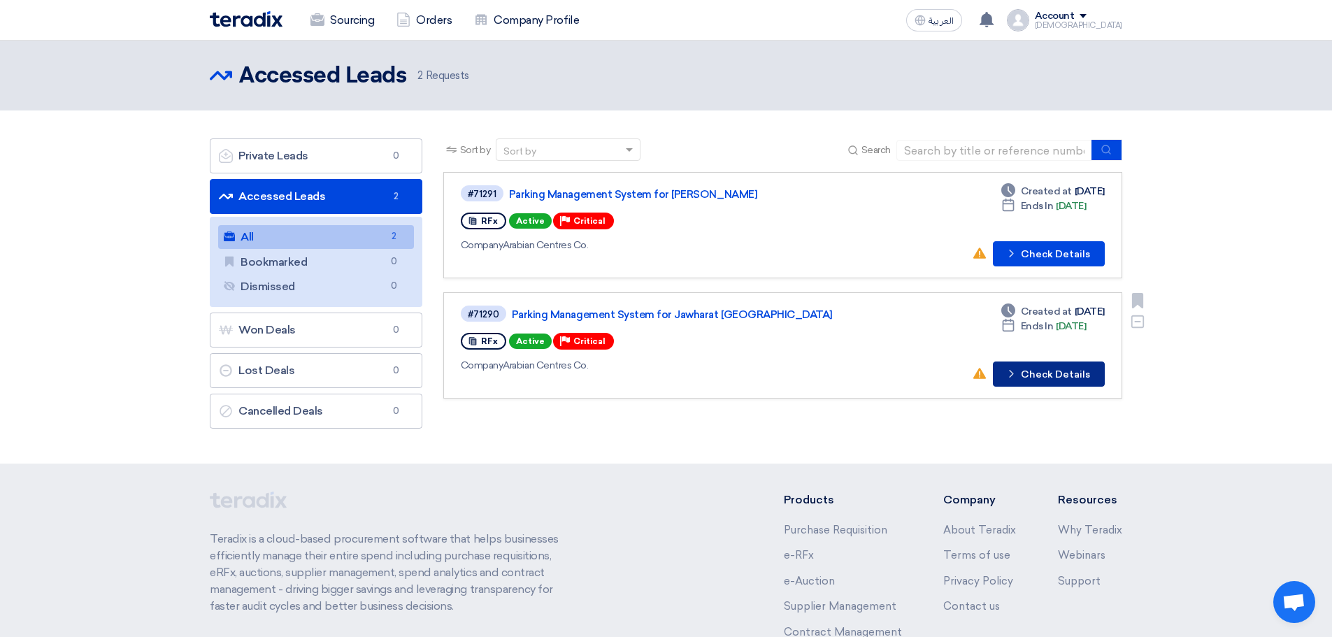
click at [1030, 379] on button "Check details Check Details" at bounding box center [1049, 374] width 112 height 25
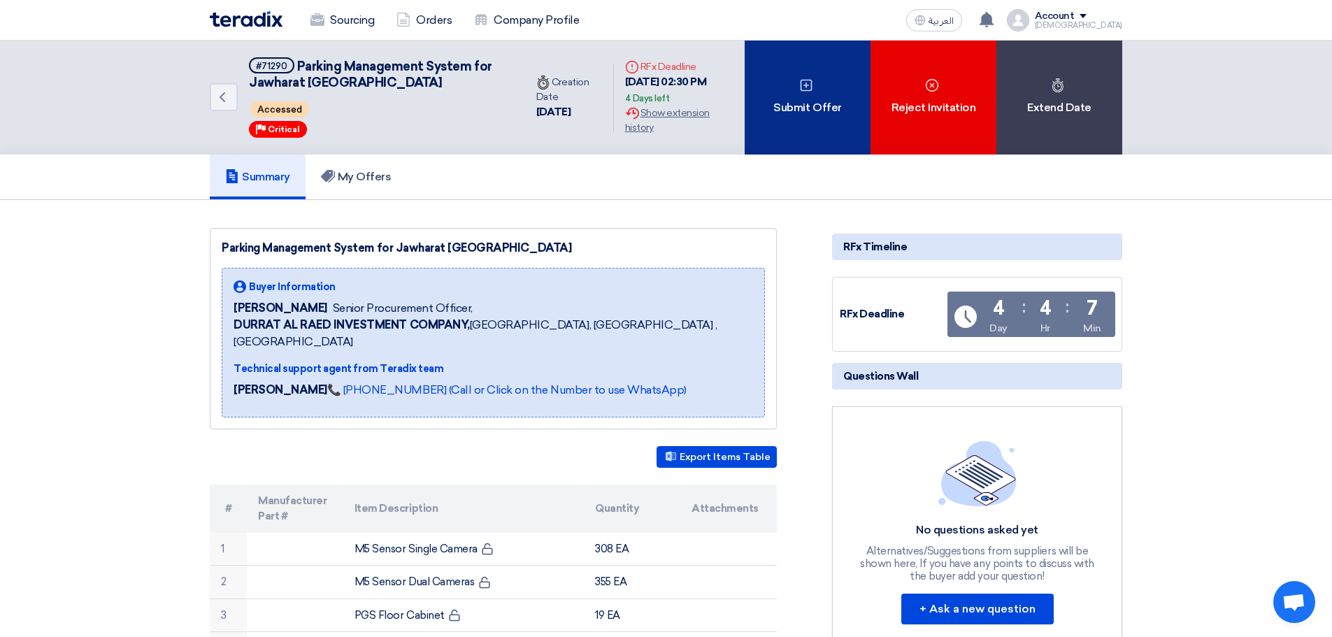
click at [815, 118] on div "Submit Offer" at bounding box center [808, 98] width 126 height 114
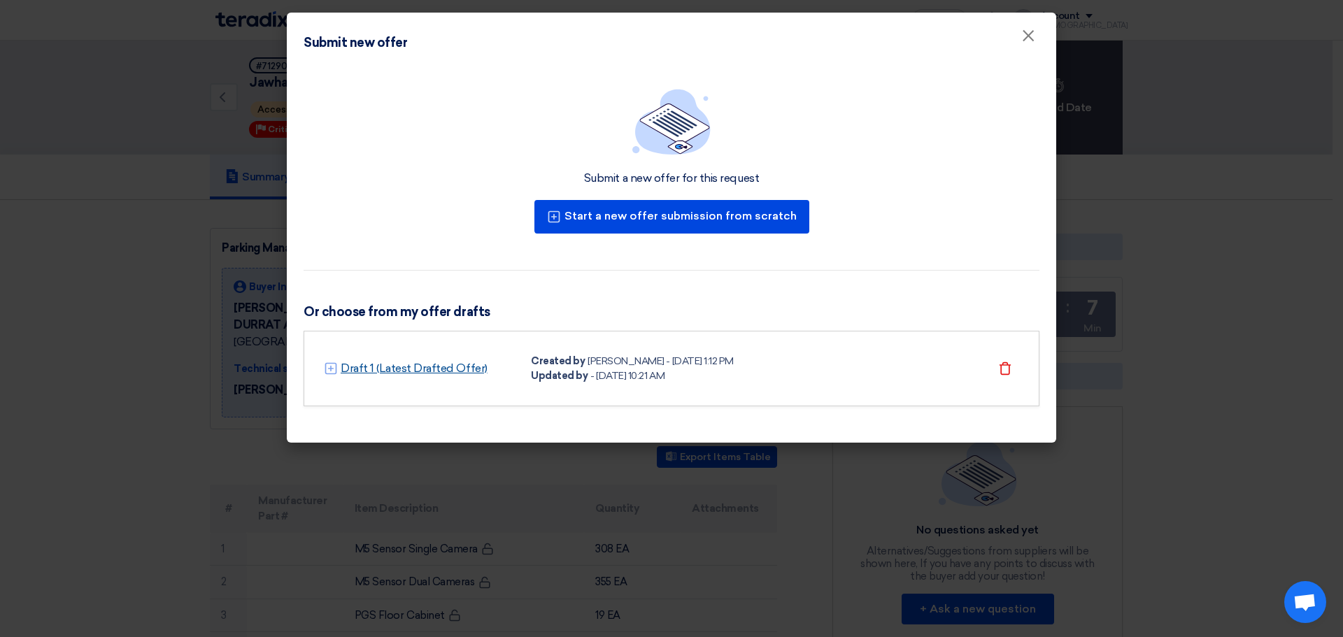
click at [447, 376] on link "Draft 1 (Latest Drafted Offer)" at bounding box center [414, 368] width 147 height 17
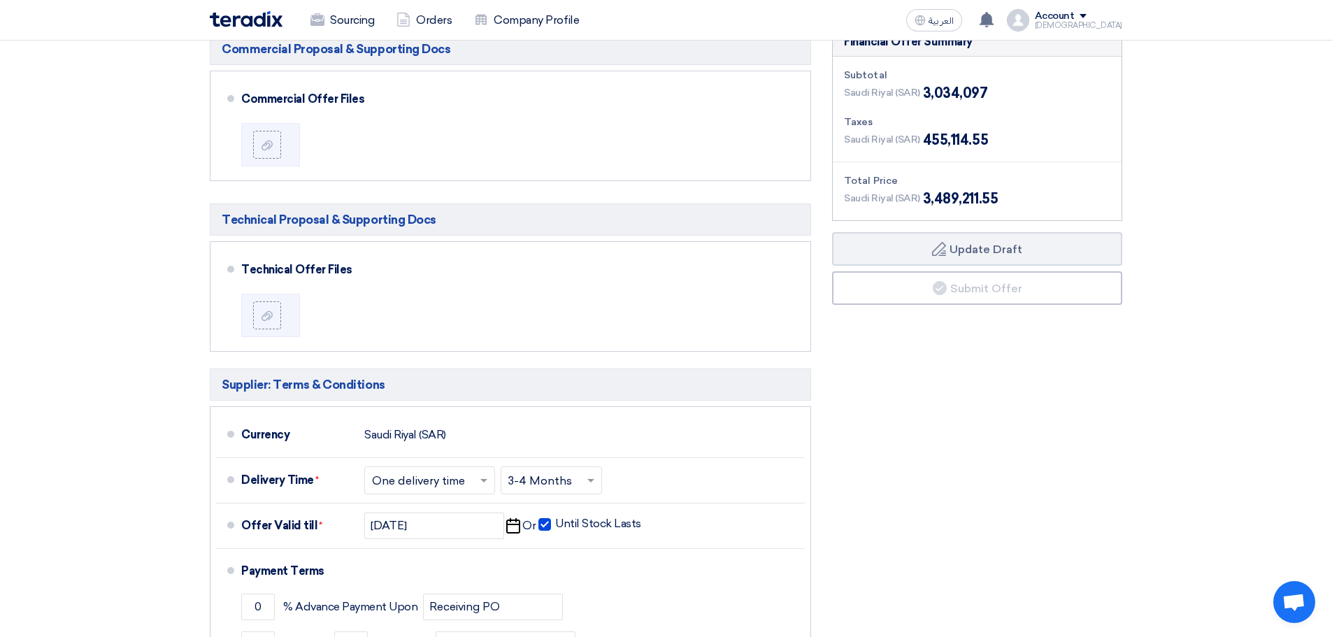
scroll to position [839, 0]
click at [895, 437] on div "Financial Offer Summary Subtotal [GEOGRAPHIC_DATA] (SAR) 3,034,097 Taxes Draft" at bounding box center [977, 402] width 311 height 747
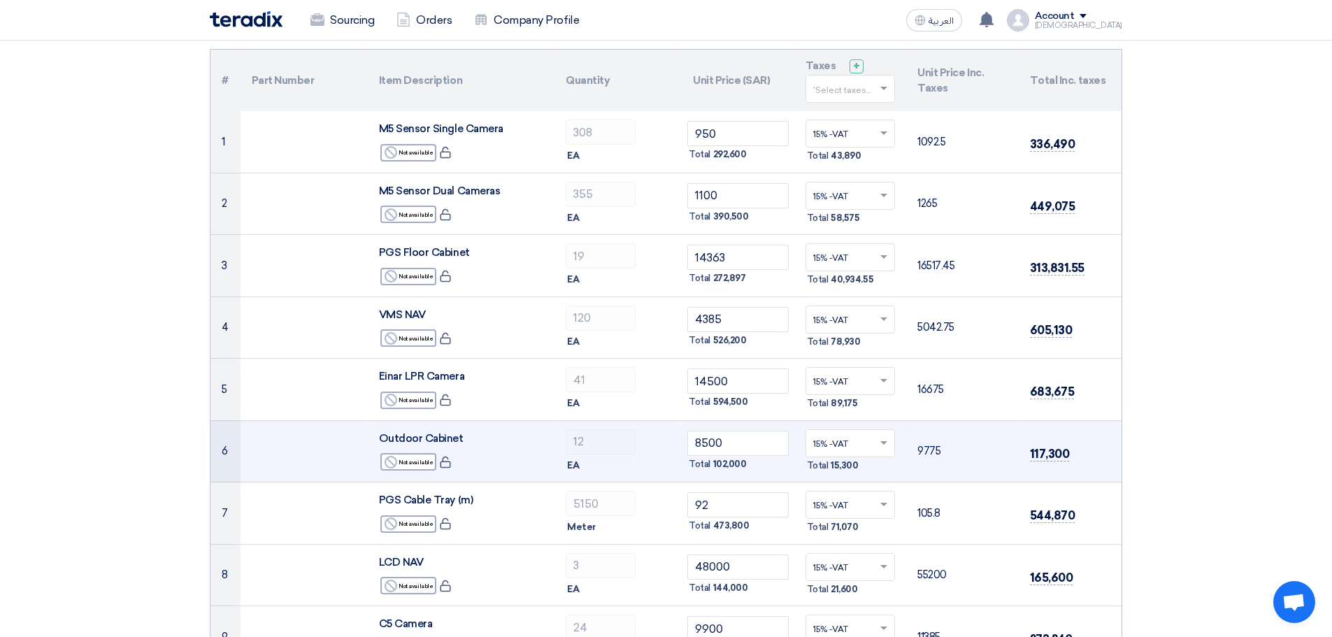
scroll to position [0, 0]
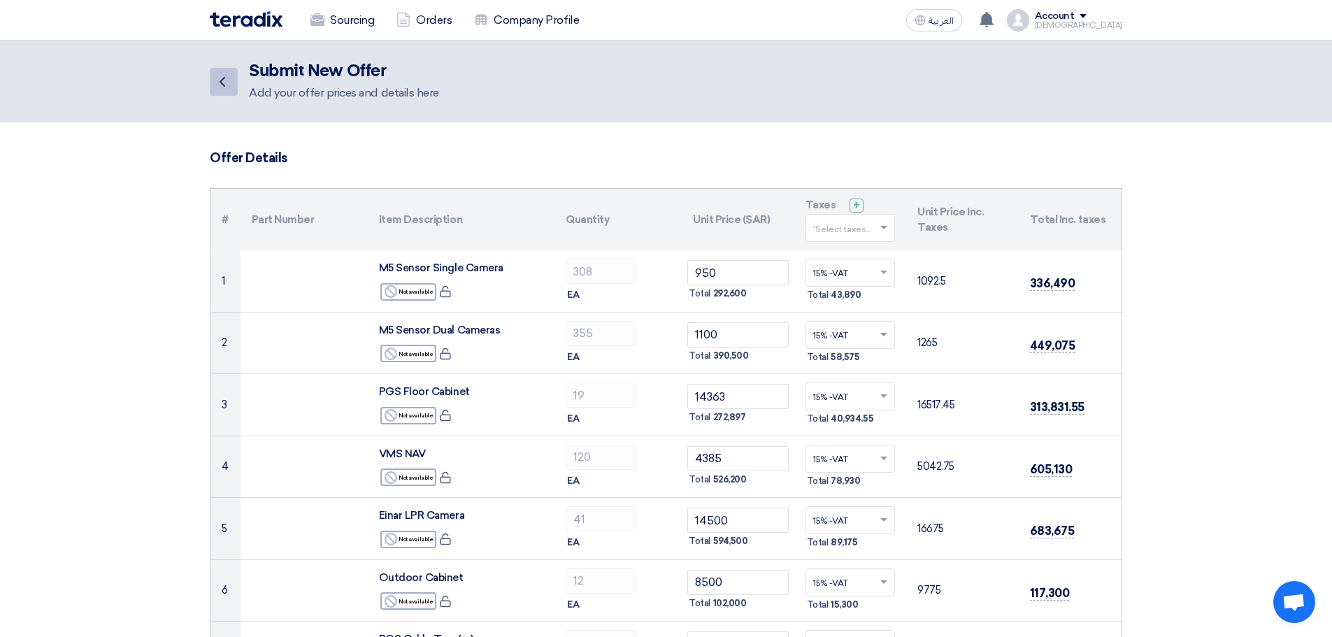
click at [219, 88] on icon "Back" at bounding box center [222, 81] width 17 height 17
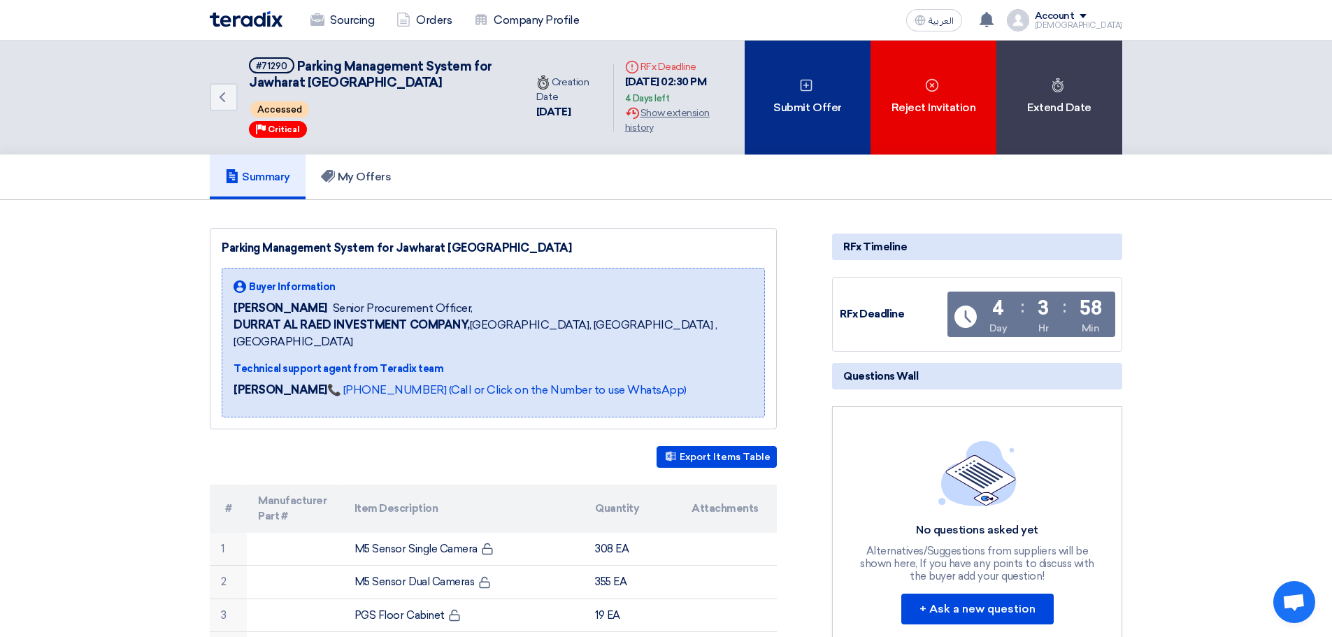
click at [825, 104] on div "Submit Offer" at bounding box center [808, 98] width 126 height 114
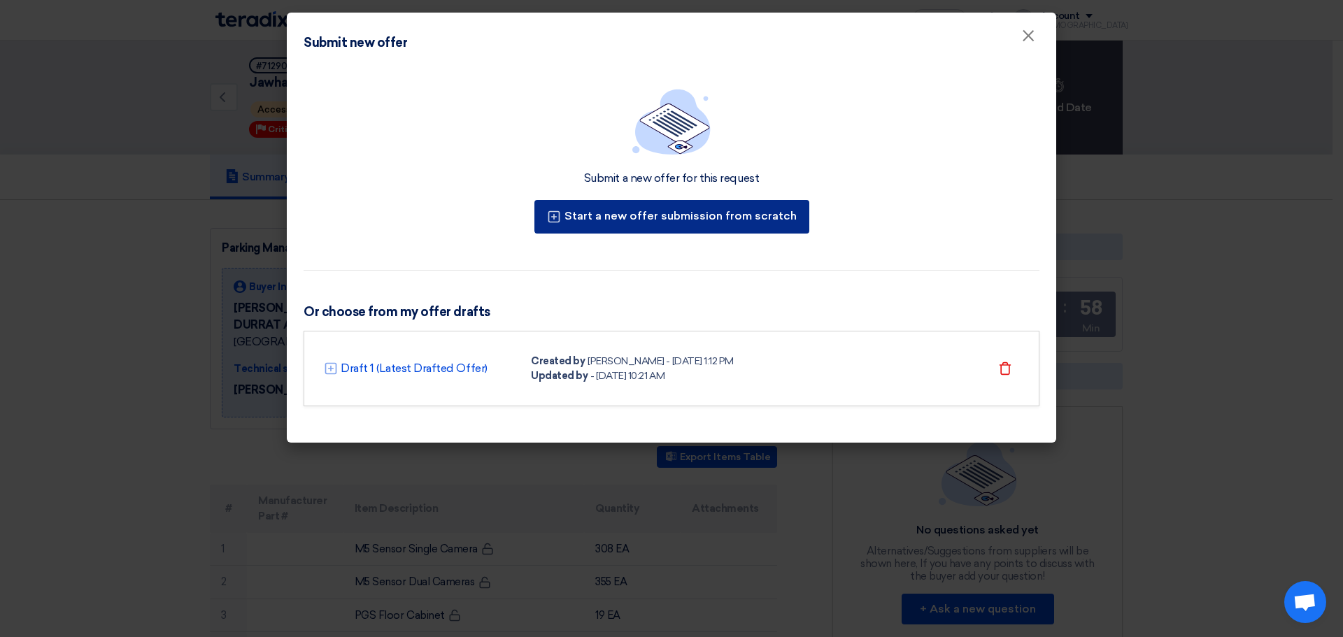
click at [749, 226] on button "Start a new offer submission from scratch" at bounding box center [671, 217] width 275 height 34
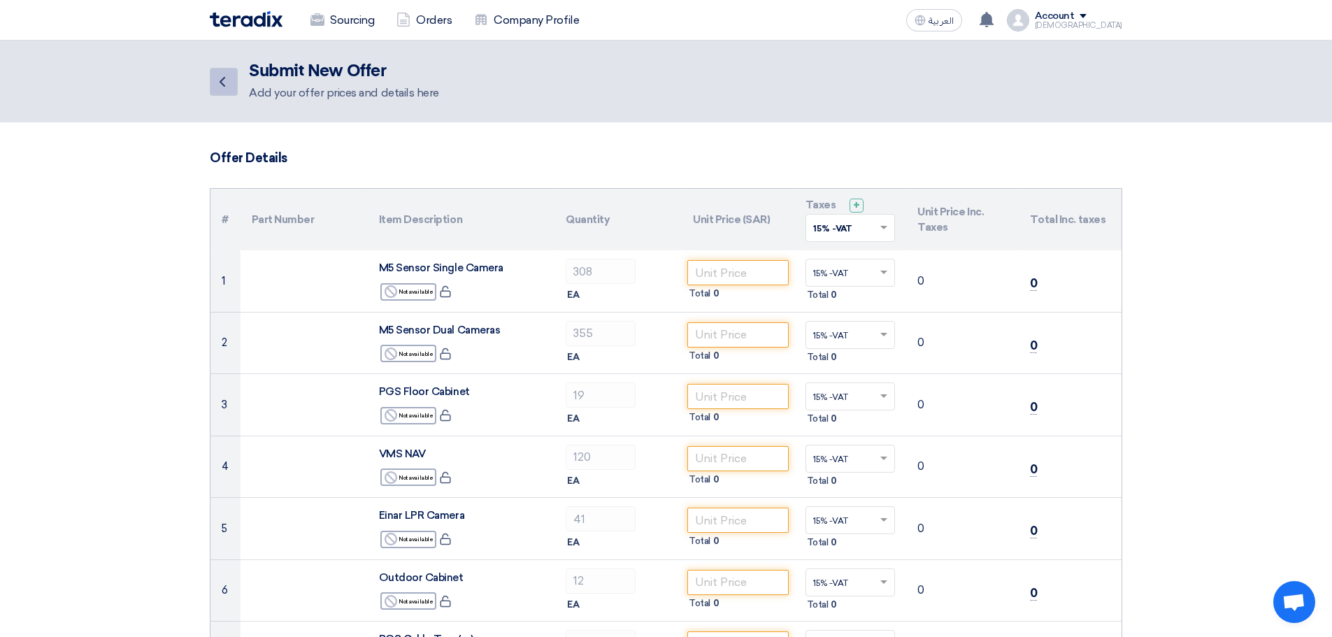
click at [227, 83] on icon "Back" at bounding box center [222, 81] width 17 height 17
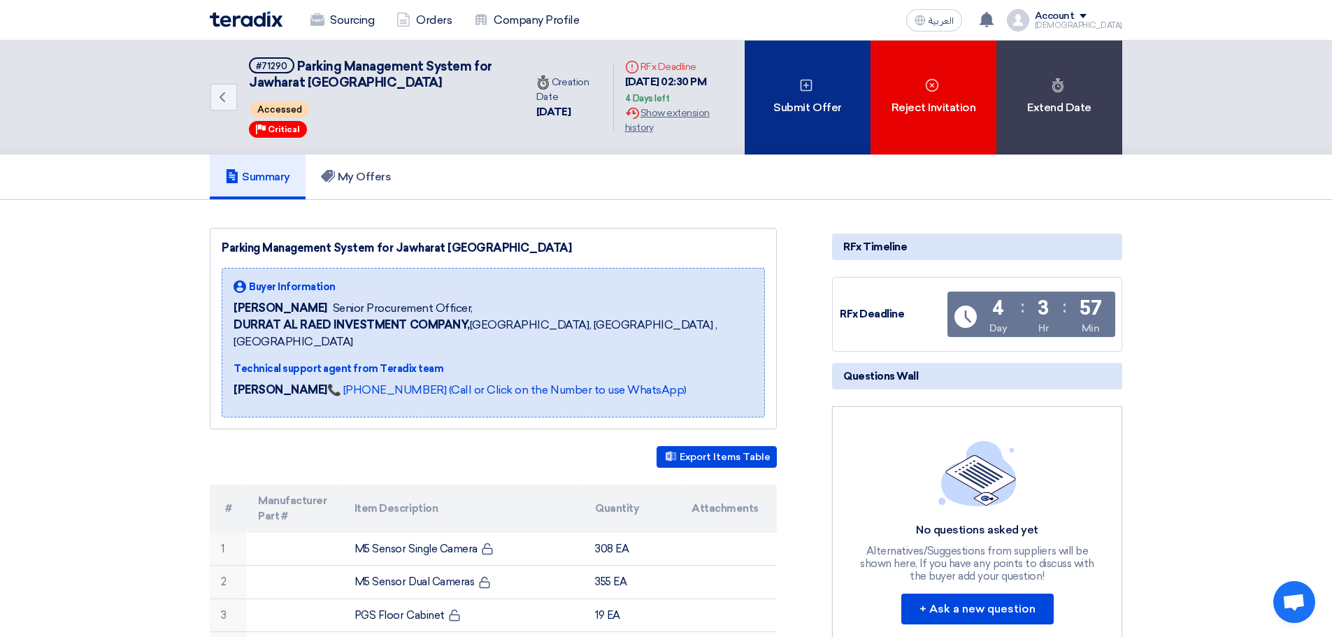
click at [822, 124] on div "Submit Offer" at bounding box center [808, 98] width 126 height 114
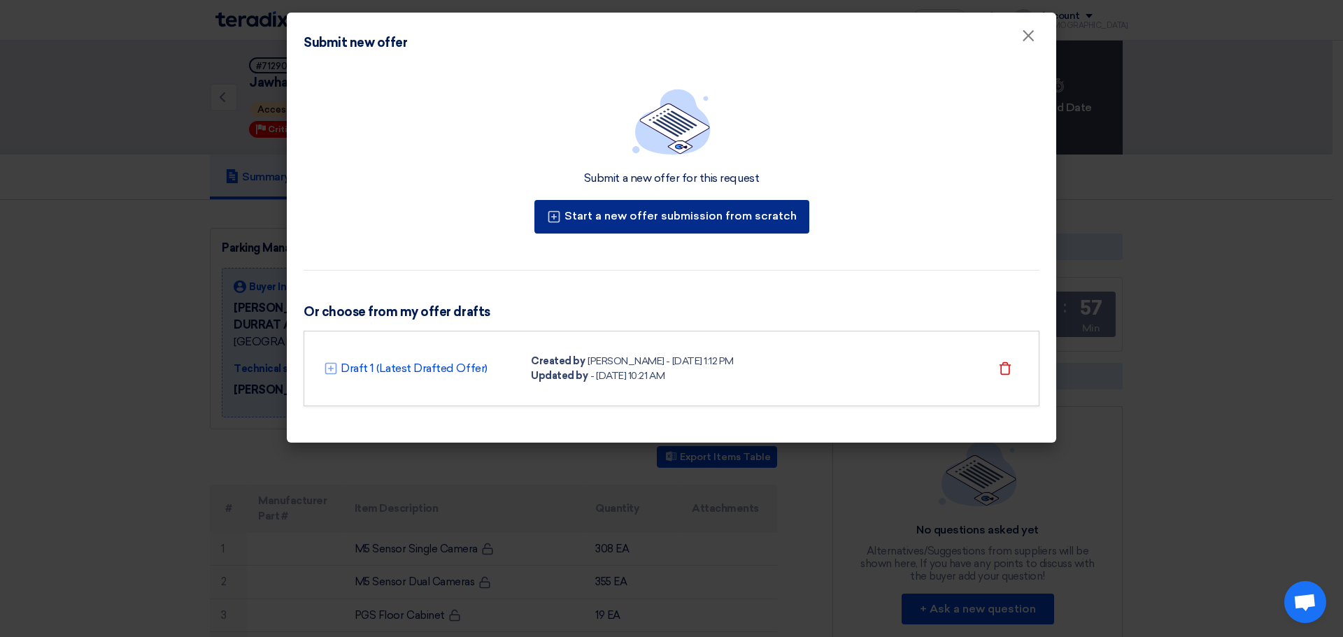
click at [727, 210] on button "Start a new offer submission from scratch" at bounding box center [671, 217] width 275 height 34
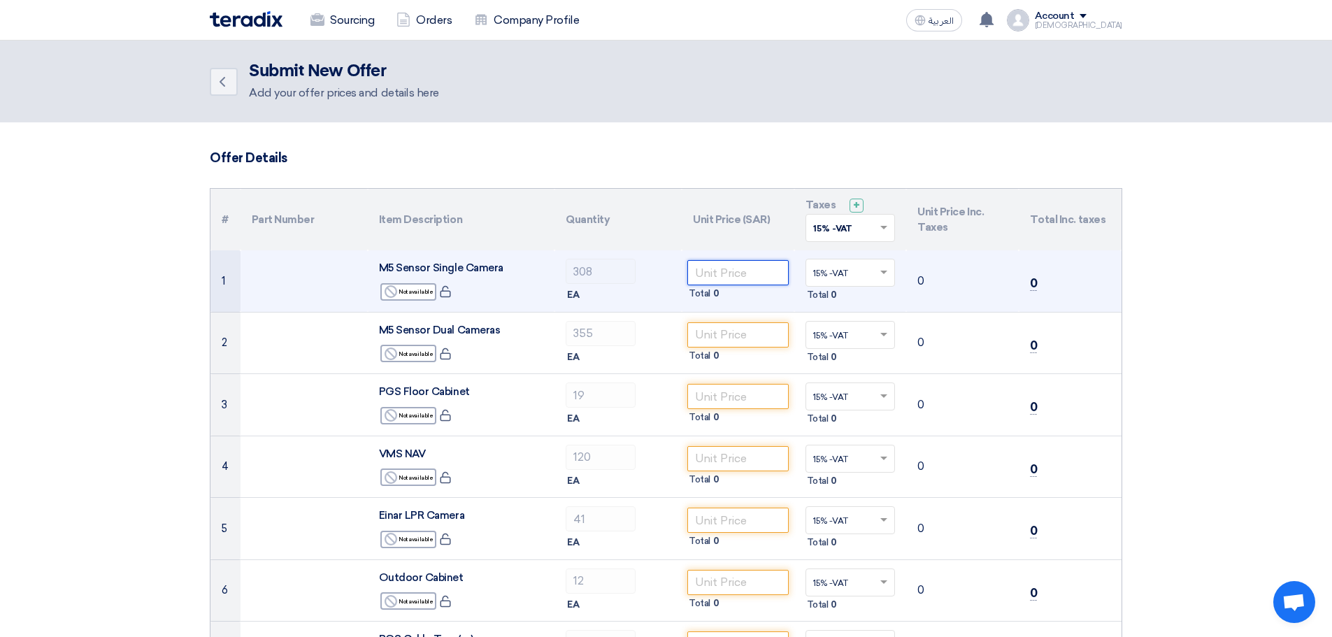
click at [715, 266] on input "number" at bounding box center [737, 272] width 101 height 25
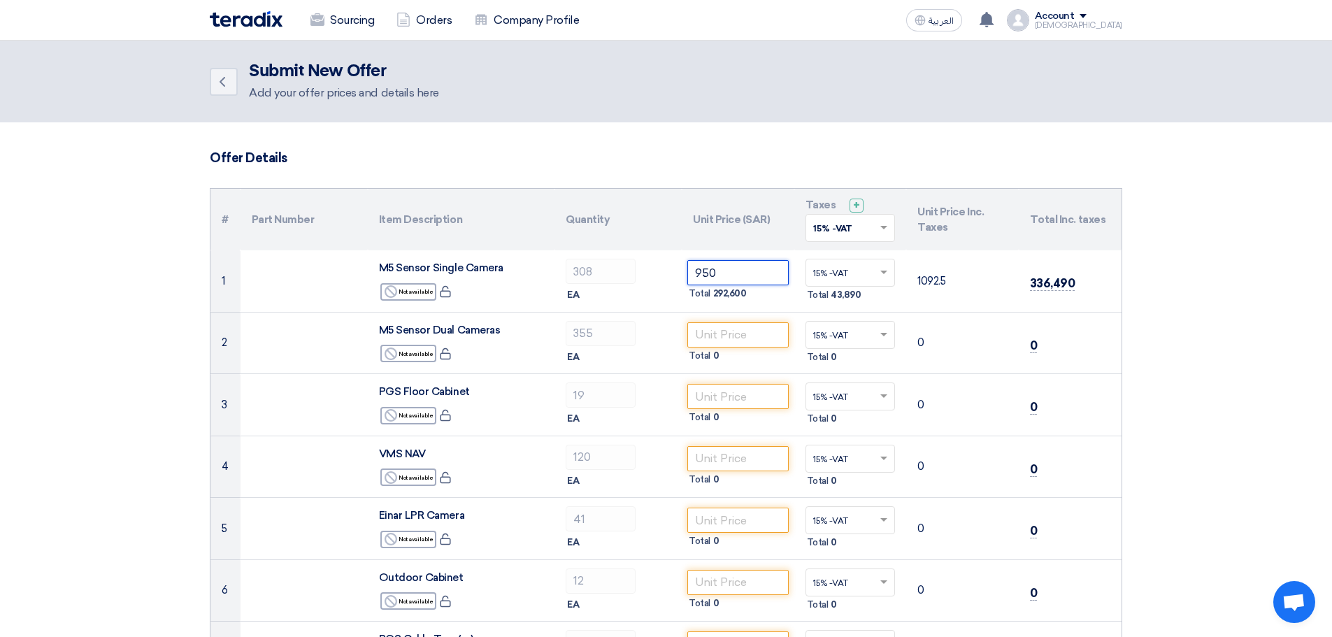
type input "950"
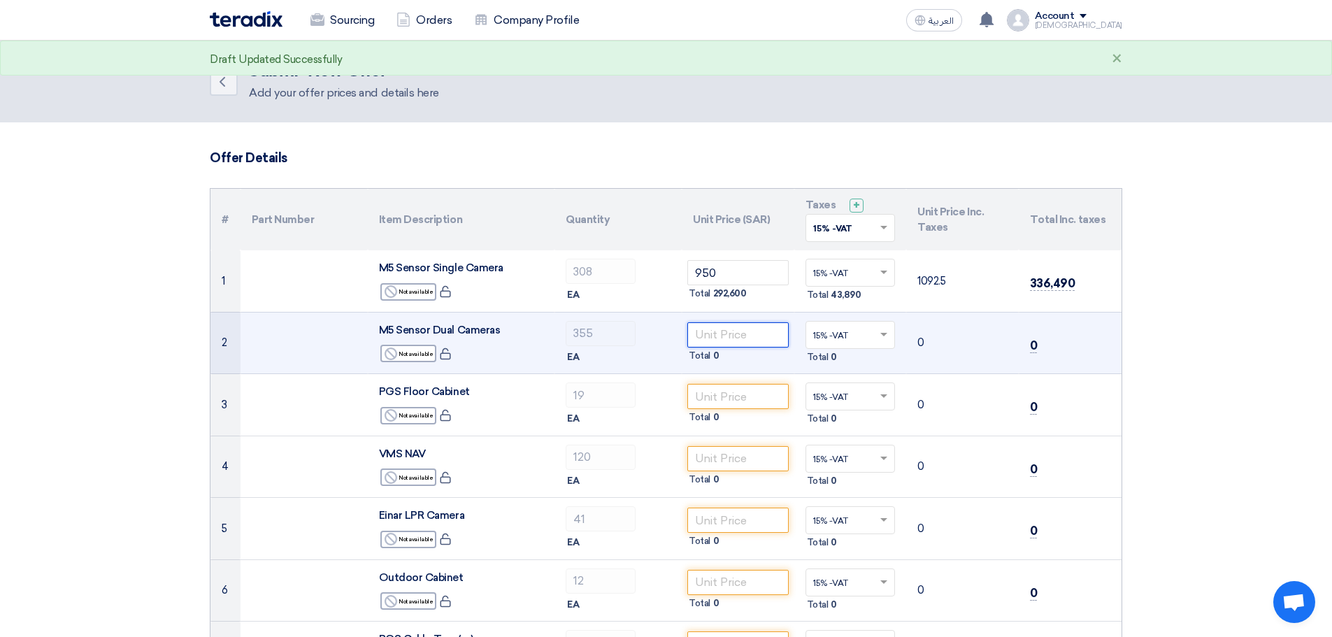
click at [719, 343] on input "number" at bounding box center [737, 334] width 101 height 25
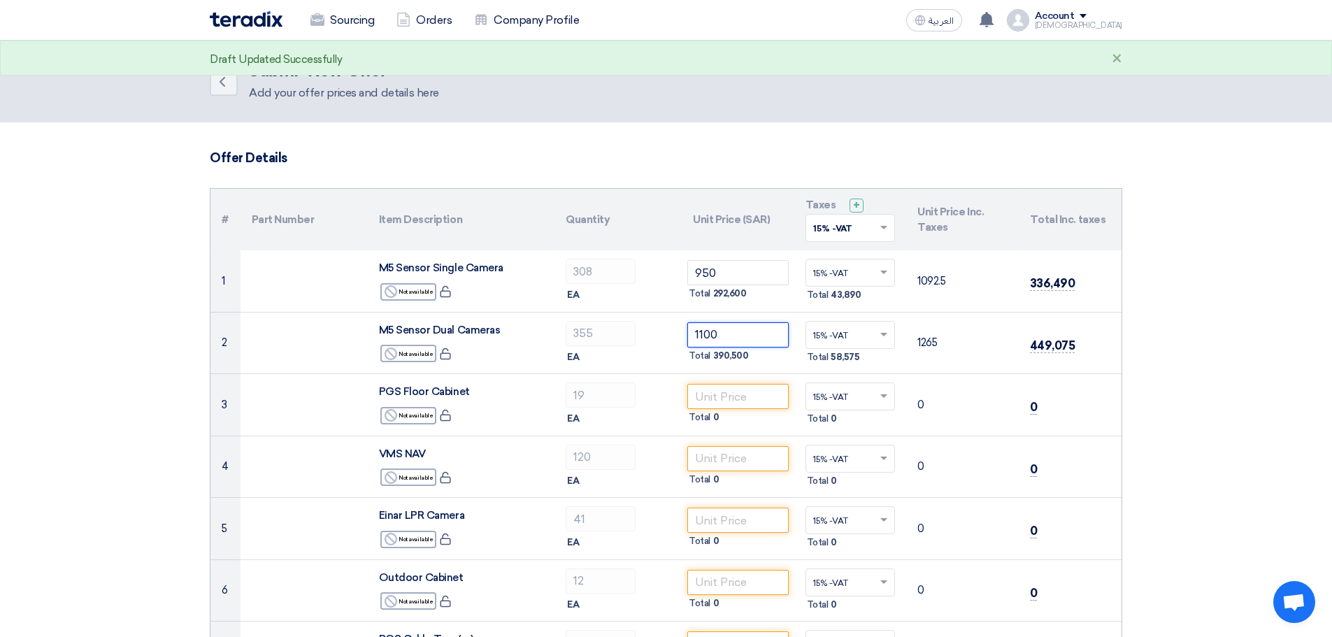
type input "1100"
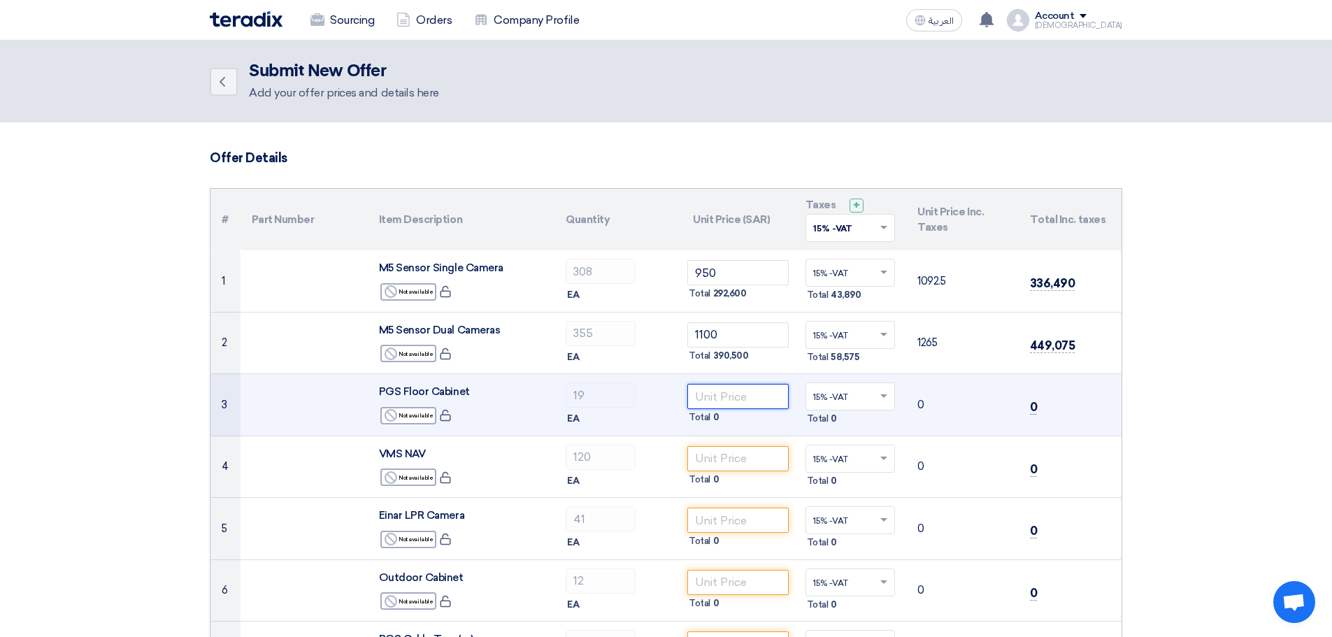
click at [722, 400] on input "number" at bounding box center [737, 396] width 101 height 25
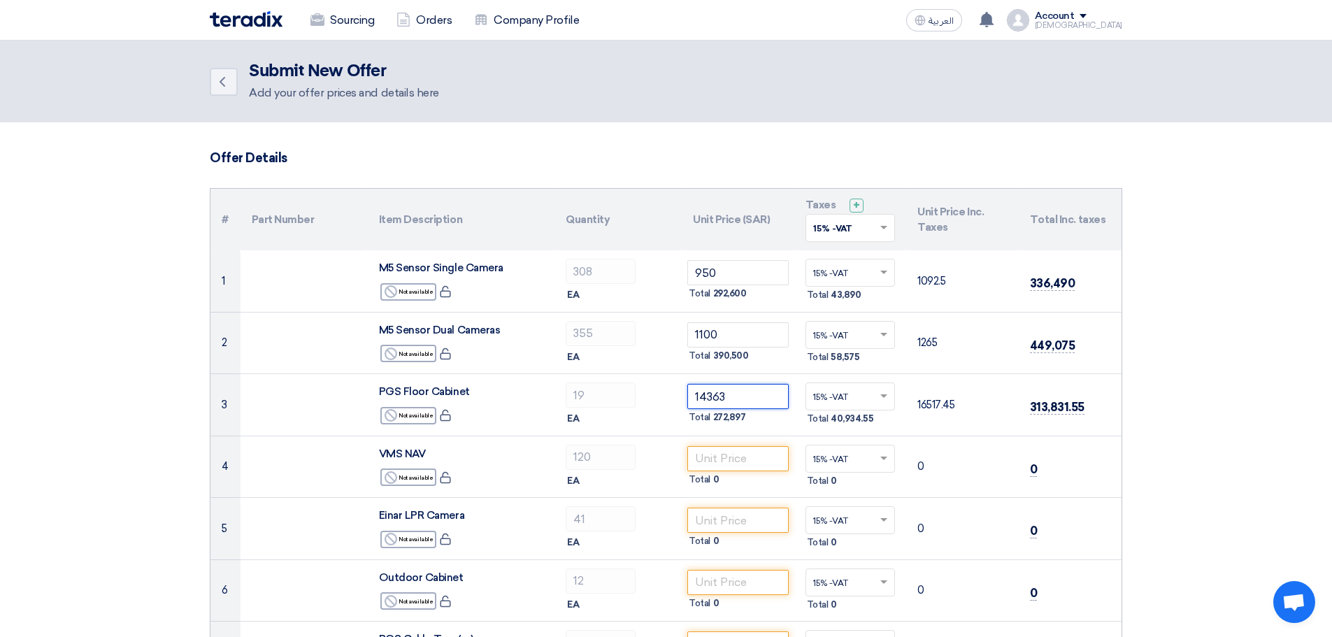
type input "14363"
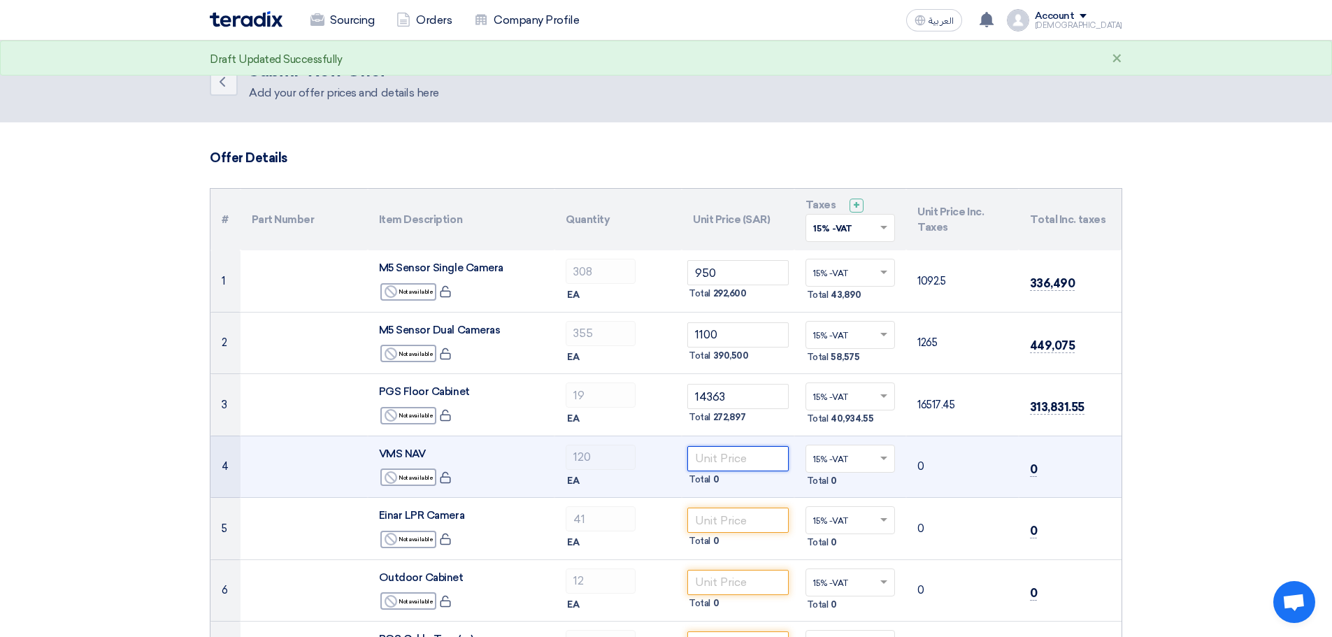
click at [732, 459] on input "number" at bounding box center [737, 458] width 101 height 25
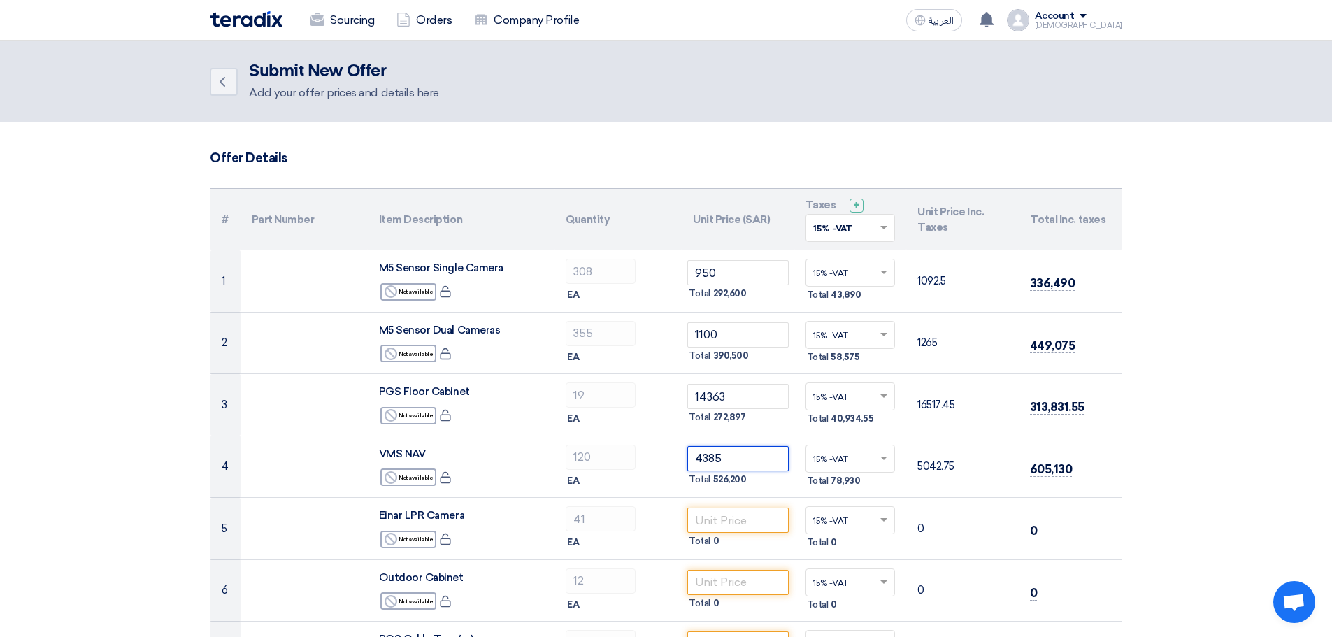
type input "4385"
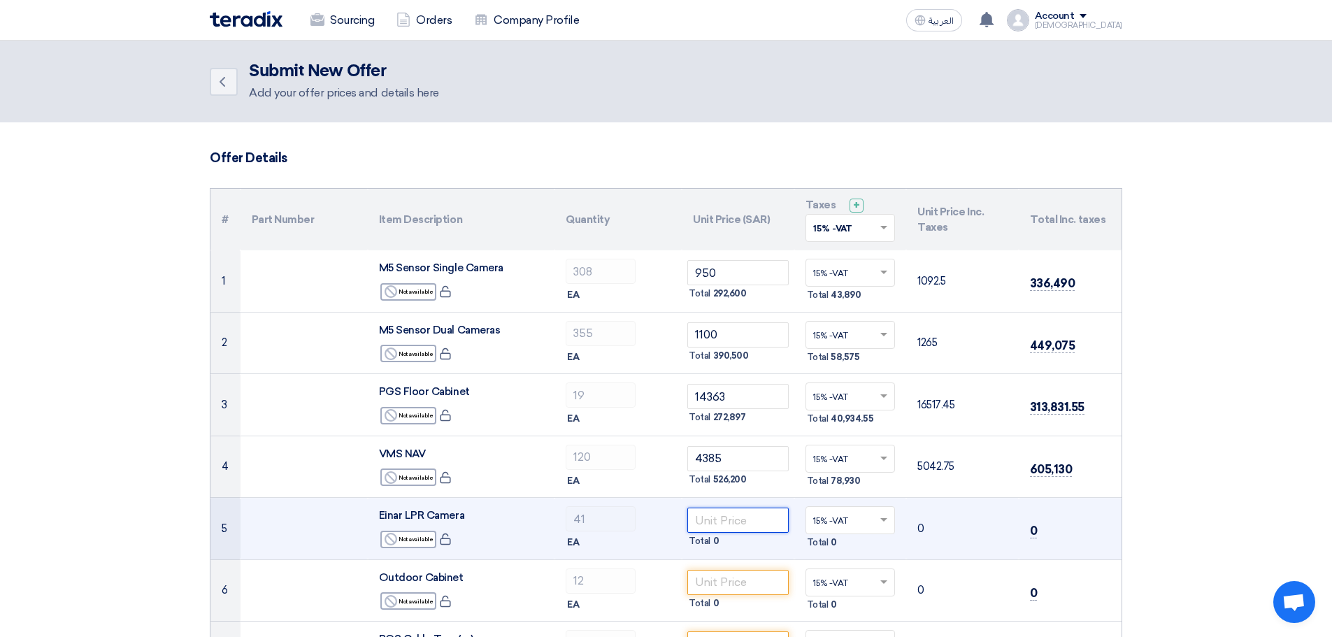
click at [743, 523] on input "number" at bounding box center [737, 520] width 101 height 25
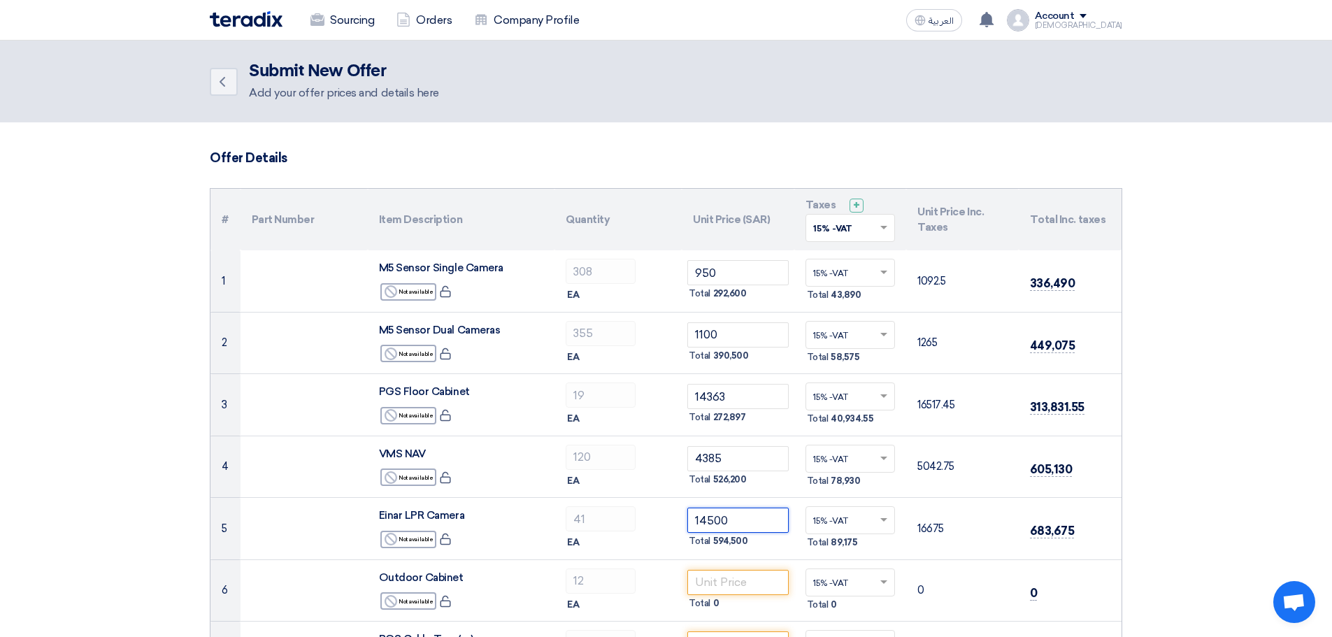
type input "14500"
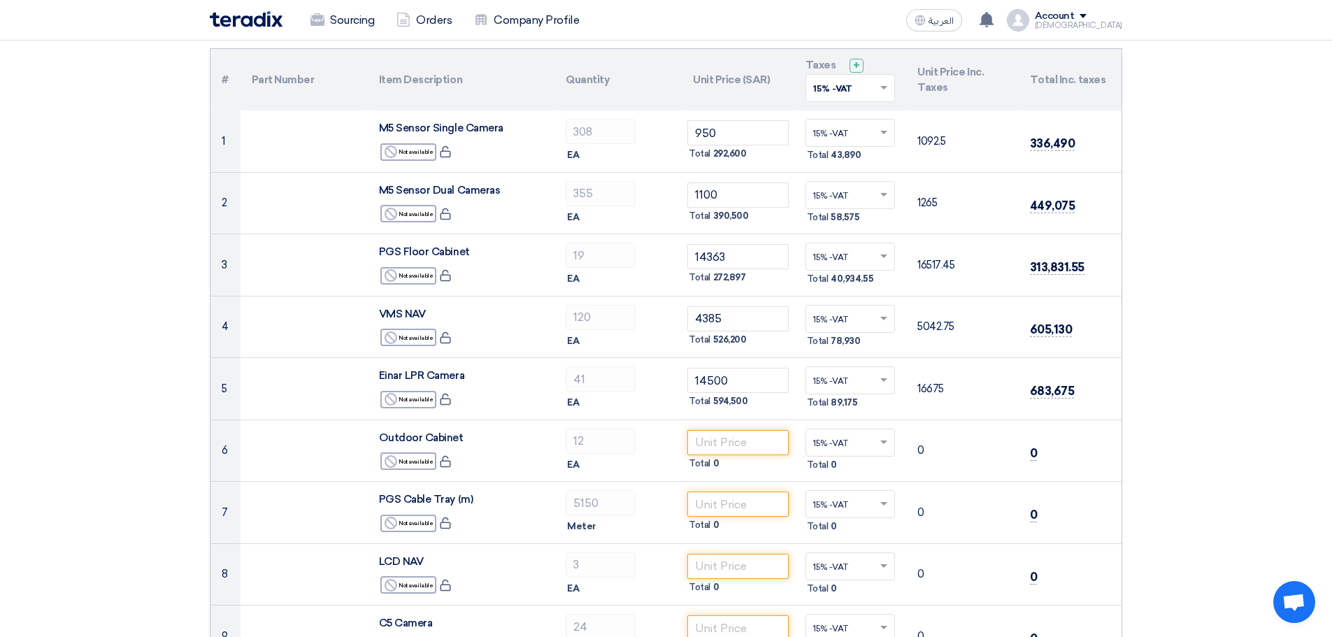
scroll to position [210, 0]
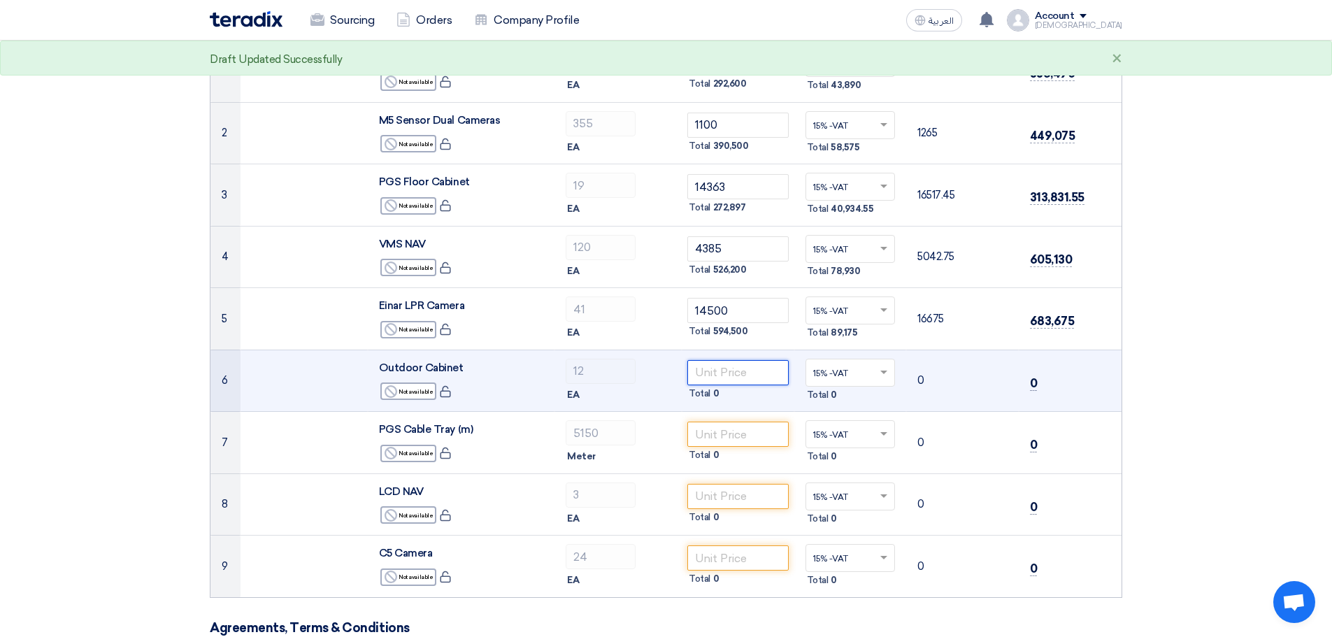
click at [721, 373] on input "number" at bounding box center [737, 372] width 101 height 25
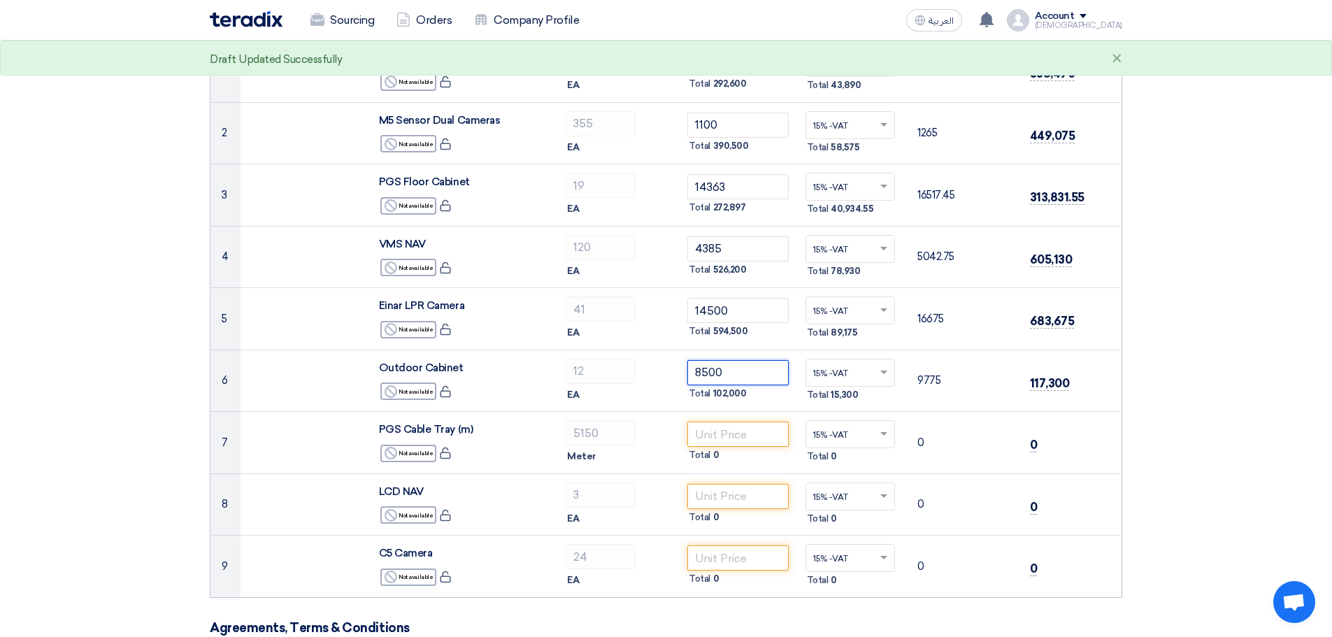
type input "8500"
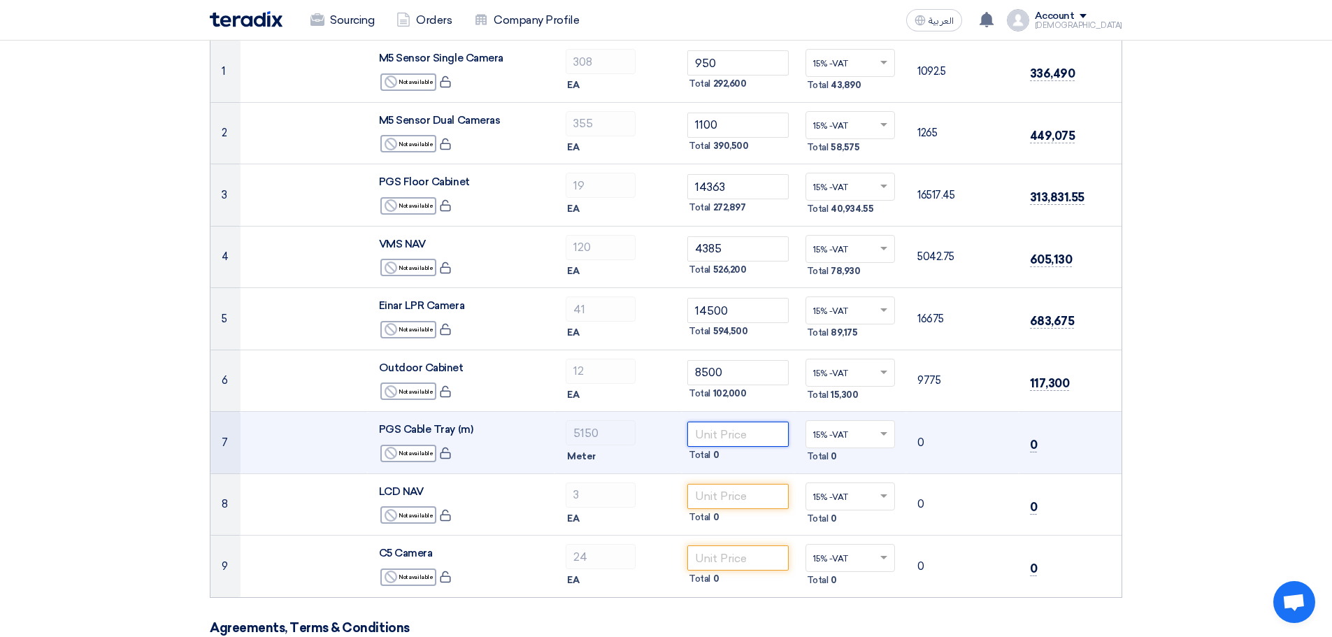
click at [734, 438] on input "number" at bounding box center [737, 434] width 101 height 25
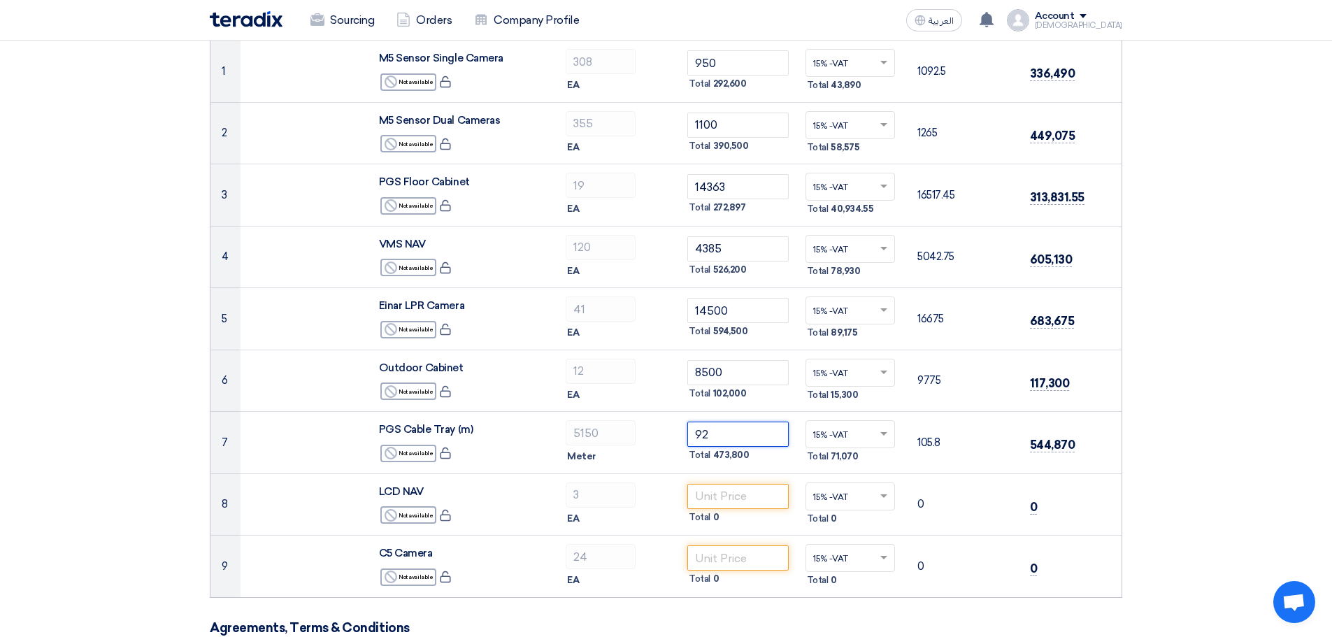
type input "92"
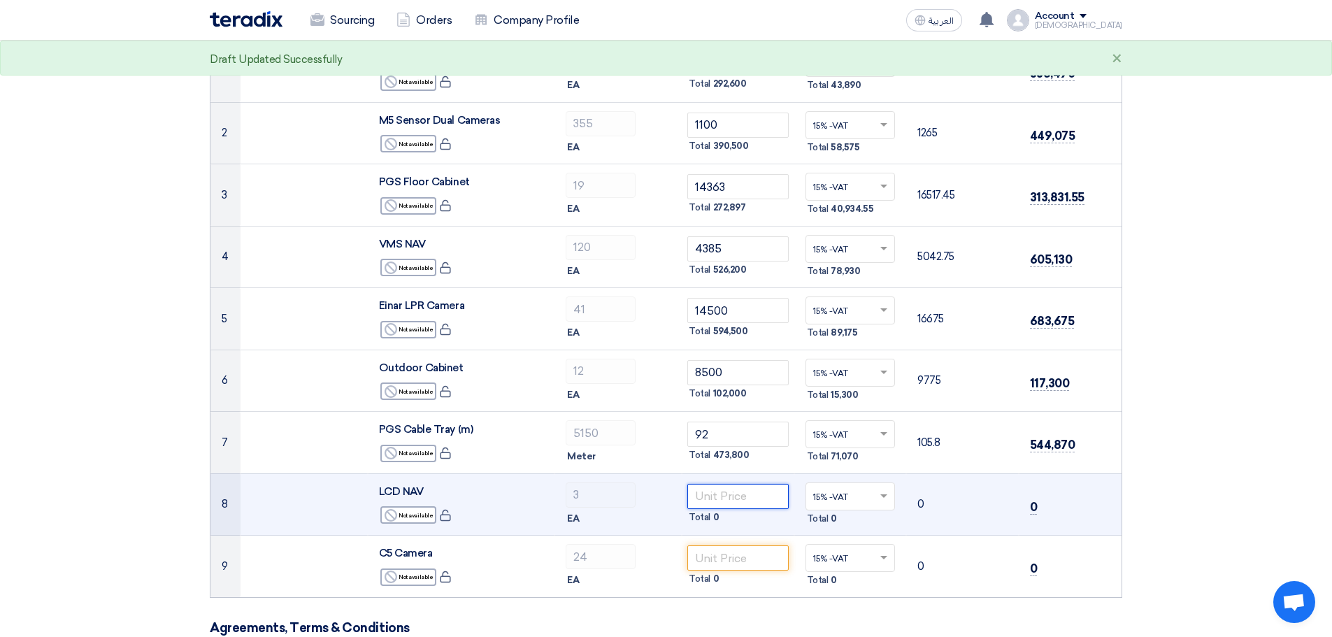
click at [709, 503] on input "number" at bounding box center [737, 496] width 101 height 25
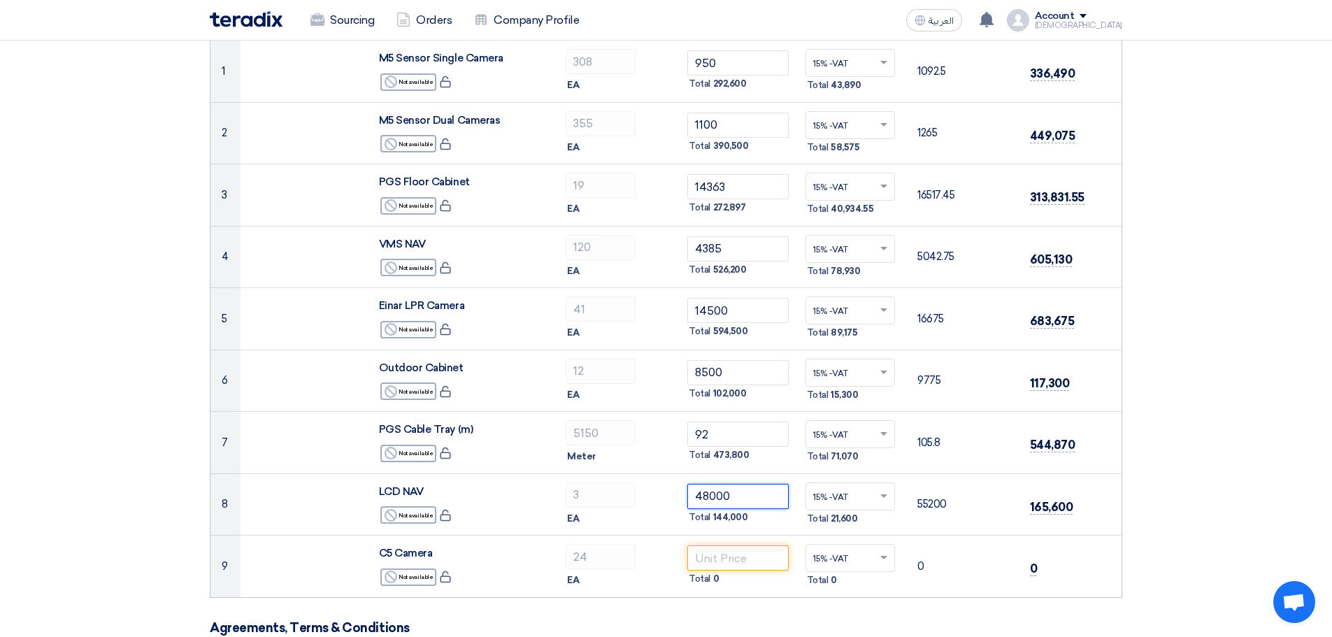
type input "48000"
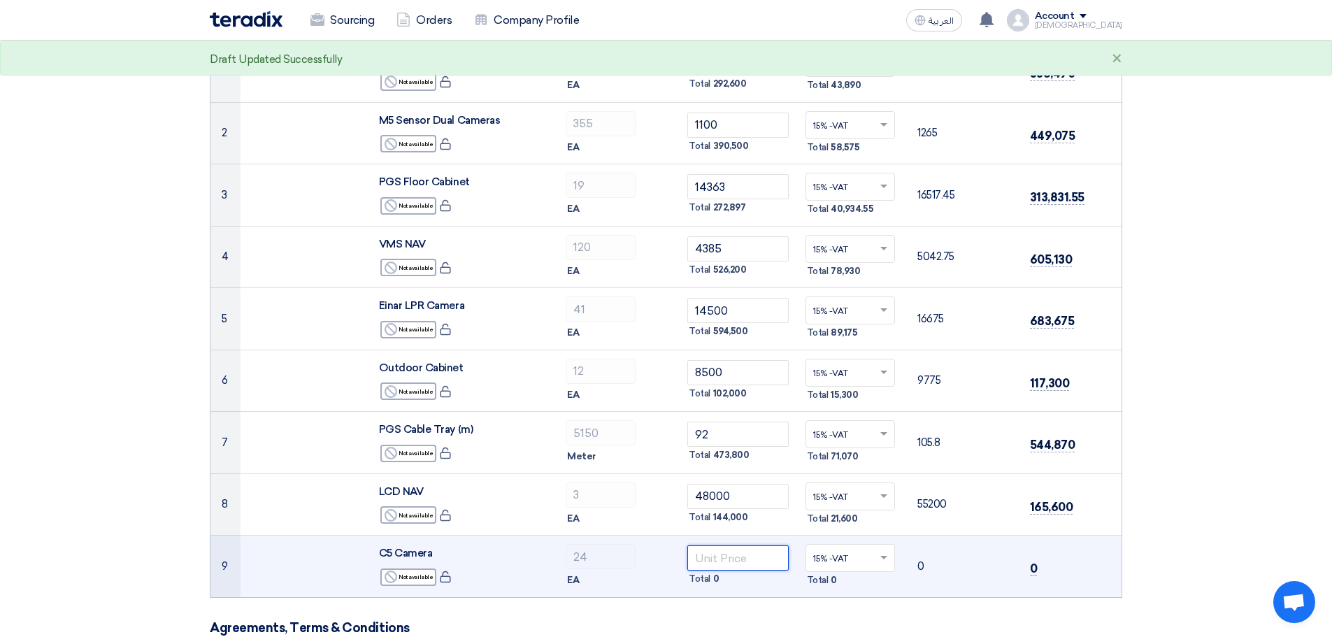
click at [748, 560] on input "number" at bounding box center [737, 558] width 101 height 25
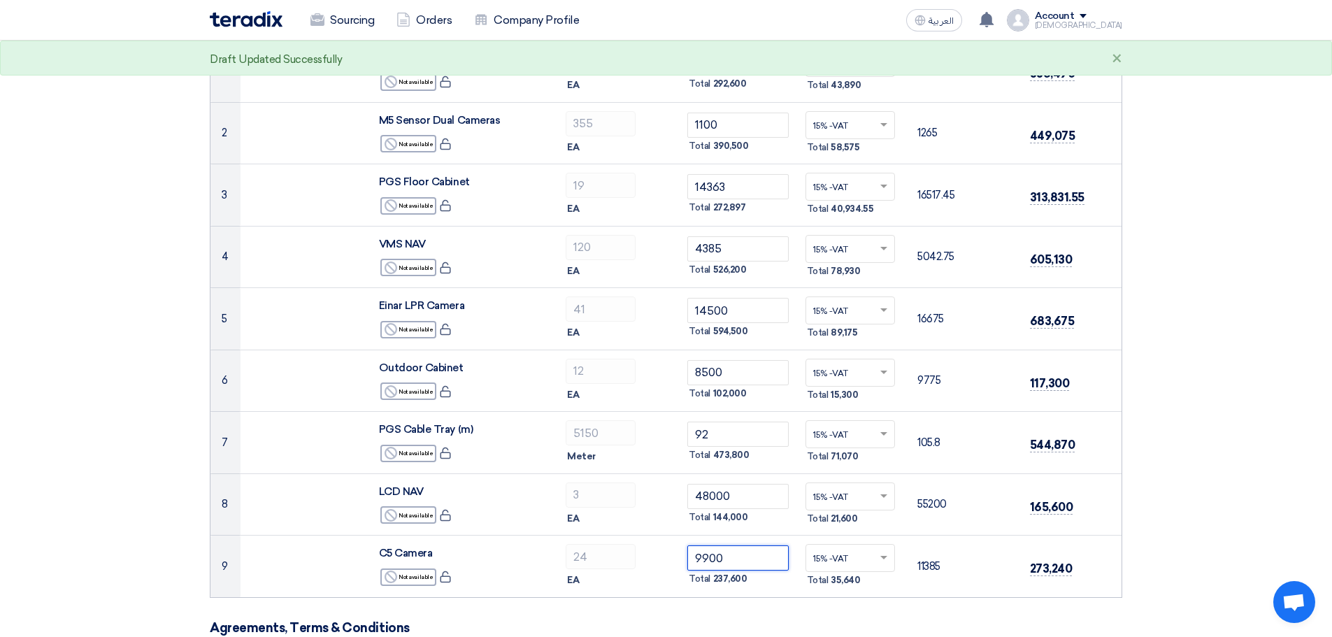
type input "9900"
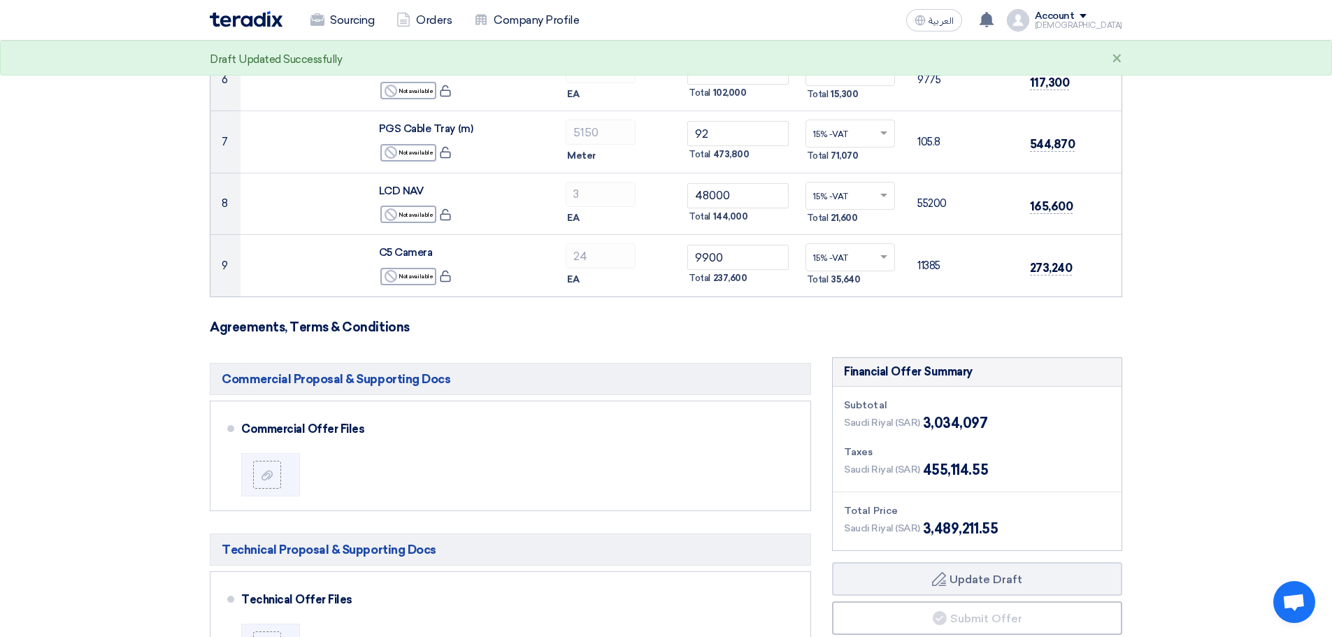
scroll to position [559, 0]
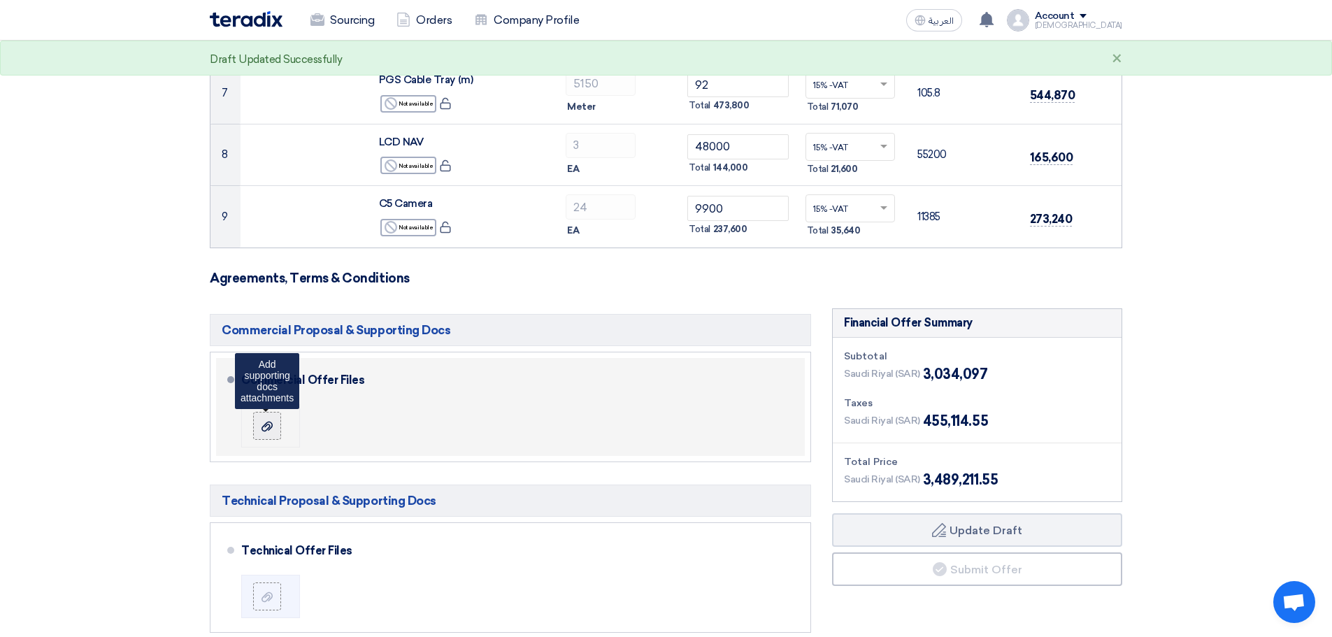
click at [268, 432] on icon at bounding box center [267, 426] width 11 height 11
click at [0, 0] on input "file" at bounding box center [0, 0] width 0 height 0
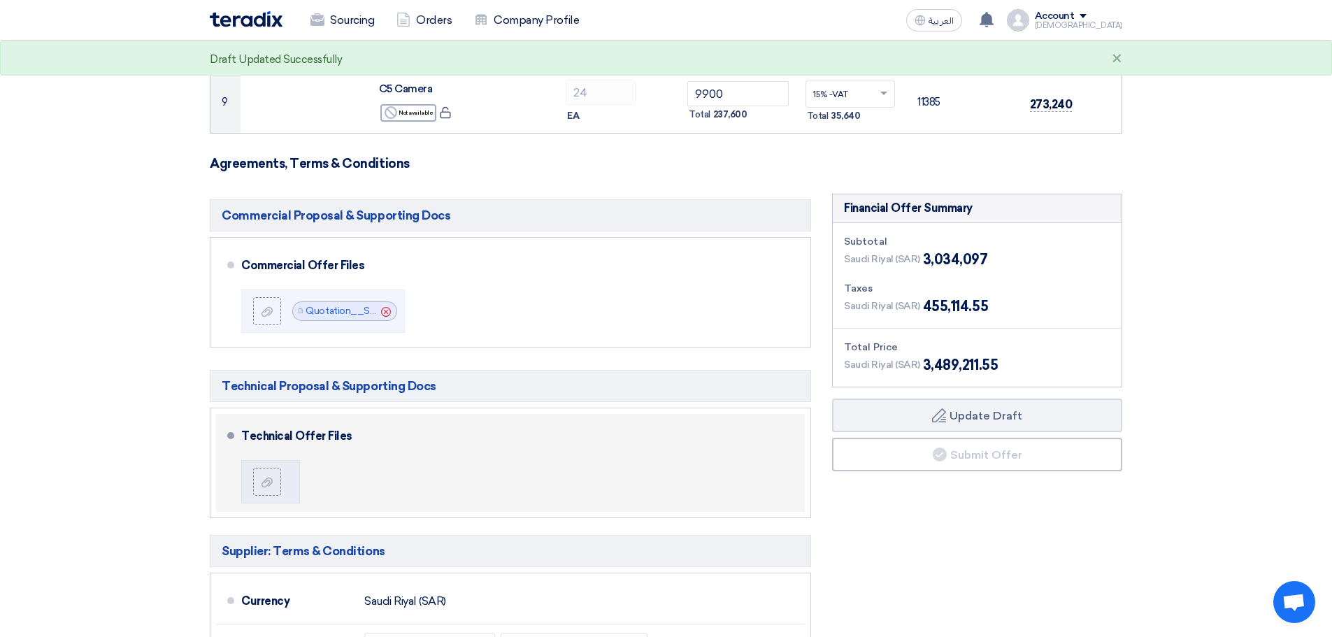
scroll to position [699, 0]
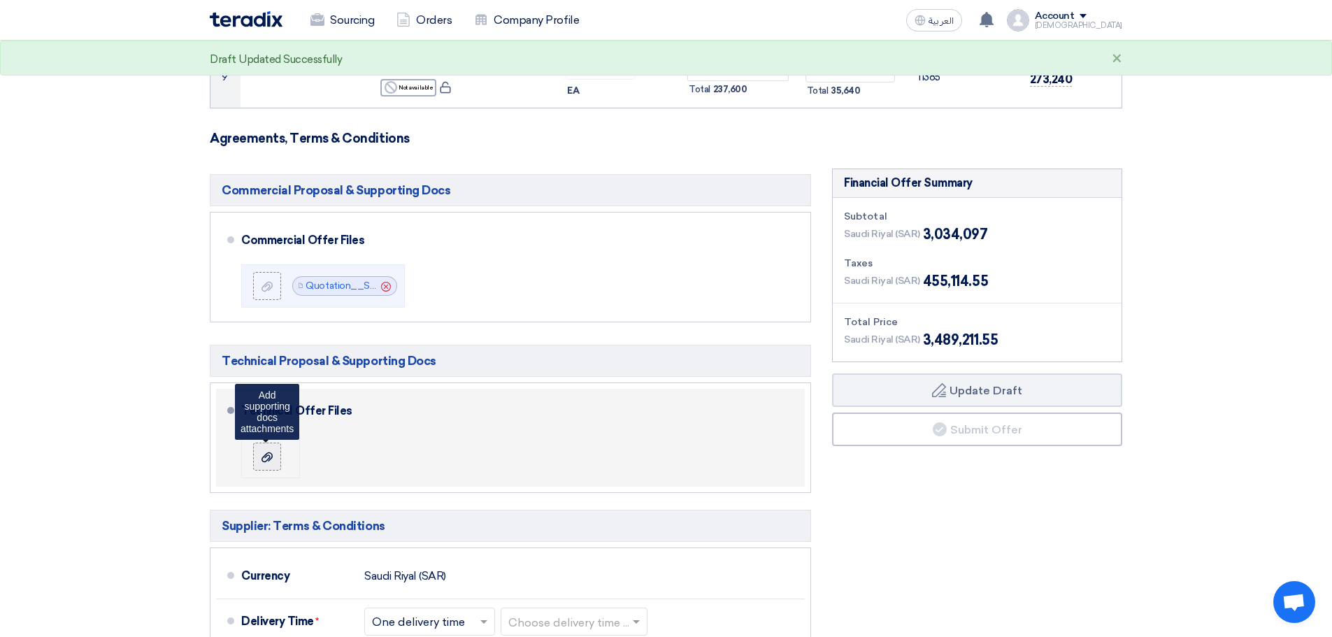
click at [273, 455] on div at bounding box center [267, 457] width 17 height 14
click at [0, 0] on input "file" at bounding box center [0, 0] width 0 height 0
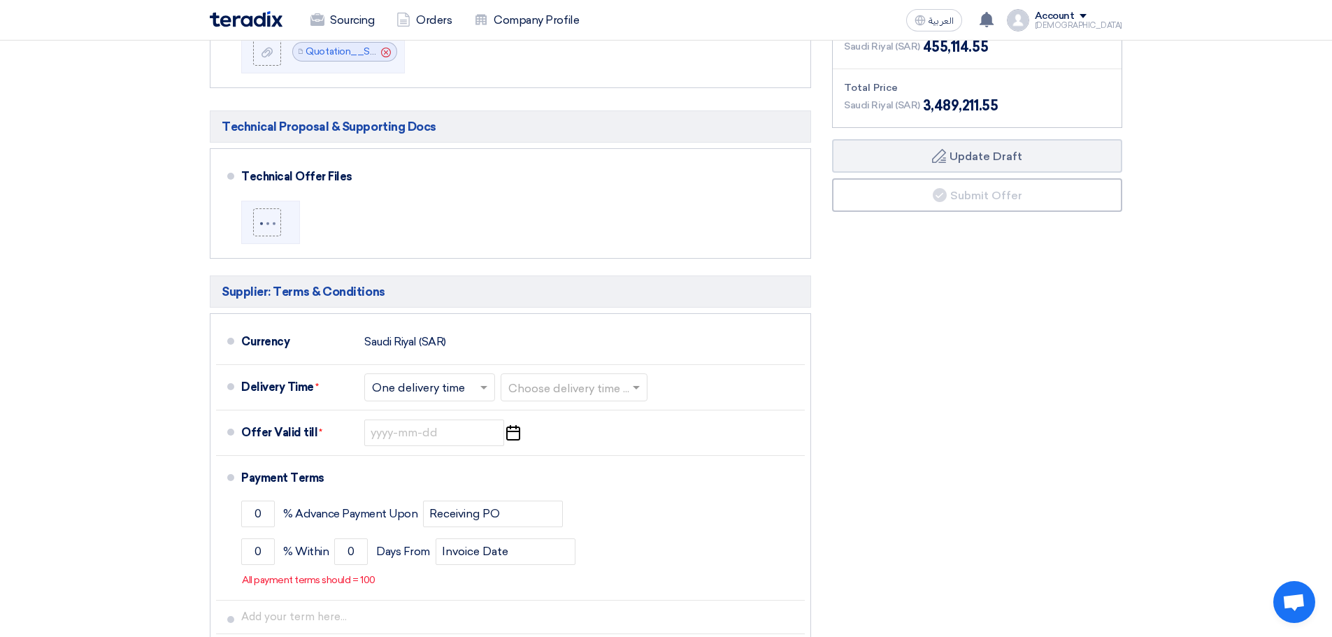
scroll to position [979, 0]
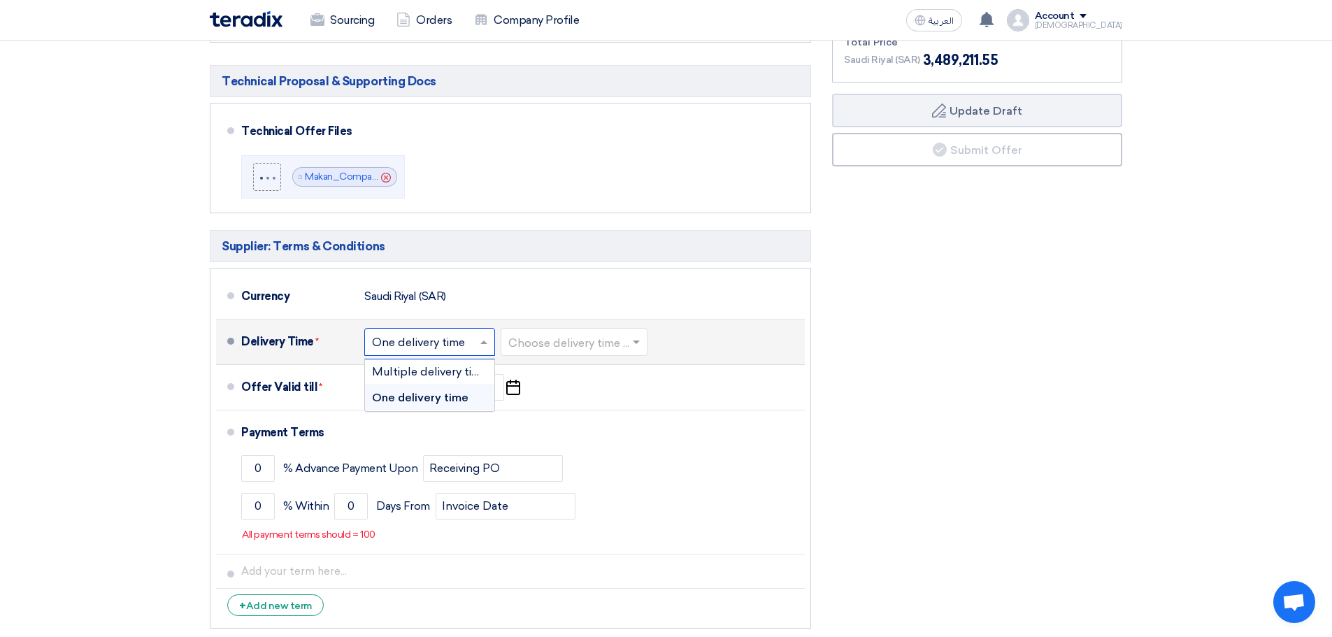
click at [487, 335] on span at bounding box center [485, 342] width 17 height 14
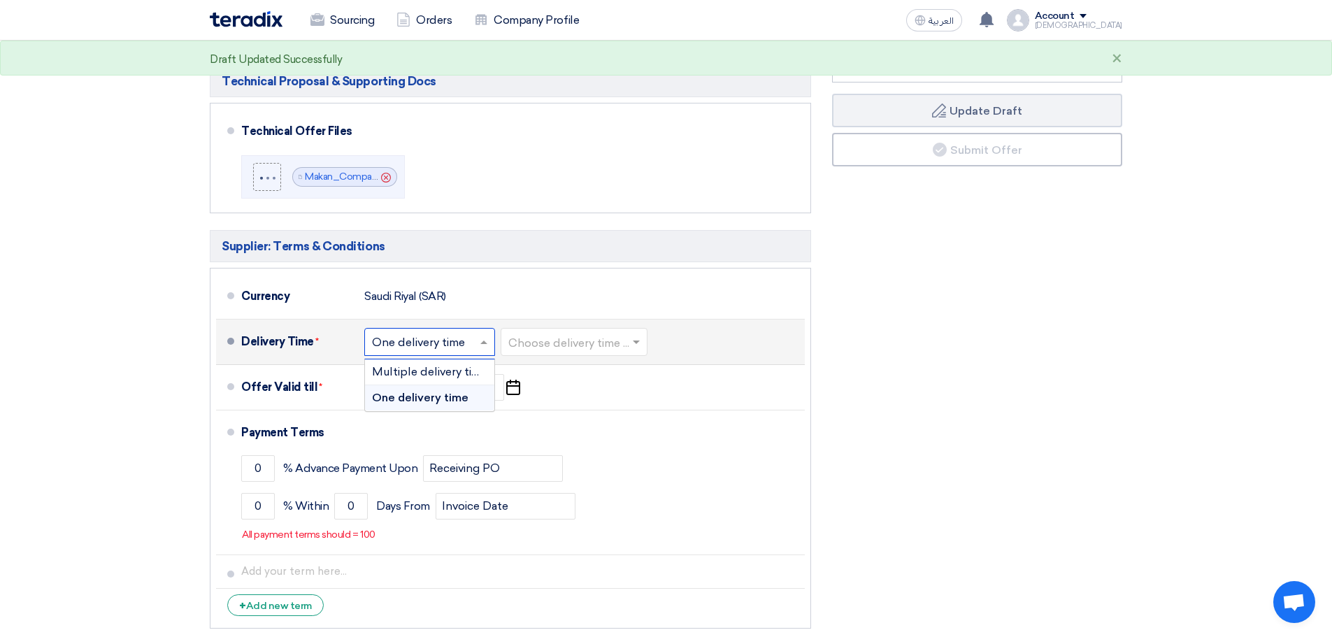
click at [561, 336] on input "text" at bounding box center [574, 343] width 133 height 20
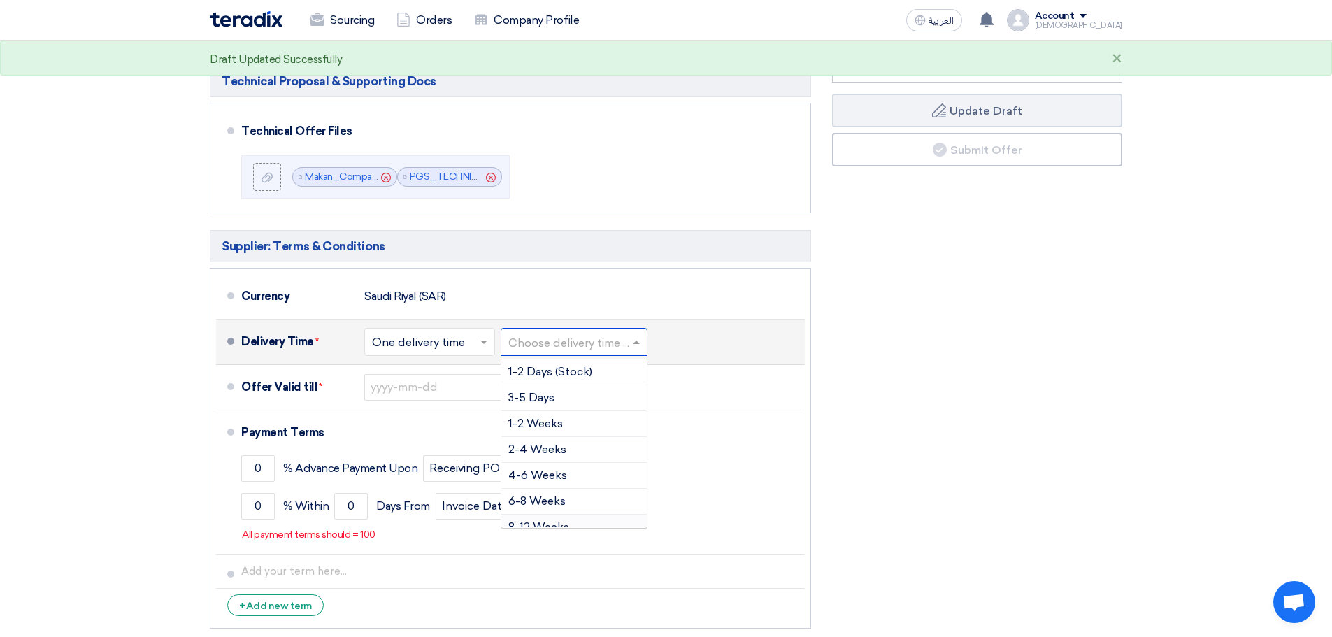
scroll to position [70, 0]
click at [571, 485] on span "3-4 Months" at bounding box center [540, 482] width 64 height 13
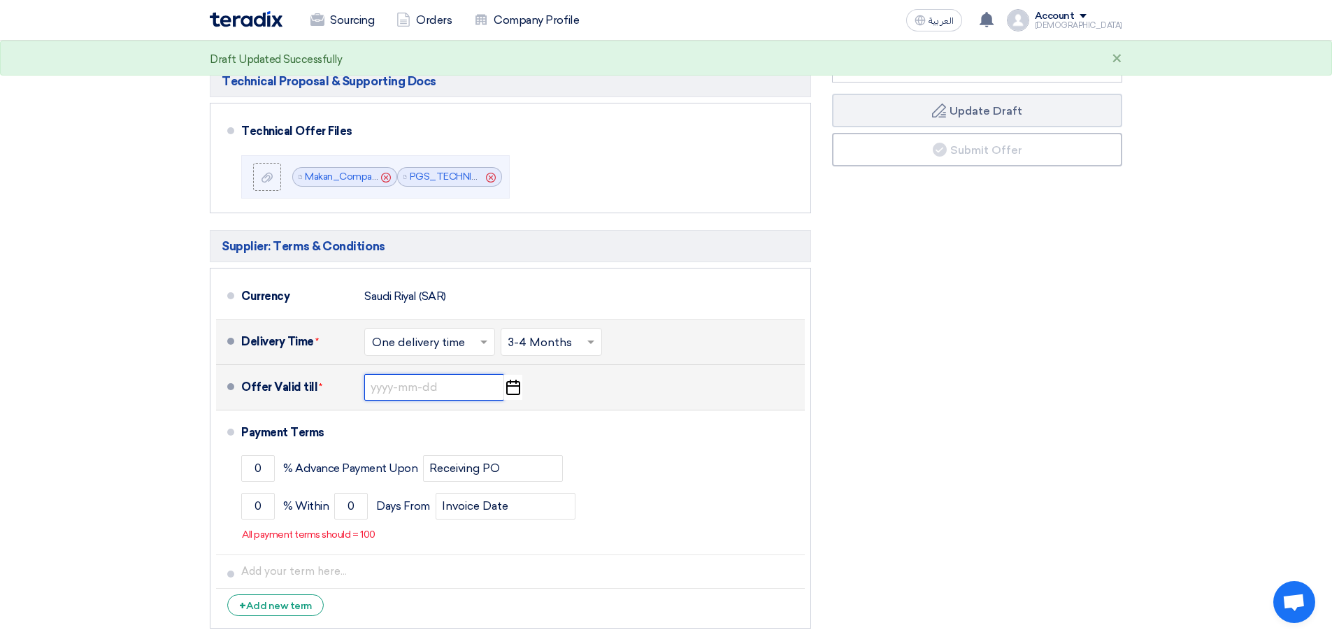
click at [428, 387] on input at bounding box center [434, 387] width 140 height 27
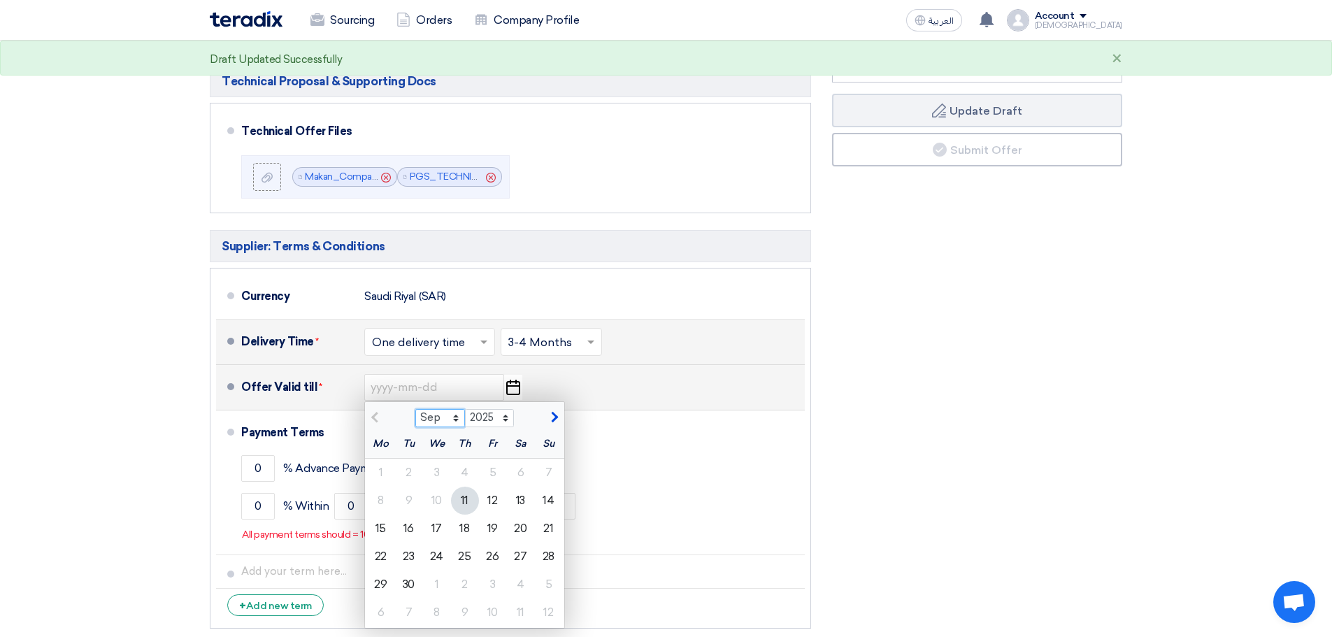
click at [455, 416] on select "Sep Oct Nov Dec" at bounding box center [440, 418] width 50 height 18
select select "10"
click at [415, 409] on select "Sep Oct Nov Dec" at bounding box center [440, 418] width 50 height 18
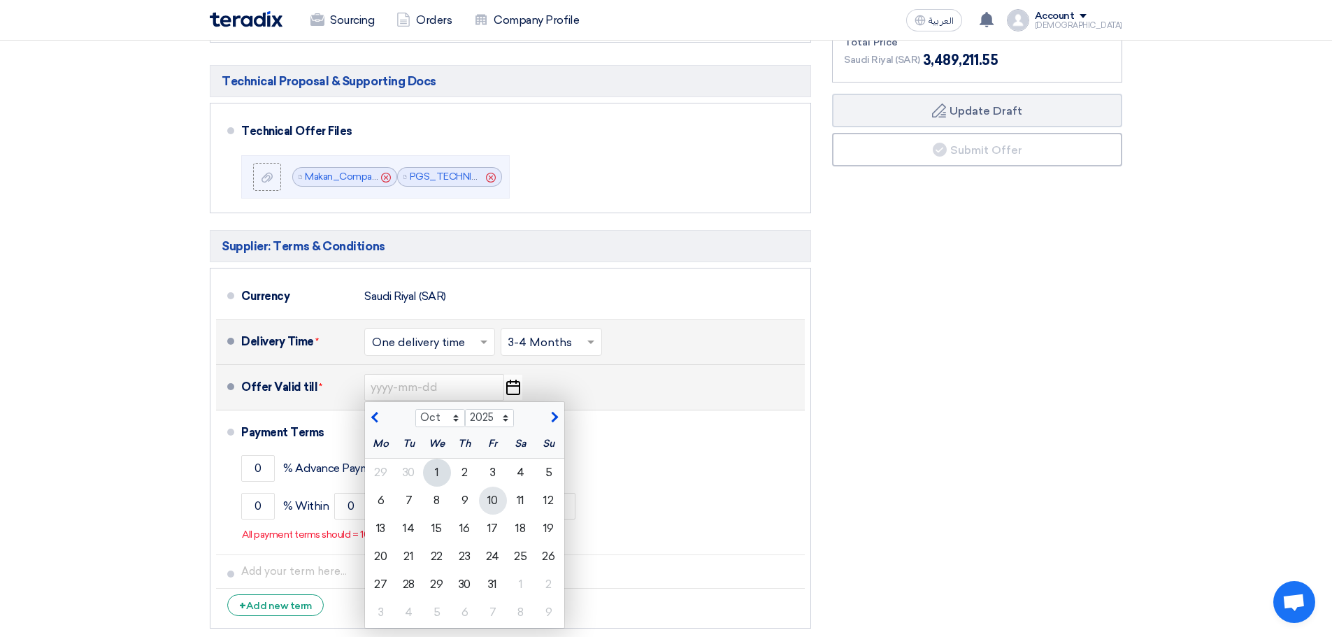
click at [487, 502] on div "10" at bounding box center [493, 501] width 28 height 28
type input "[DATE]"
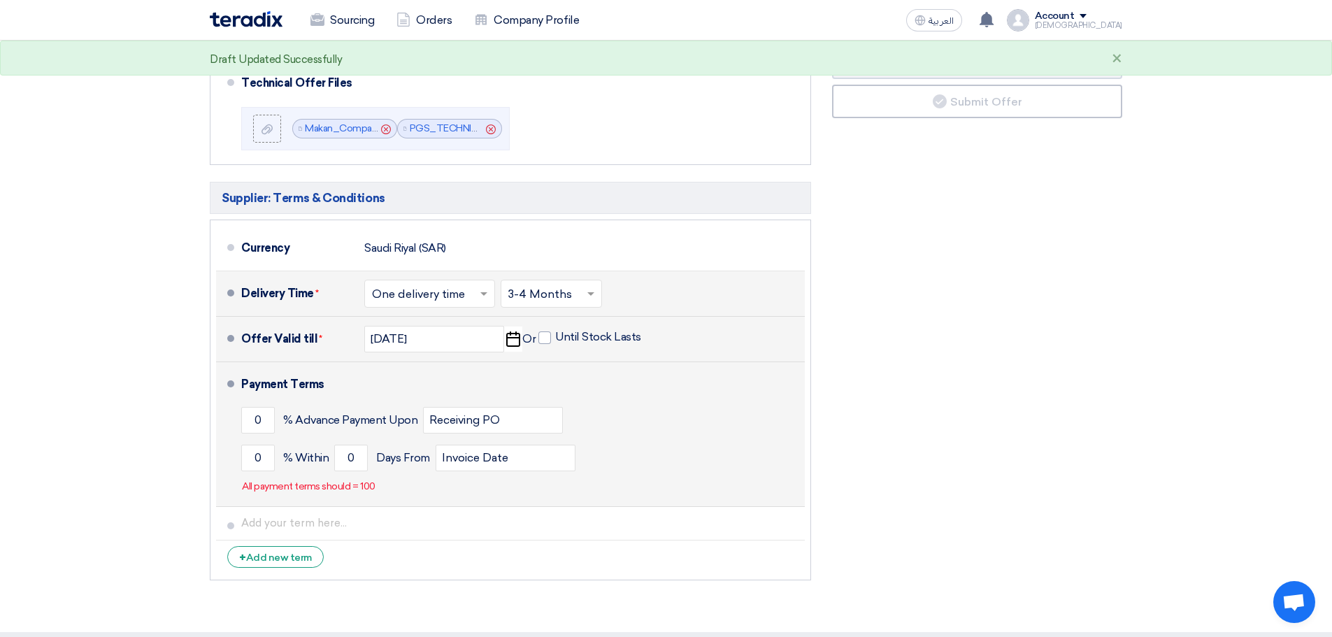
scroll to position [1049, 0]
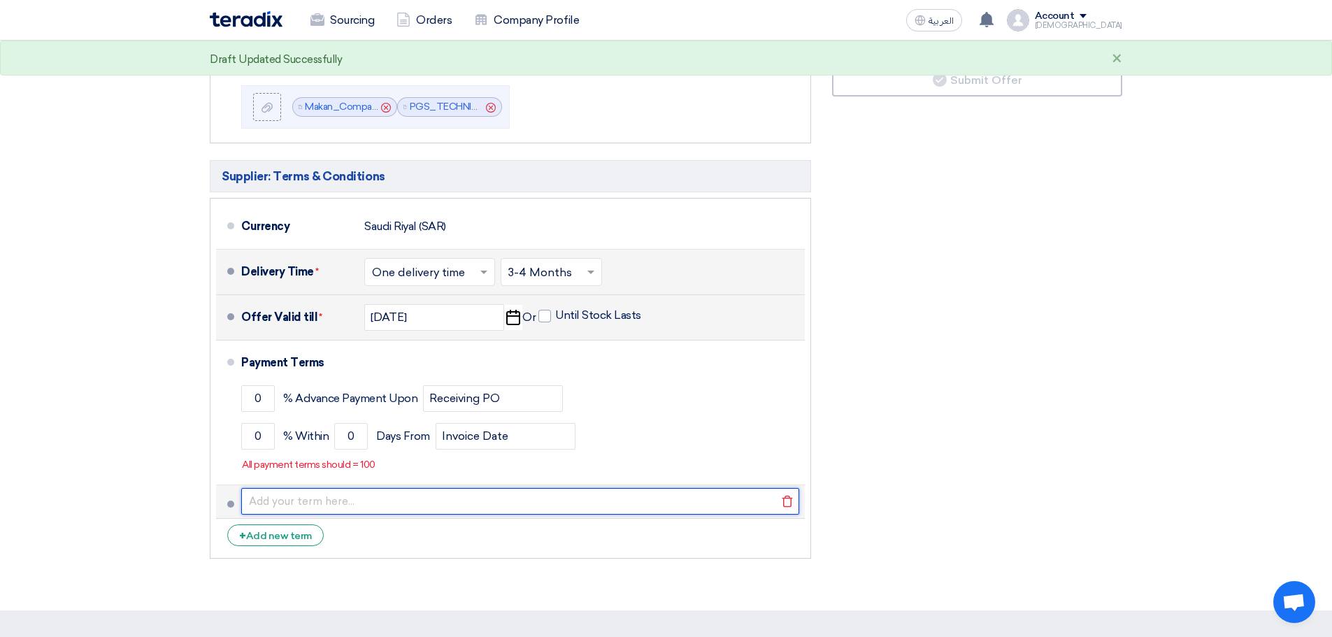
click at [284, 506] on input "text" at bounding box center [520, 501] width 558 height 27
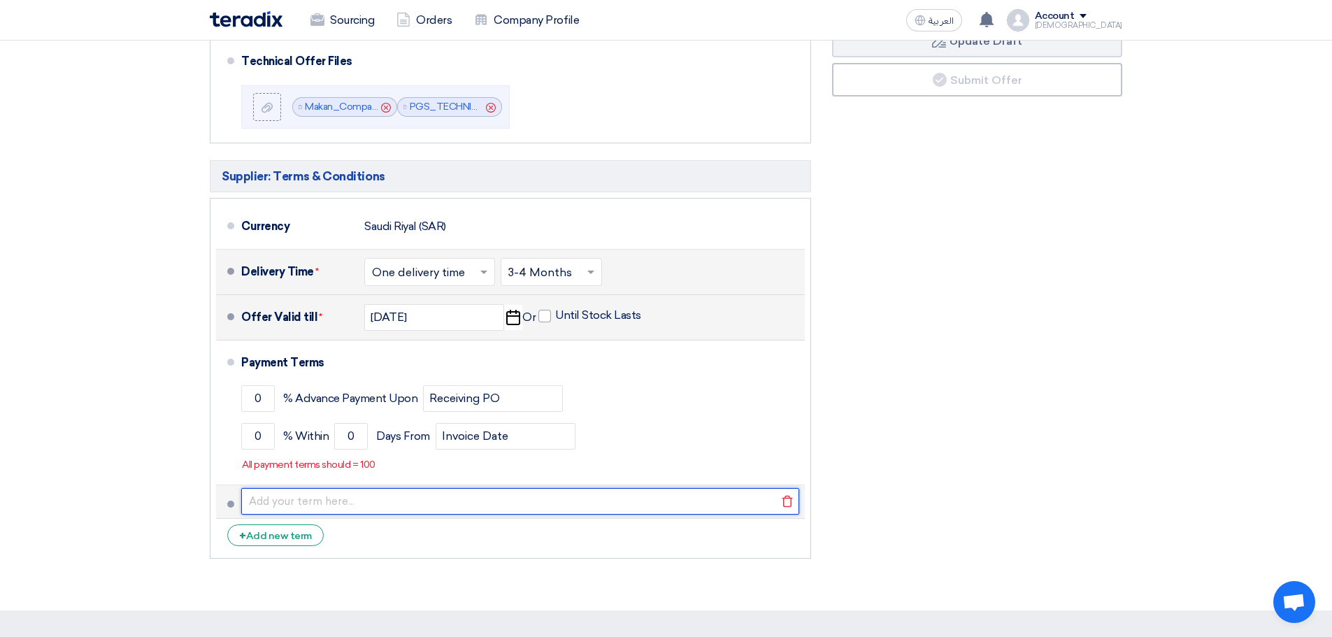
paste input "Payment Terms: 60% Advance with PO, 30% upon Delivery; 10% upon Installation an…"
type input "Payment Terms: 60% Advance with PO, 30% upon Delivery; 10% upon Installation an…"
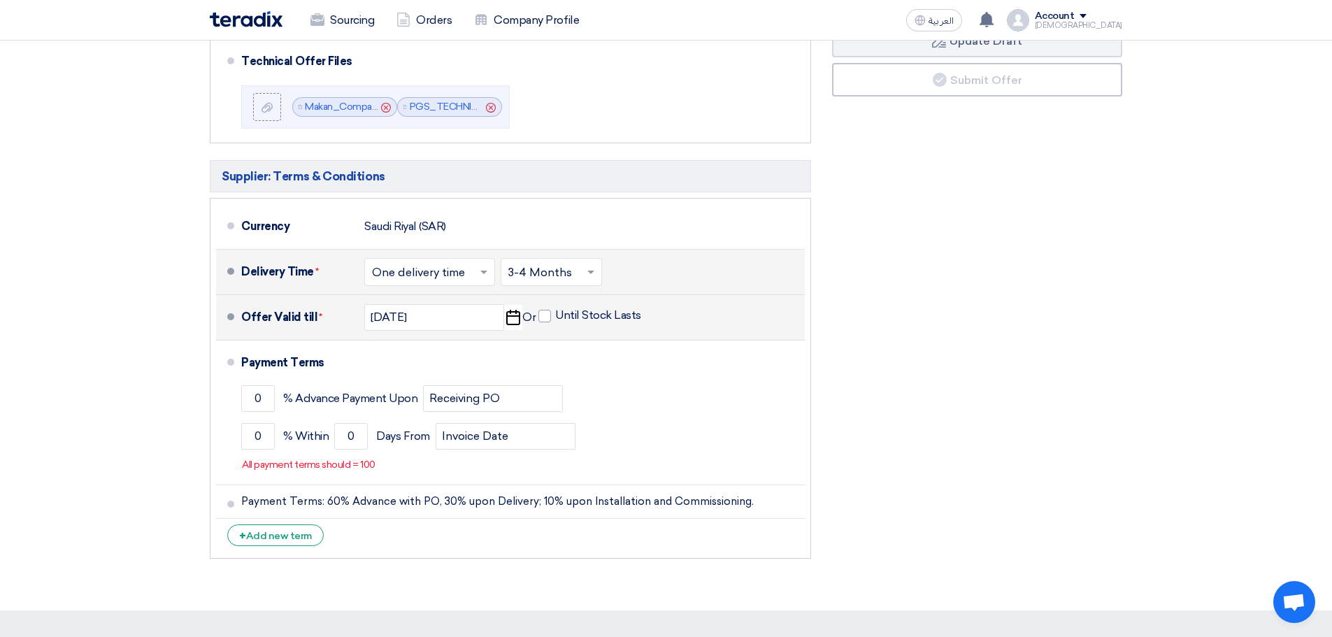
click at [1039, 449] on div "Financial Offer Summary Subtotal [GEOGRAPHIC_DATA] (SAR) 3,034,097 Taxes Draft" at bounding box center [977, 192] width 311 height 747
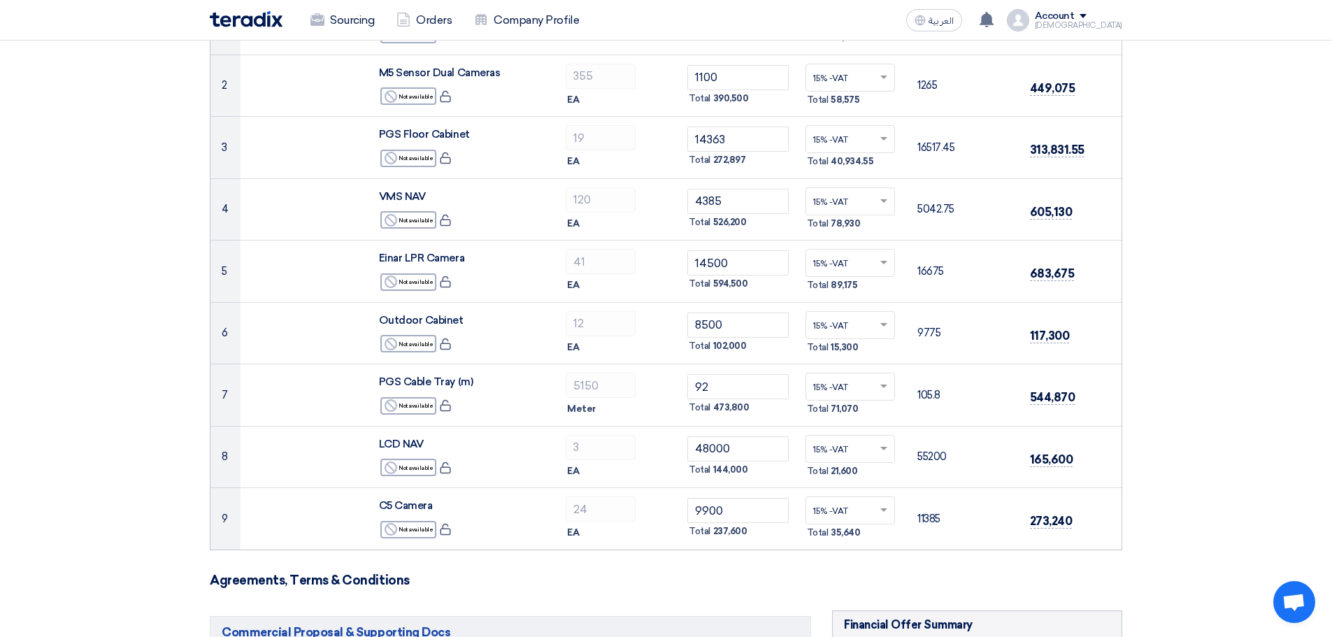
scroll to position [0, 0]
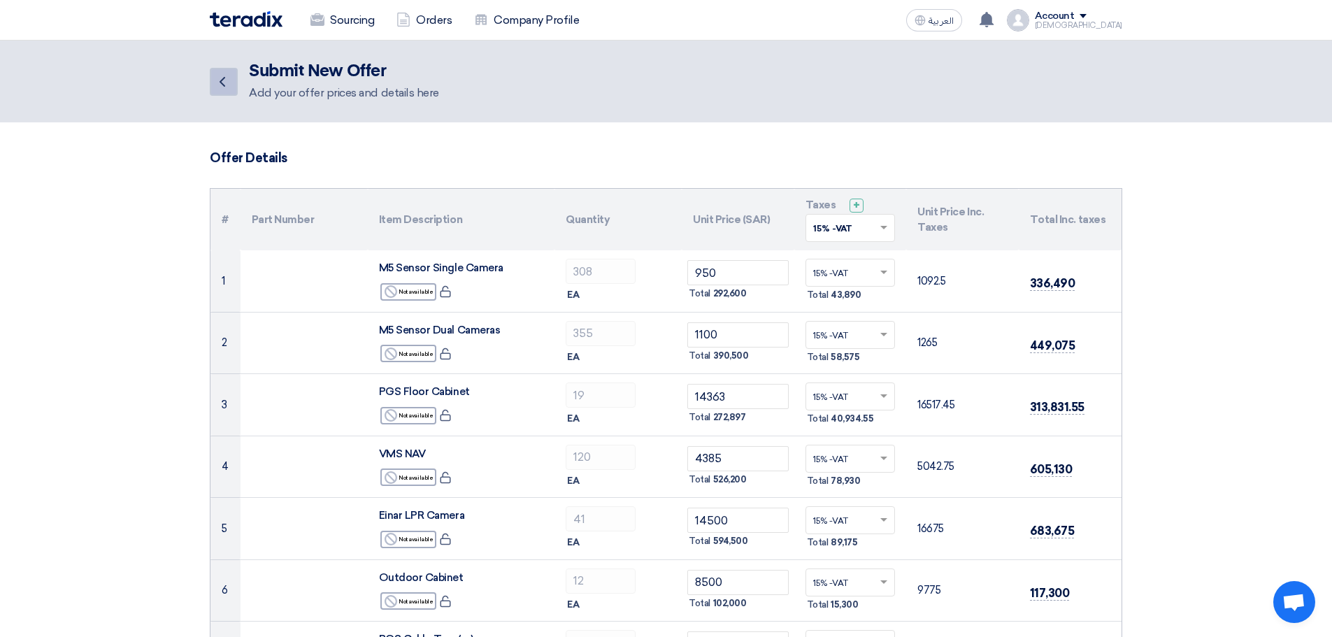
click at [222, 76] on icon "Back" at bounding box center [222, 81] width 17 height 17
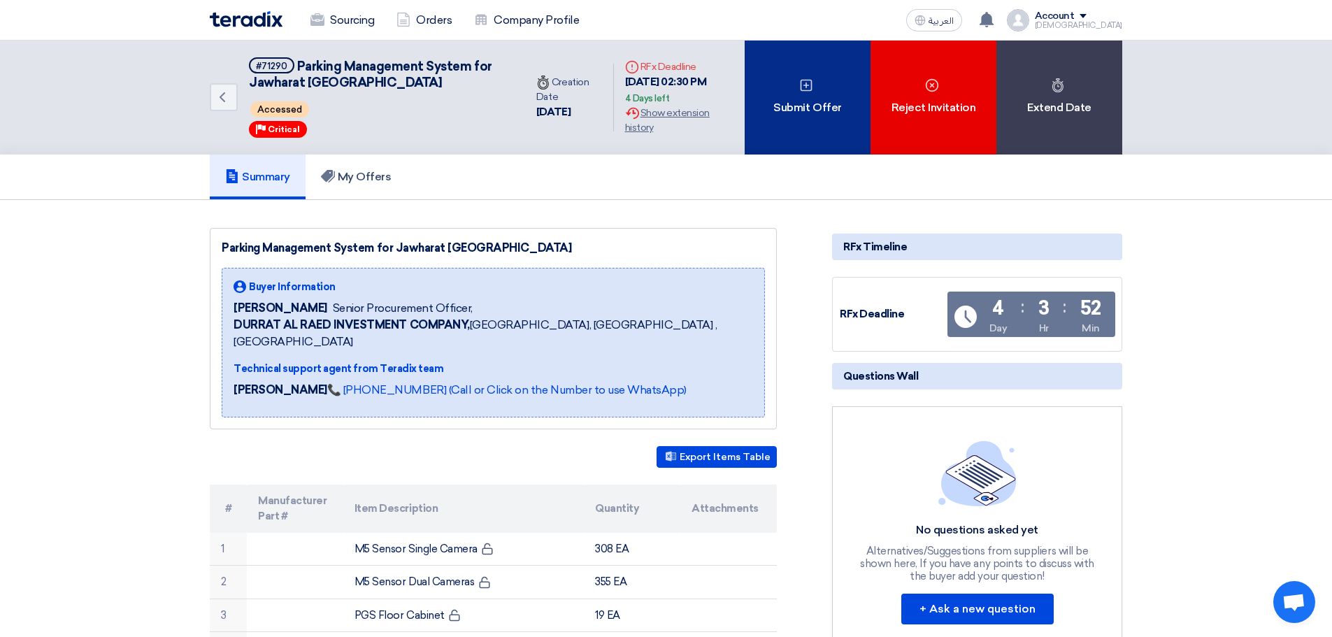
click at [811, 104] on div "Submit Offer" at bounding box center [808, 98] width 126 height 114
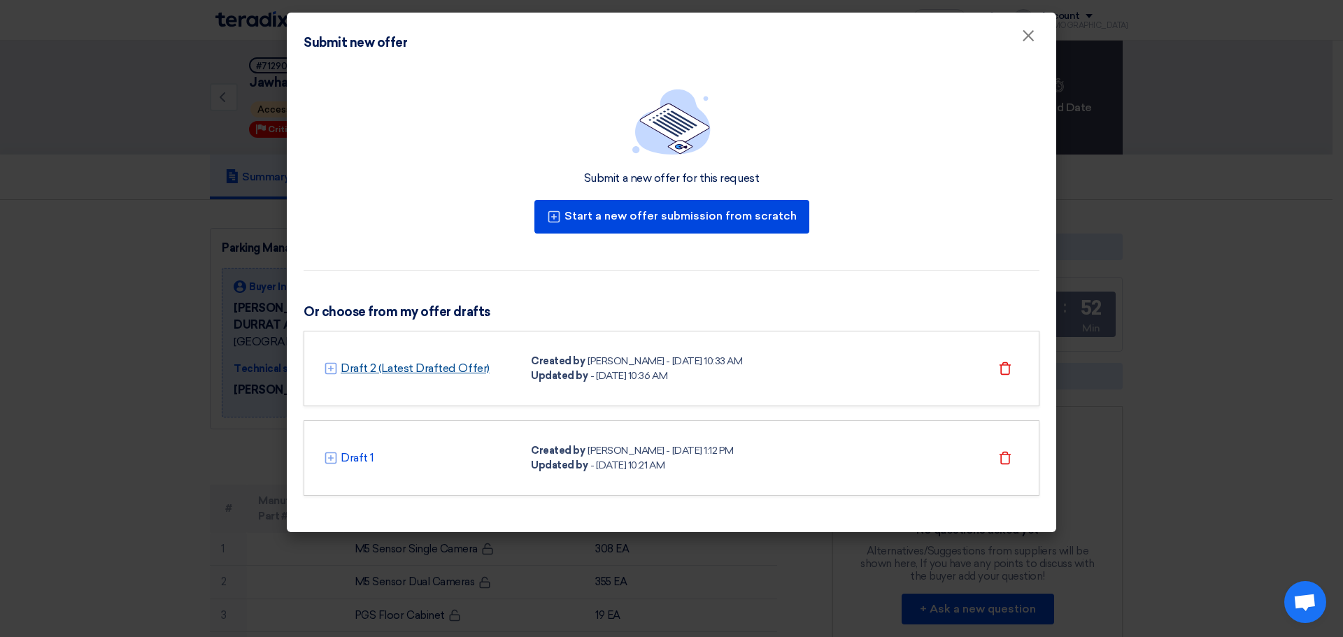
click at [438, 373] on link "Draft 2 (Latest Drafted Offer)" at bounding box center [415, 368] width 149 height 17
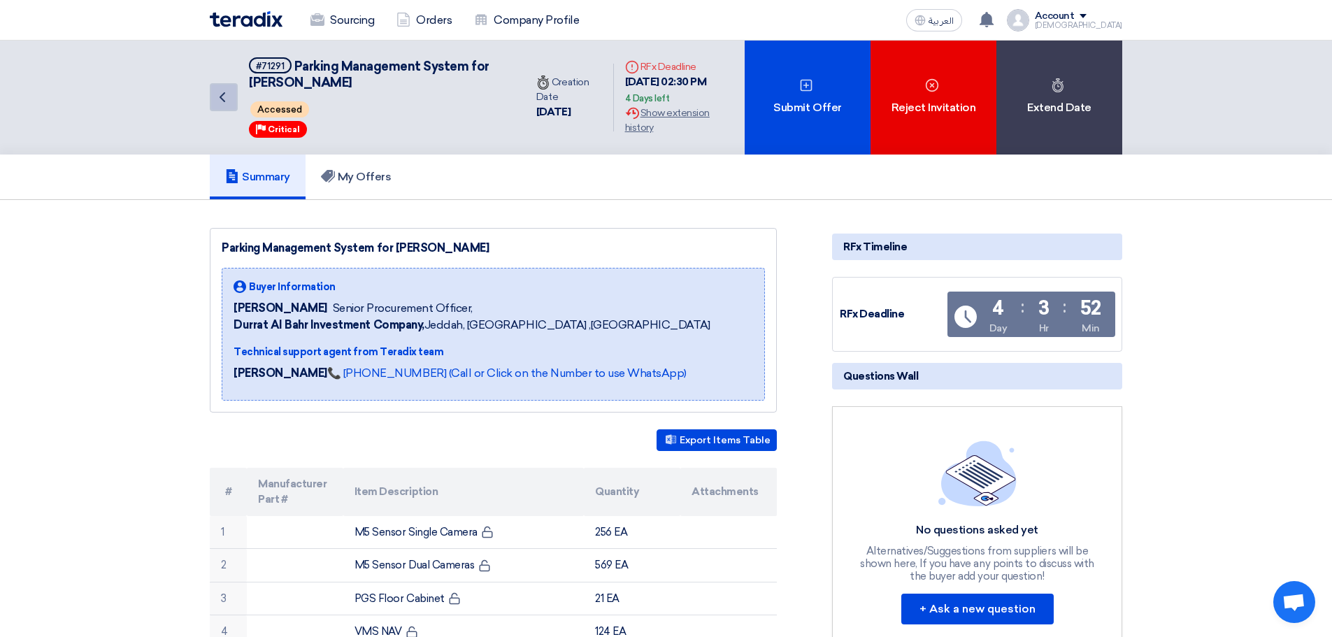
click at [219, 97] on icon "Back" at bounding box center [222, 97] width 17 height 17
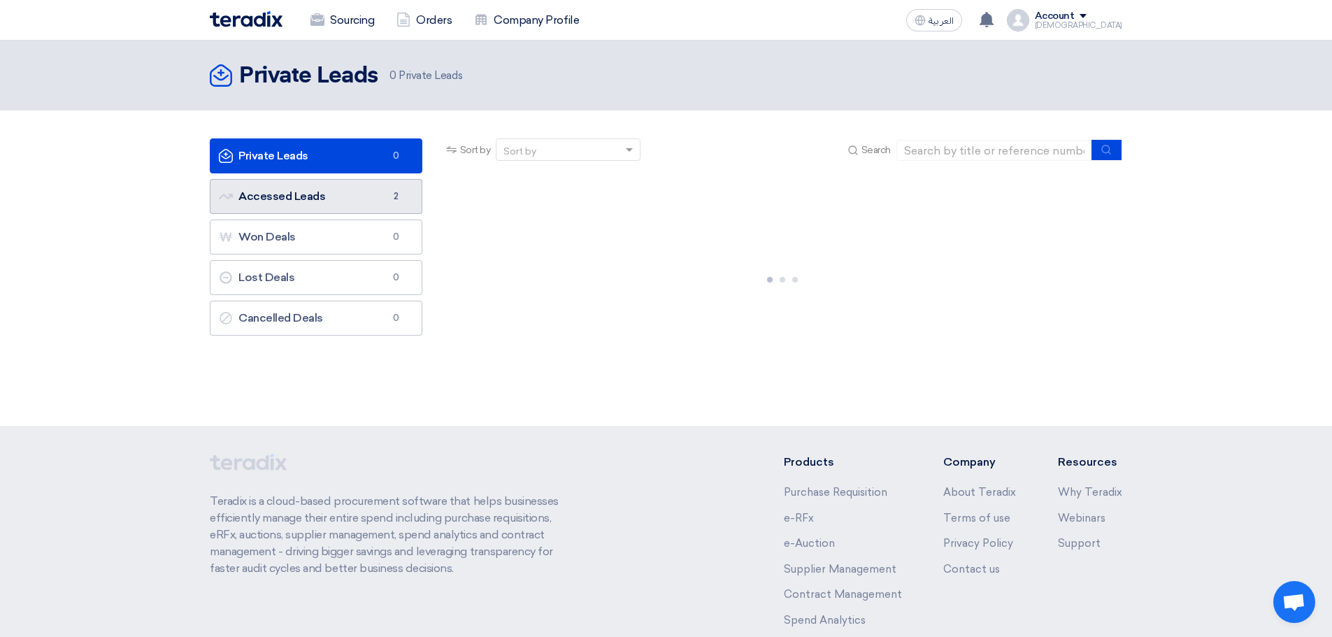
click at [364, 193] on link "Accessed Leads Accessed Leads 2" at bounding box center [316, 196] width 213 height 35
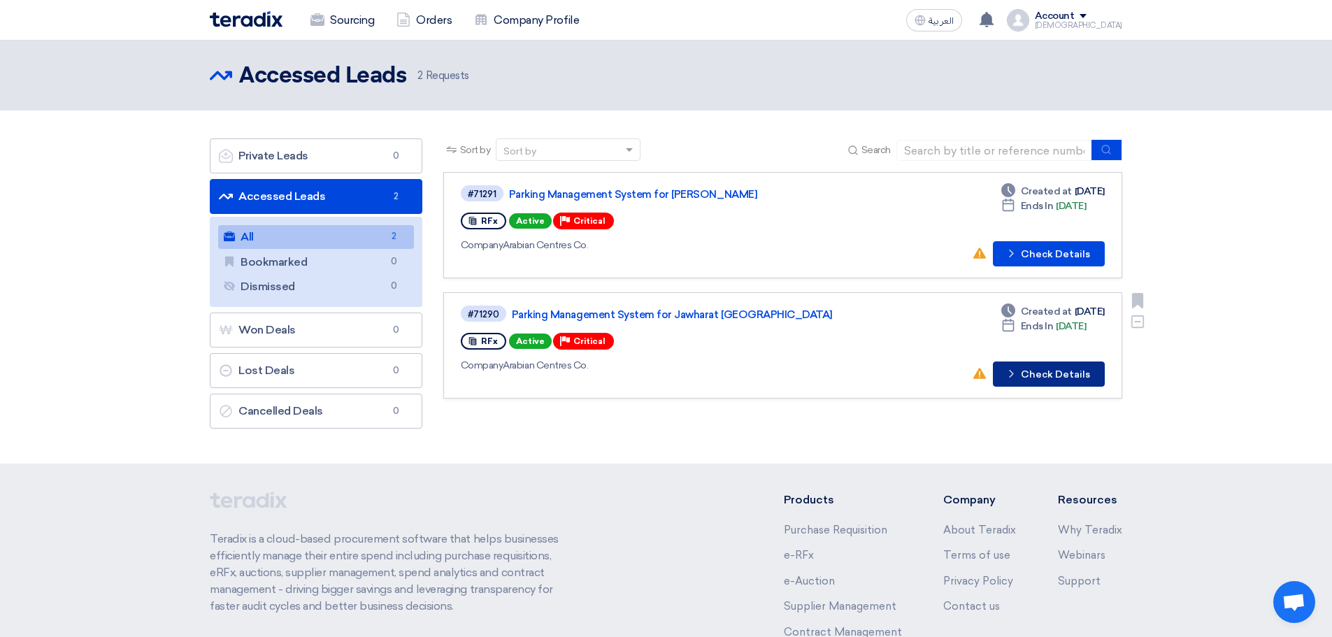
click at [1042, 379] on button "Check details Check Details" at bounding box center [1049, 374] width 112 height 25
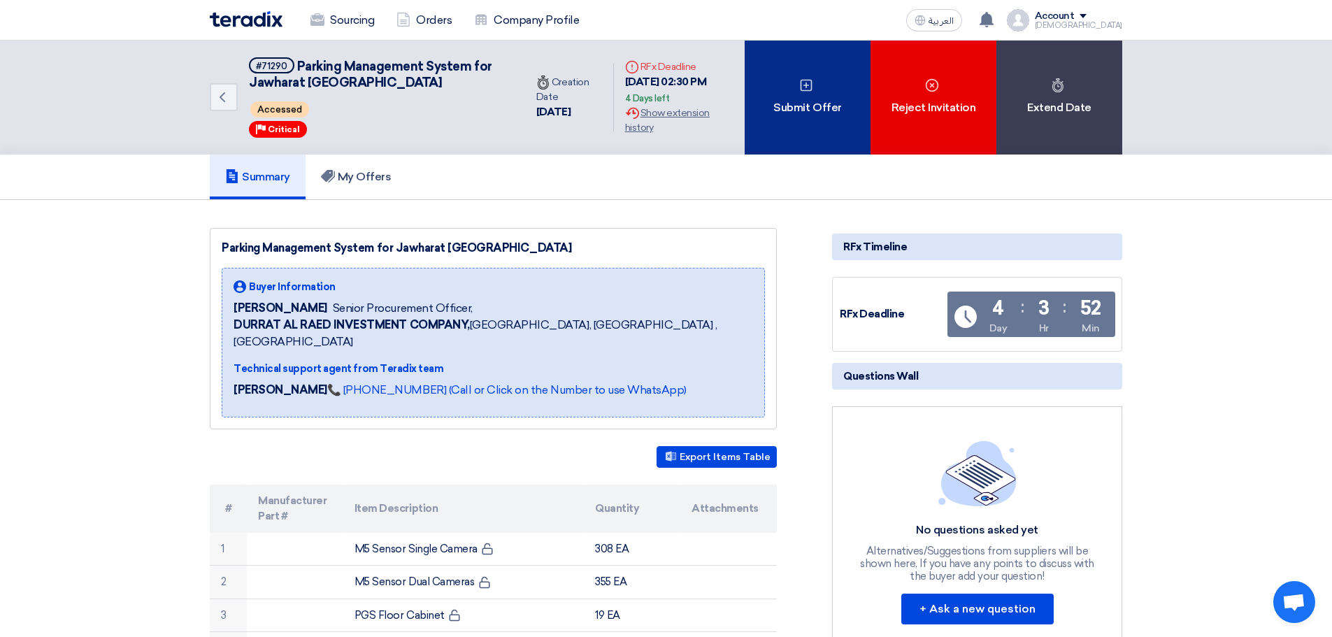
click at [813, 110] on div "Submit Offer" at bounding box center [808, 98] width 126 height 114
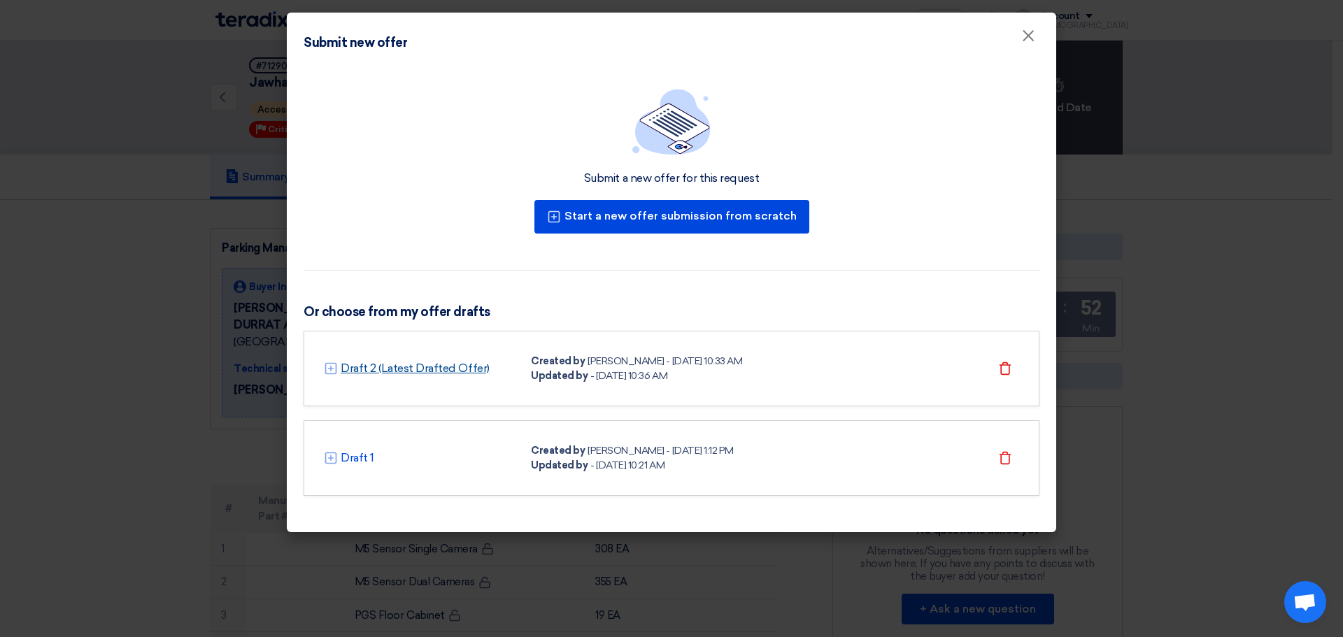
click at [460, 372] on link "Draft 2 (Latest Drafted Offer)" at bounding box center [415, 368] width 149 height 17
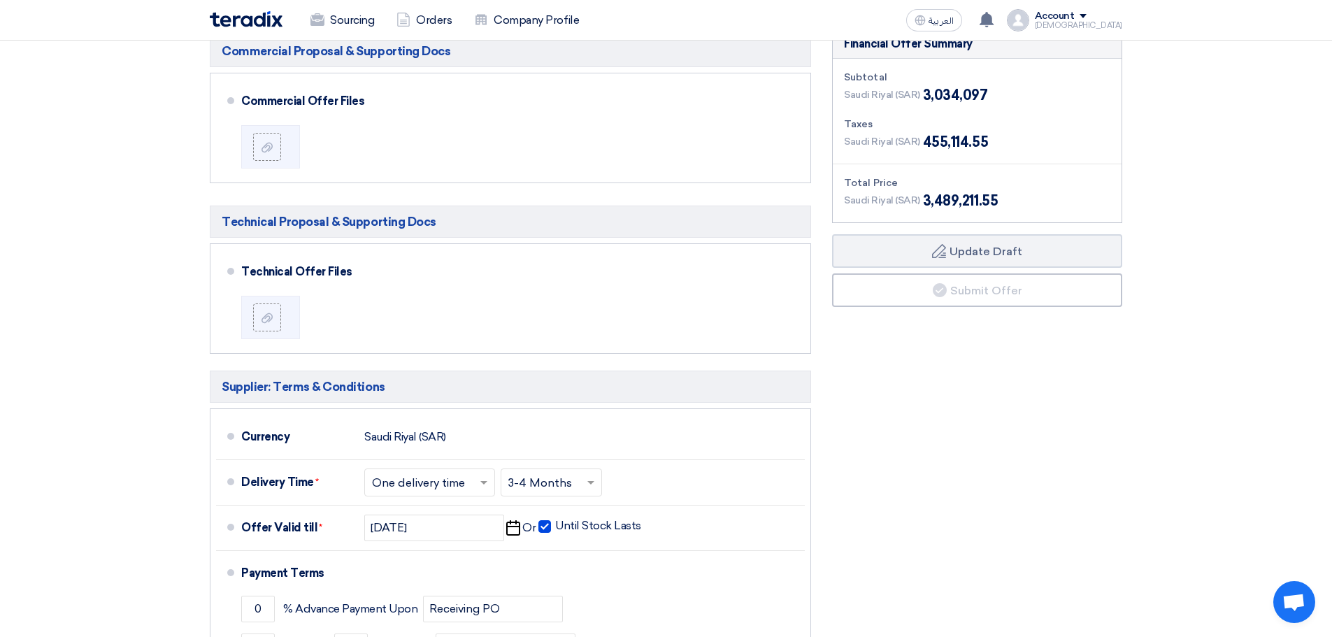
scroll to position [979, 0]
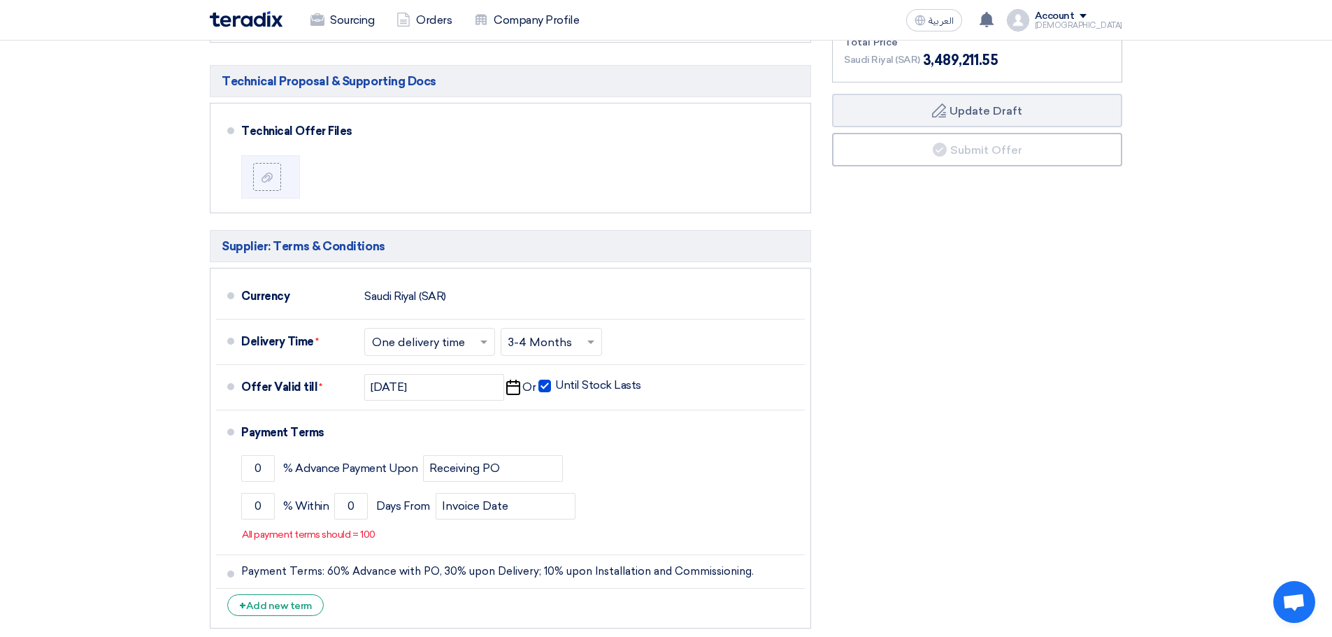
click at [1009, 384] on div "Financial Offer Summary Subtotal [GEOGRAPHIC_DATA] (SAR) 3,034,097 Taxes Draft" at bounding box center [977, 262] width 311 height 747
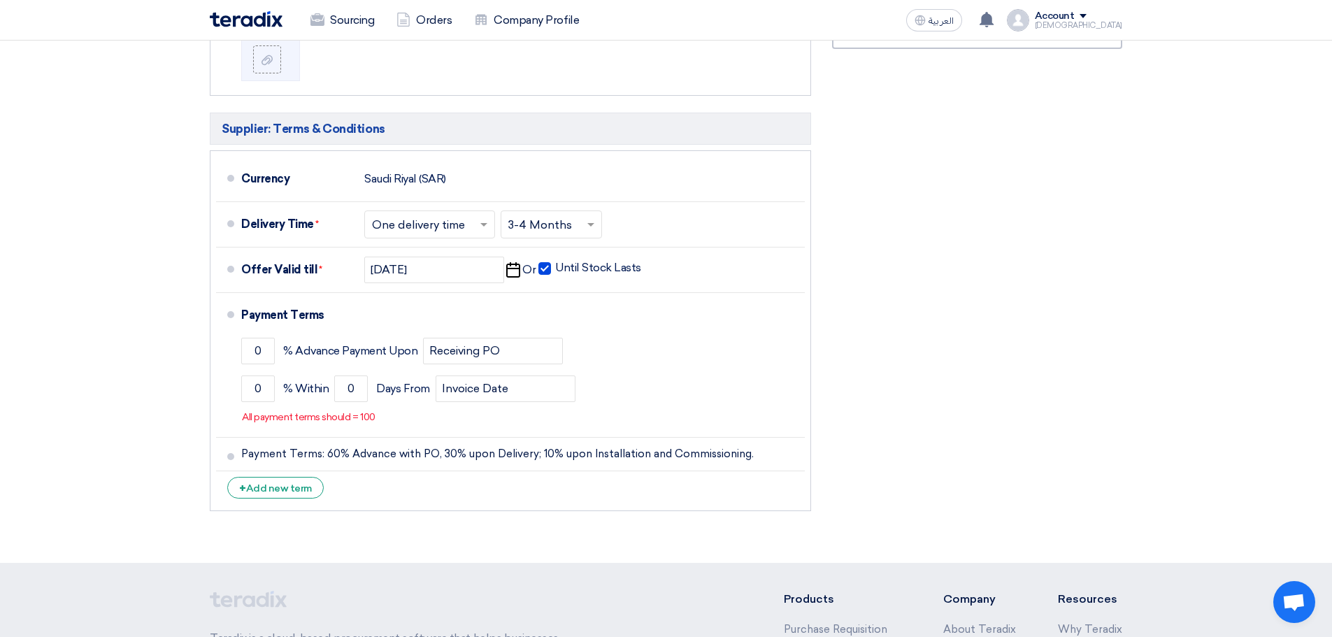
scroll to position [1119, 0]
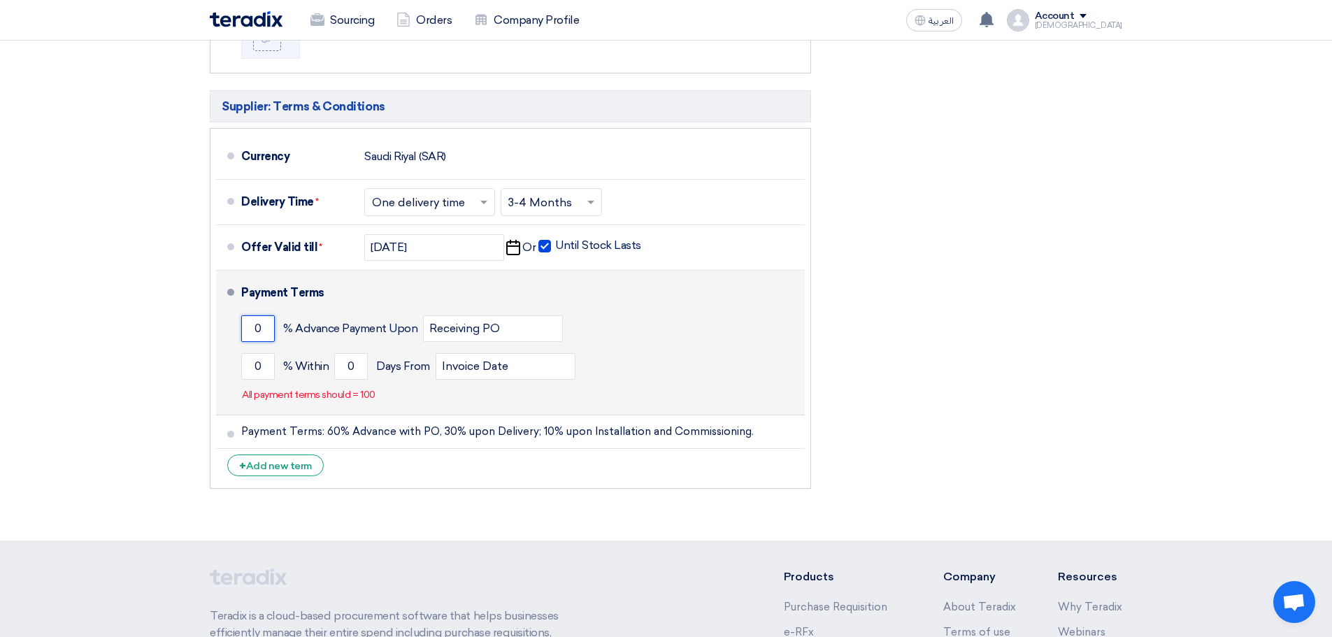
click at [265, 332] on input "0" at bounding box center [258, 328] width 34 height 27
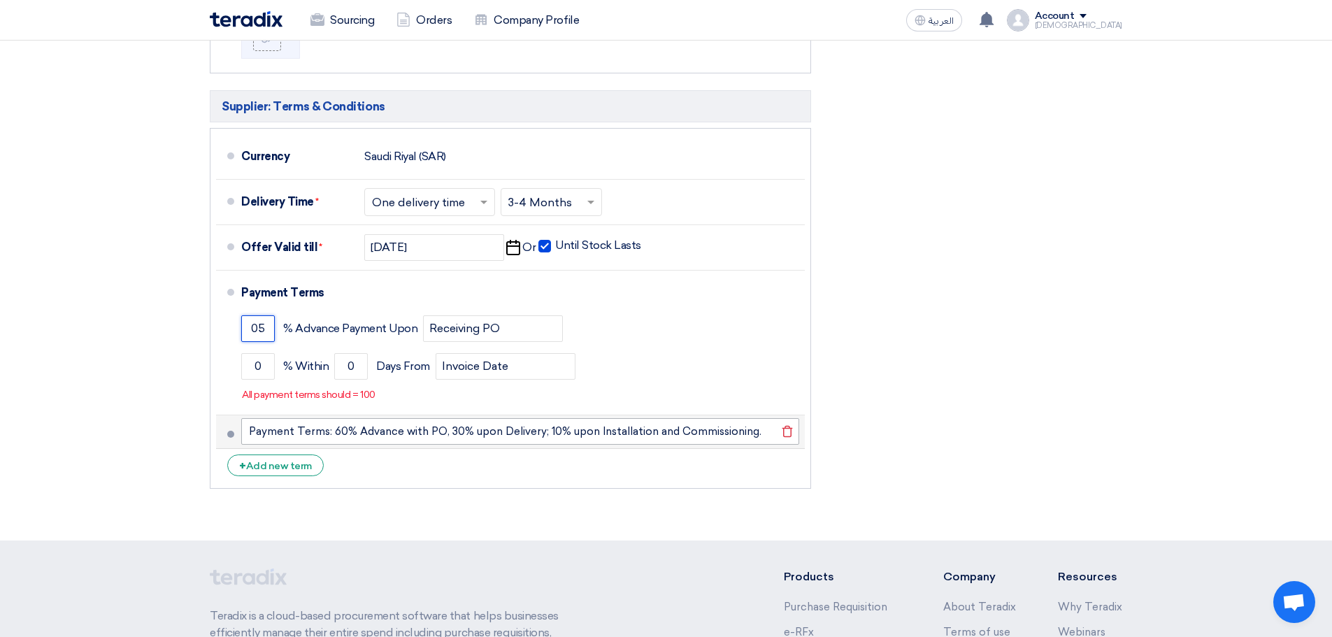
type input "0"
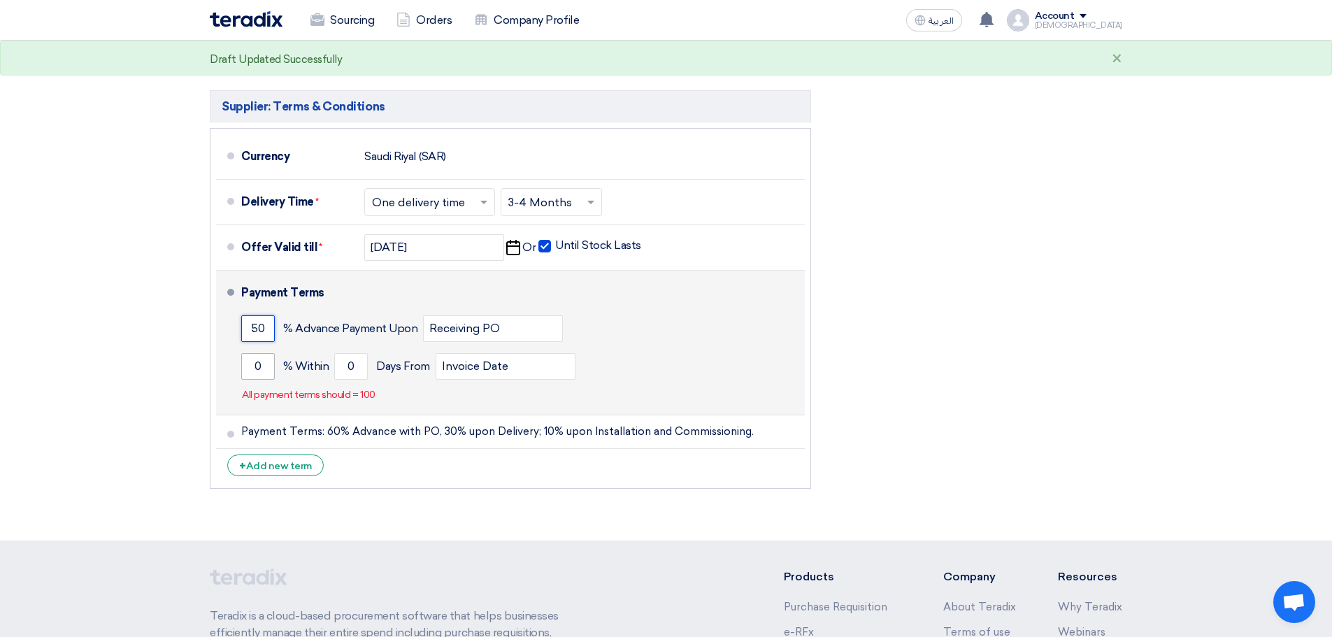
type input "50"
click at [260, 371] on input "0" at bounding box center [258, 366] width 34 height 27
type input "0"
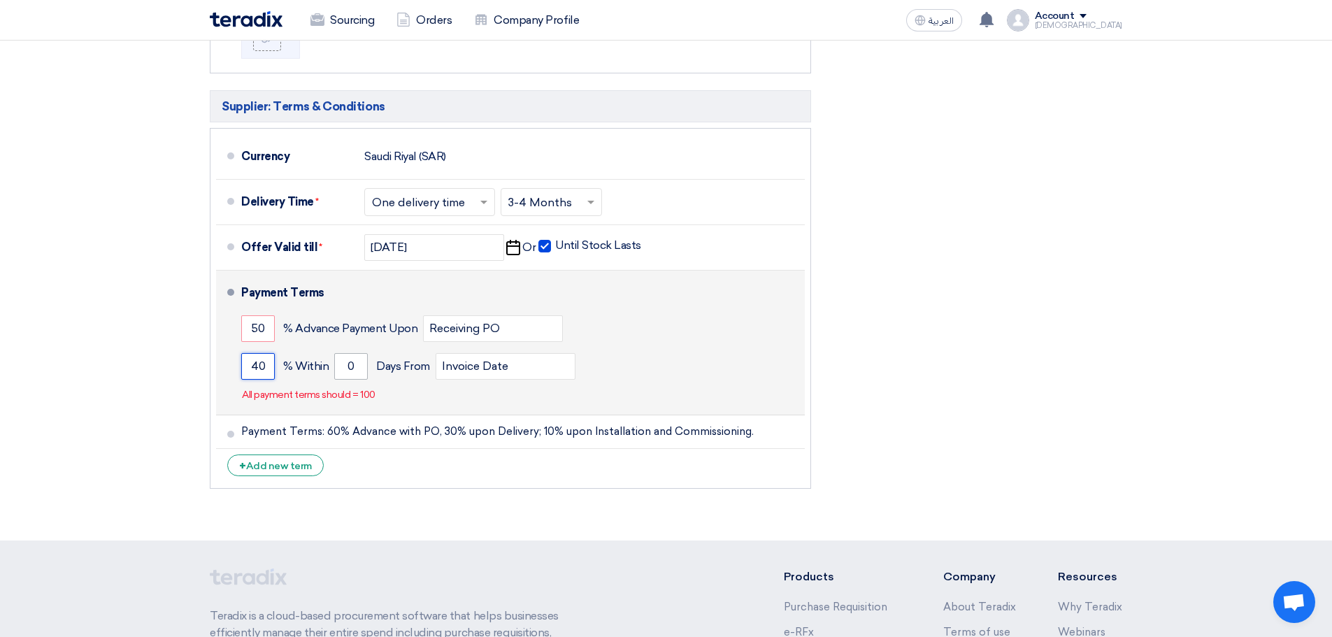
type input "40"
click at [347, 366] on input "0" at bounding box center [351, 366] width 34 height 27
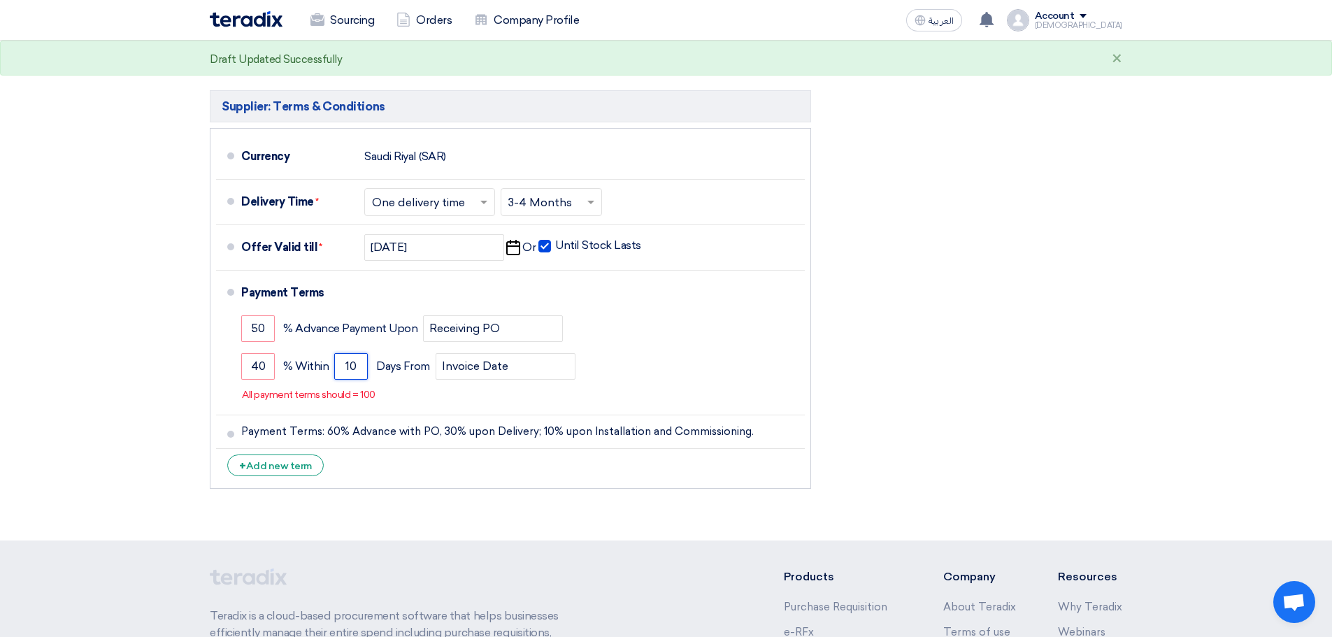
type input "10"
click at [943, 379] on div "Financial Offer Summary Subtotal [GEOGRAPHIC_DATA] (SAR) 3,034,097 Taxes Draft" at bounding box center [977, 122] width 311 height 747
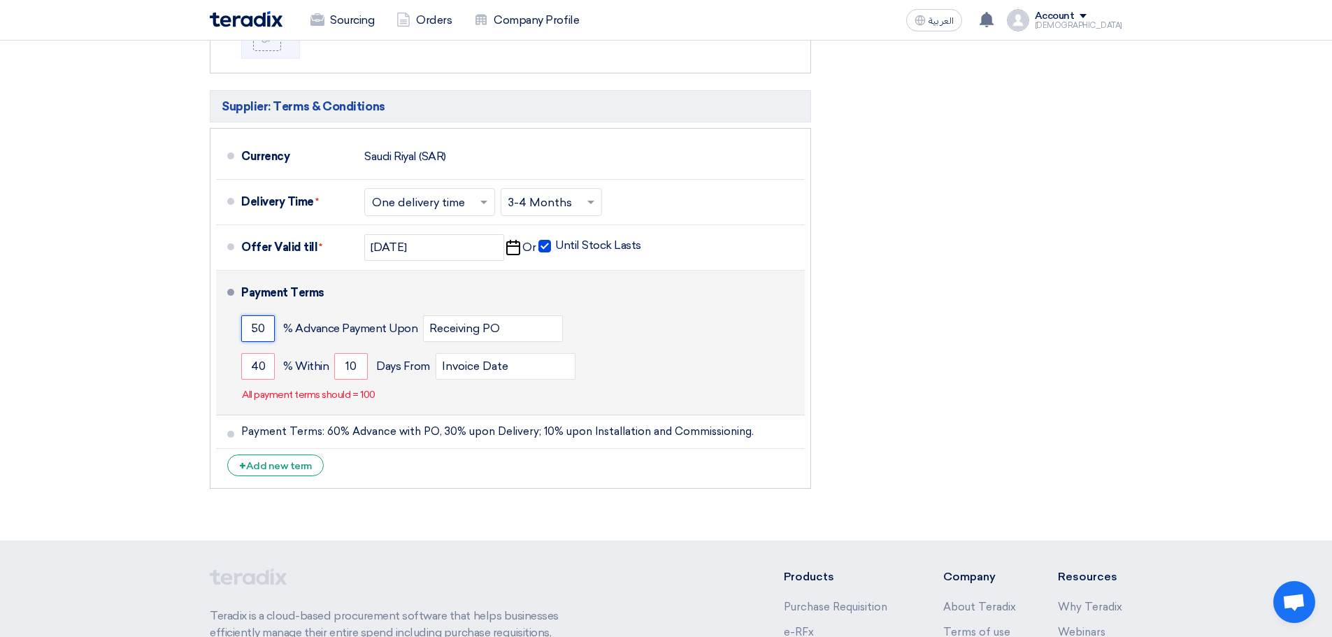
drag, startPoint x: 271, startPoint y: 331, endPoint x: 226, endPoint y: 330, distance: 44.8
click at [226, 330] on li "Payment Terms 50 % Advance Payment Upon Receiving PO 40 % Within 10" at bounding box center [510, 343] width 589 height 145
click at [267, 373] on input "40" at bounding box center [258, 366] width 34 height 27
click at [266, 373] on input "40" at bounding box center [258, 366] width 34 height 27
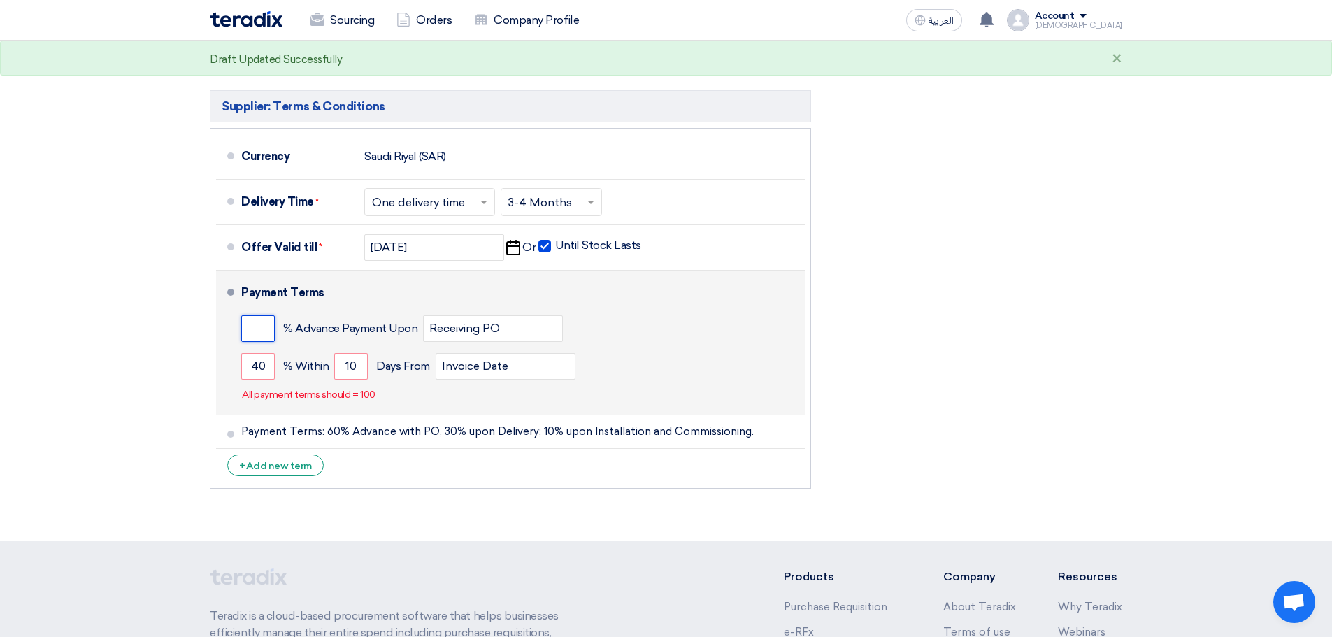
click at [264, 334] on input "number" at bounding box center [258, 328] width 34 height 27
type input "0"
click at [252, 367] on input "40" at bounding box center [258, 366] width 34 height 27
click at [259, 371] on input "40" at bounding box center [258, 366] width 34 height 27
type input "0"
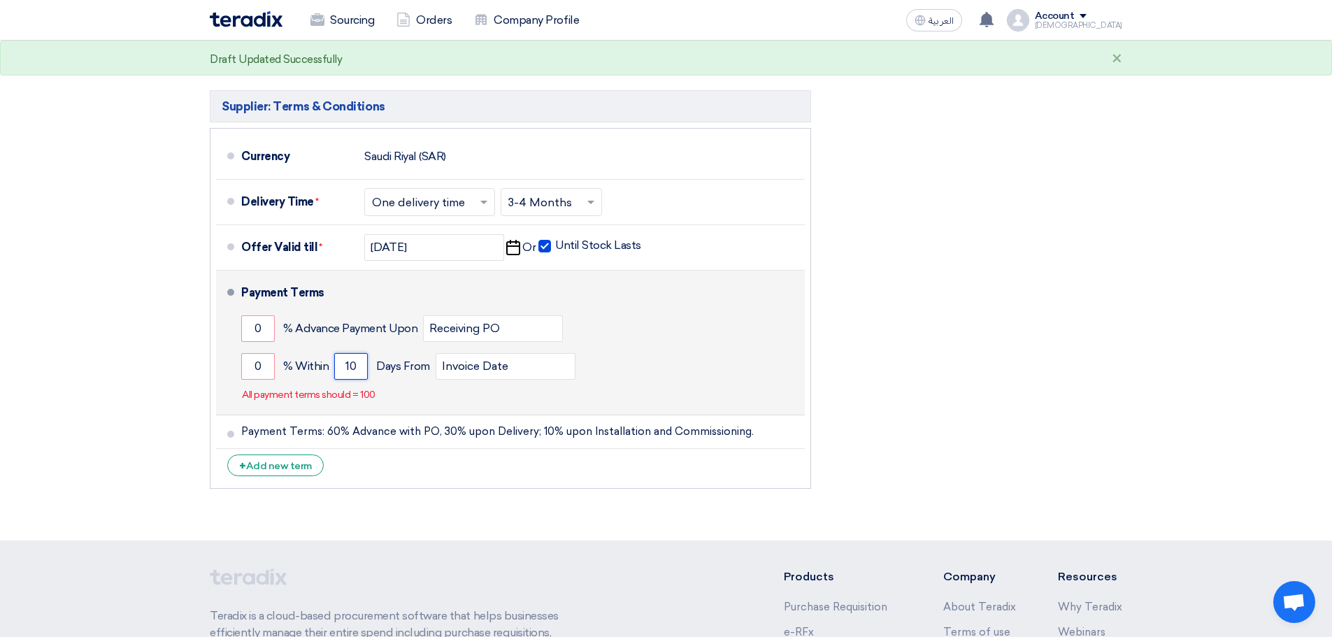
click at [352, 361] on input "10" at bounding box center [351, 366] width 34 height 27
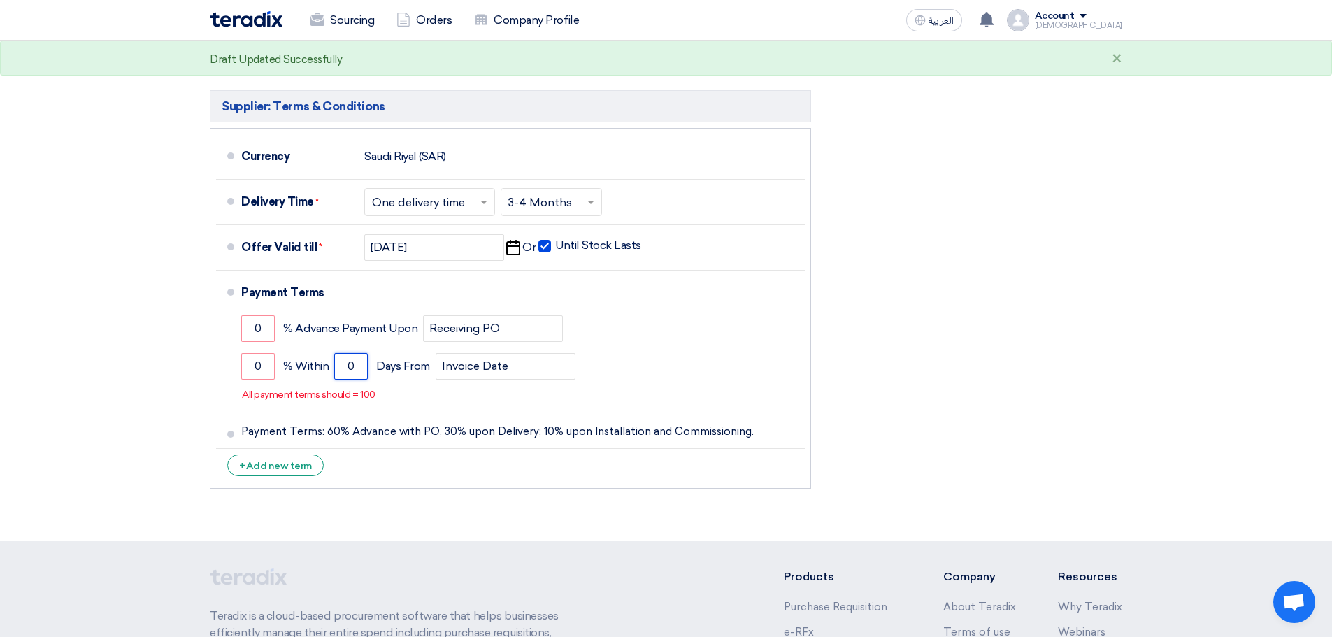
type input "0"
click at [1047, 318] on div "Financial Offer Summary Subtotal [GEOGRAPHIC_DATA] (SAR) 3,034,097 Taxes Draft" at bounding box center [977, 122] width 311 height 747
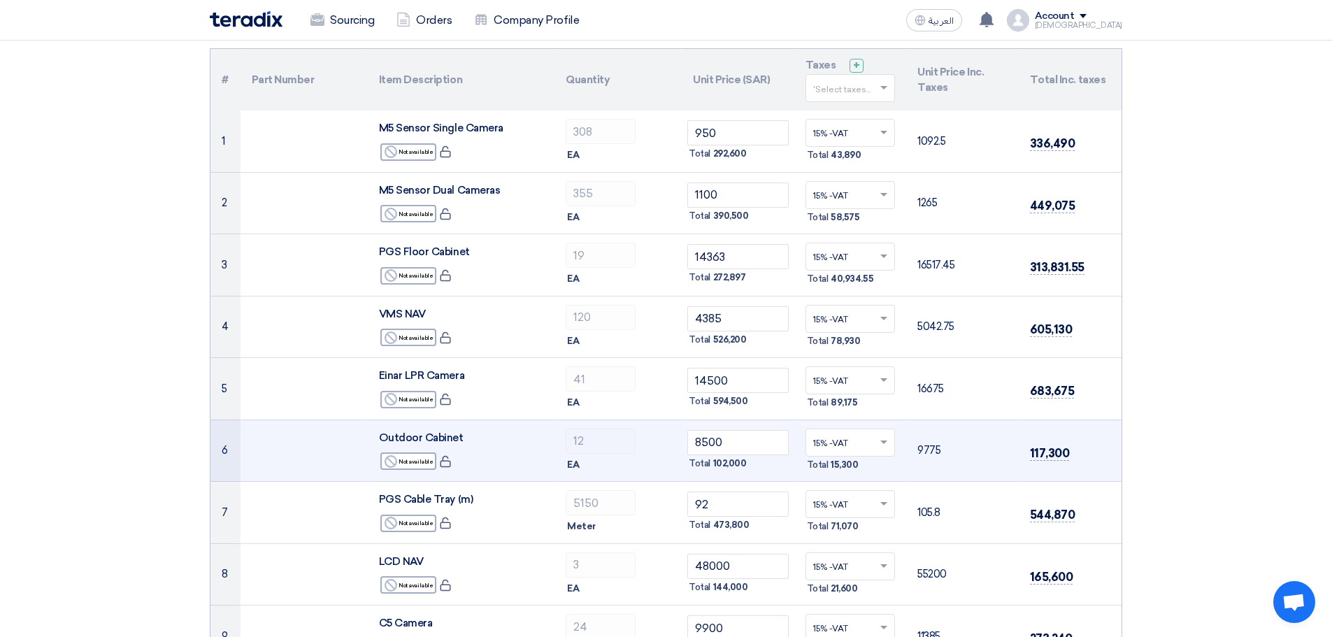
scroll to position [0, 0]
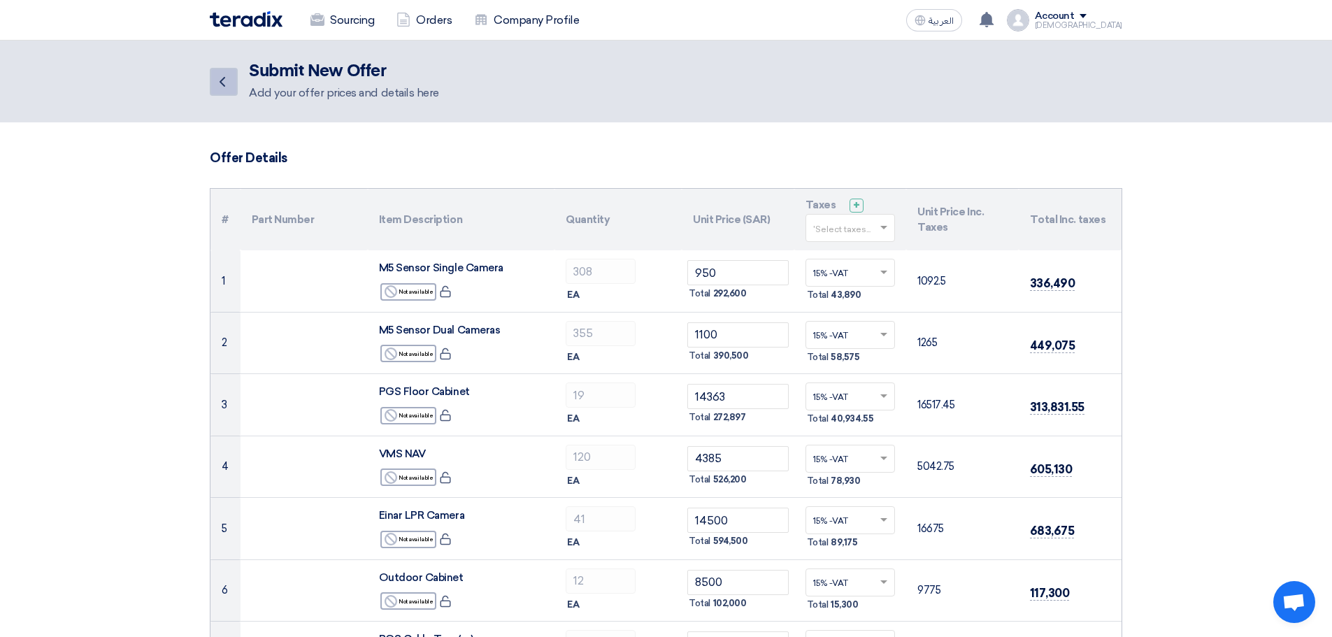
click at [227, 73] on icon "Back" at bounding box center [222, 81] width 17 height 17
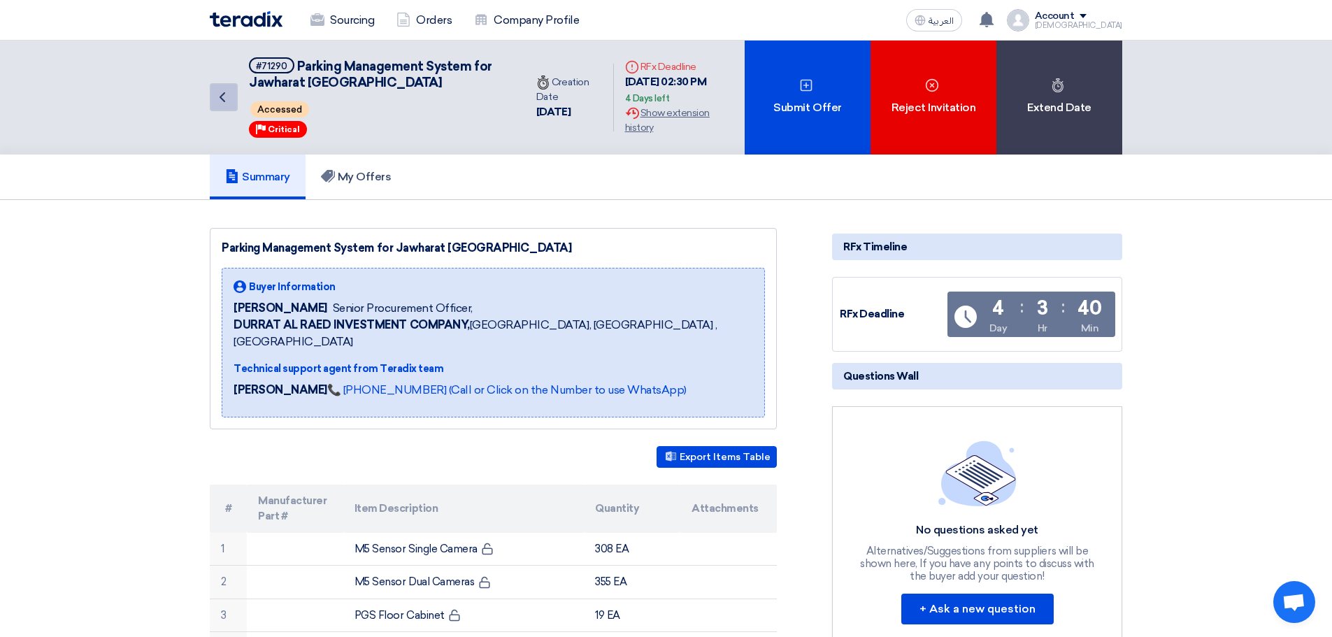
click at [225, 101] on icon "Back" at bounding box center [222, 97] width 17 height 17
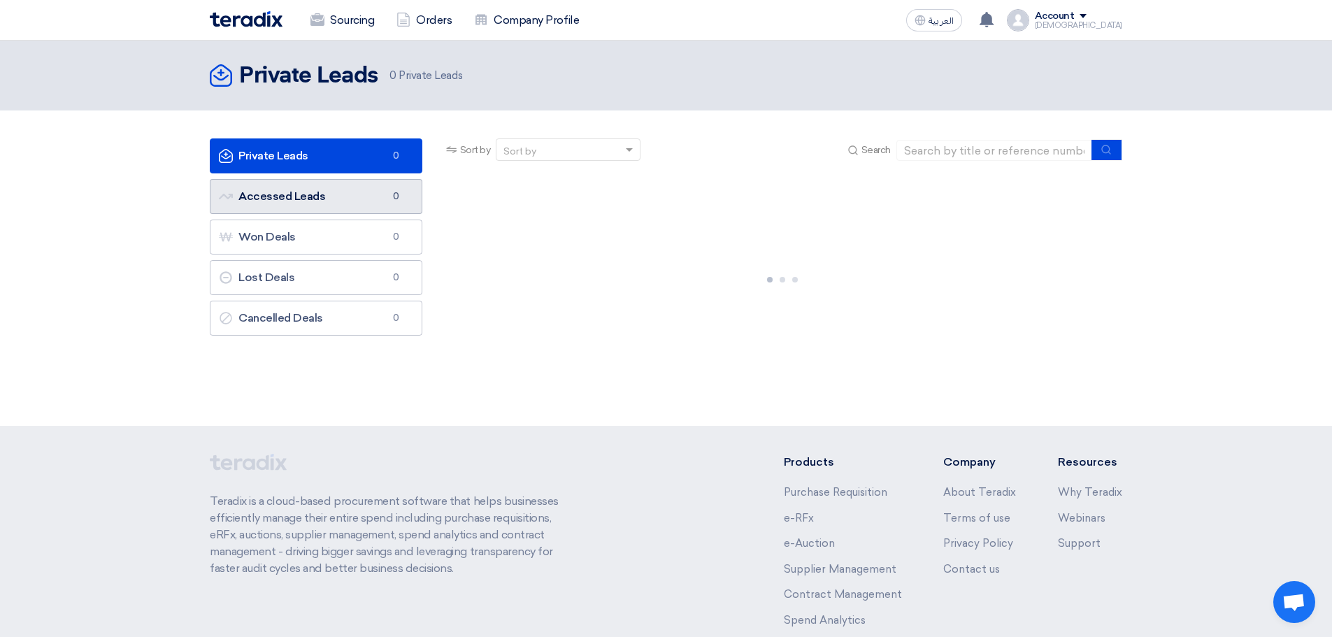
click at [341, 206] on link "Accessed Leads Accessed Leads 0" at bounding box center [316, 196] width 213 height 35
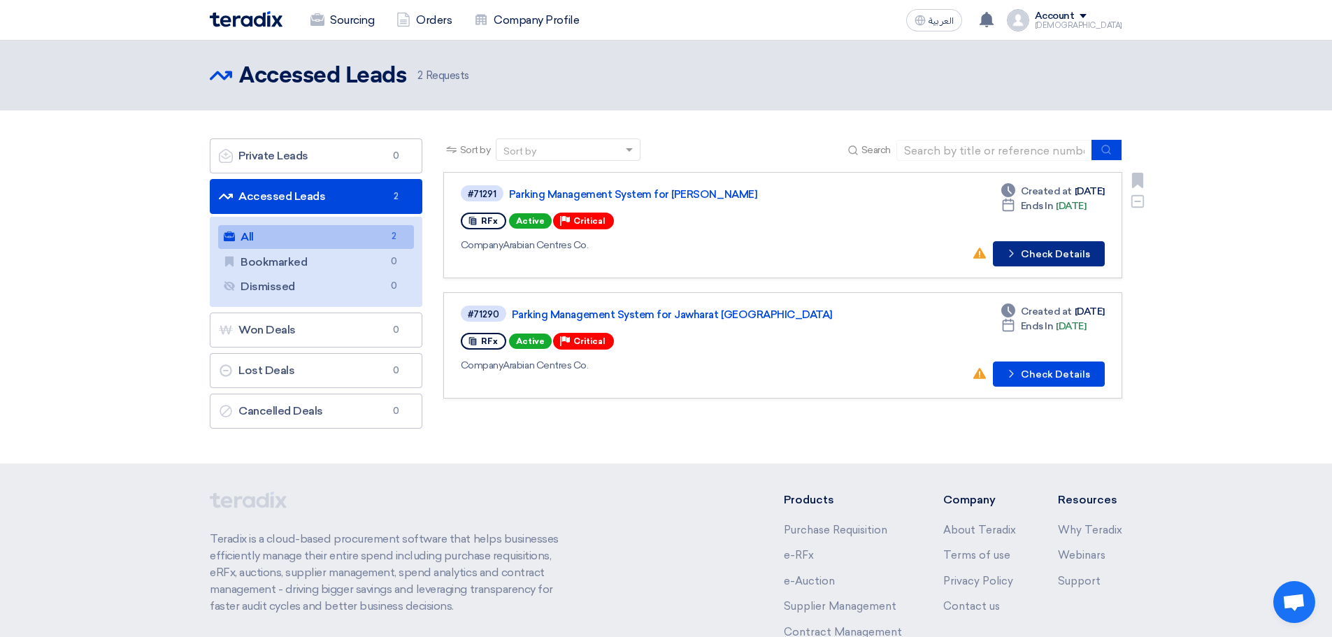
click at [1043, 255] on button "Check details Check Details" at bounding box center [1049, 253] width 112 height 25
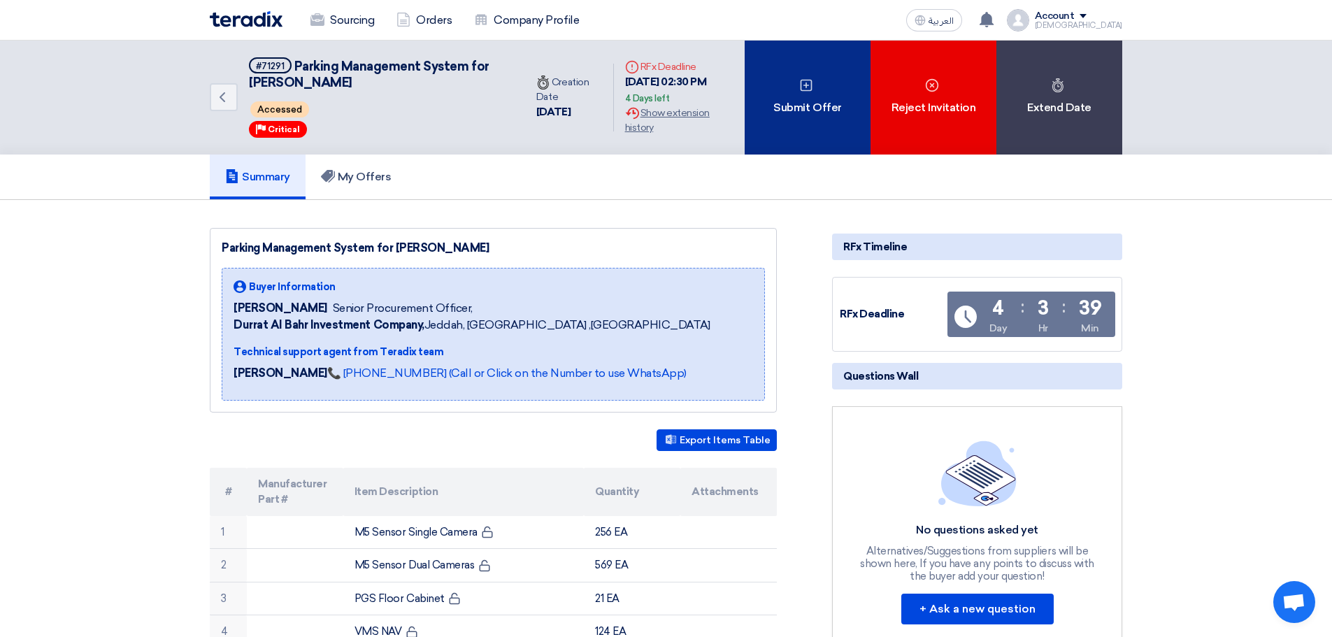
click at [834, 124] on div "Submit Offer" at bounding box center [808, 98] width 126 height 114
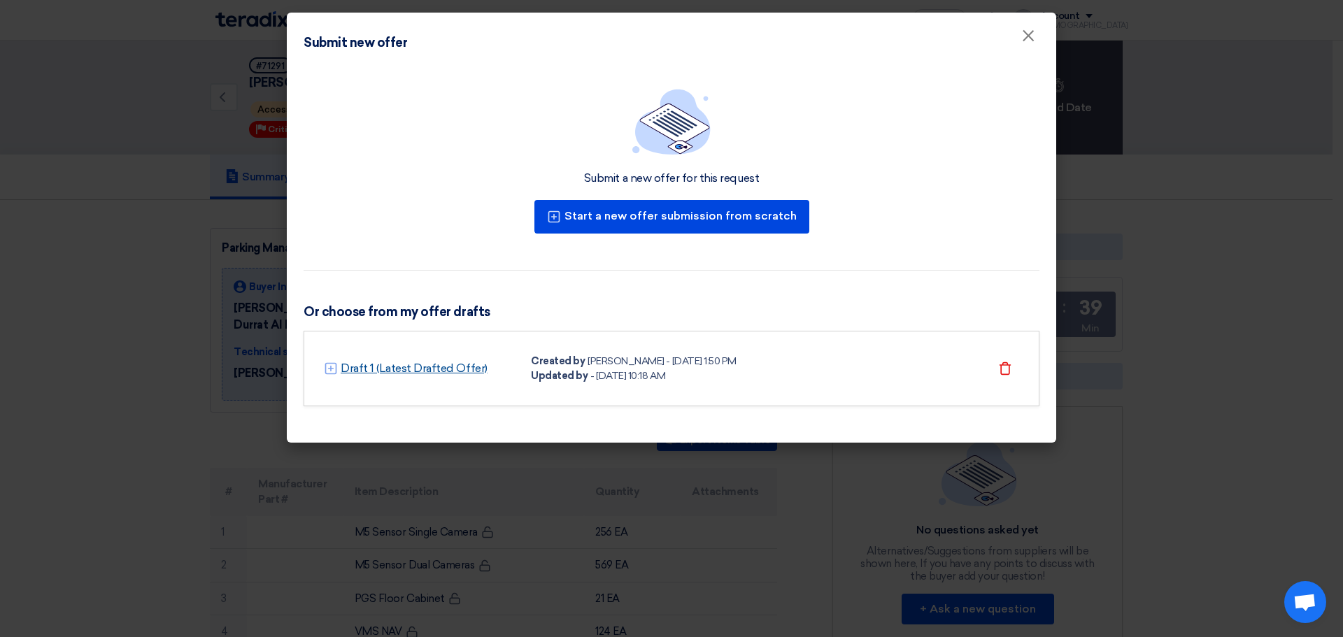
click at [436, 366] on link "Draft 1 (Latest Drafted Offer)" at bounding box center [414, 368] width 147 height 17
